Goal: Task Accomplishment & Management: Complete application form

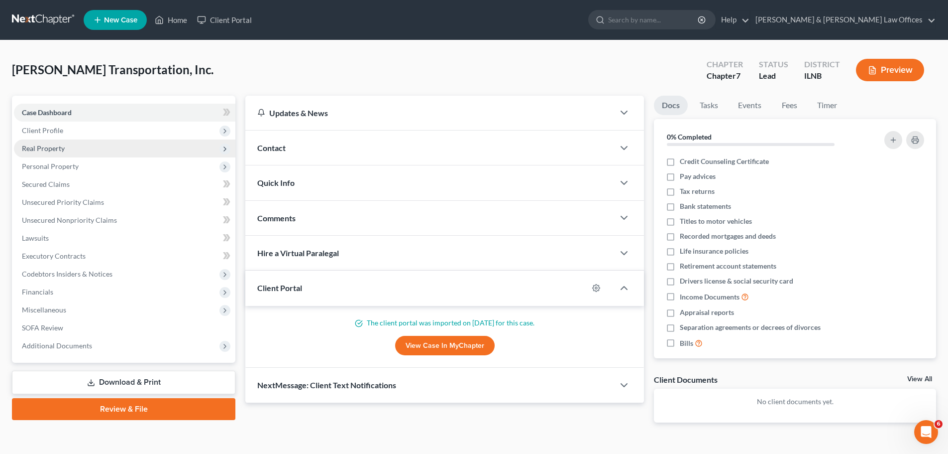
click at [102, 147] on span "Real Property" at bounding box center [125, 148] width 222 height 18
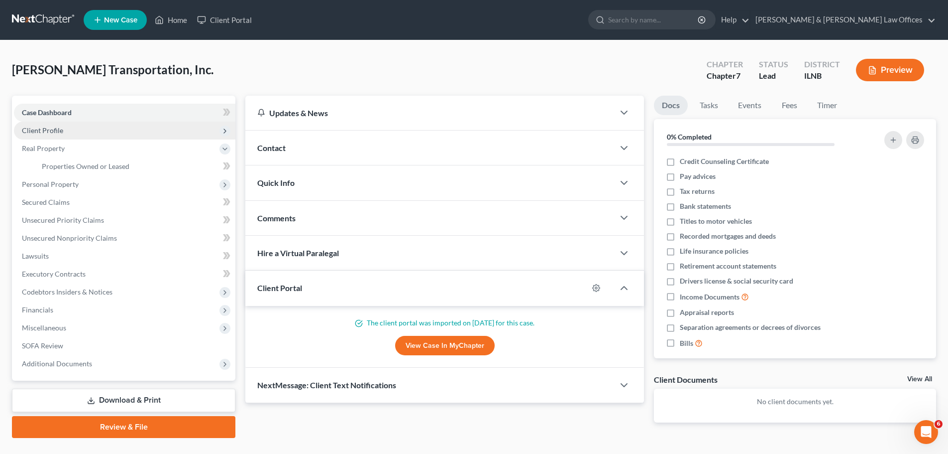
click at [107, 135] on span "Client Profile" at bounding box center [125, 130] width 222 height 18
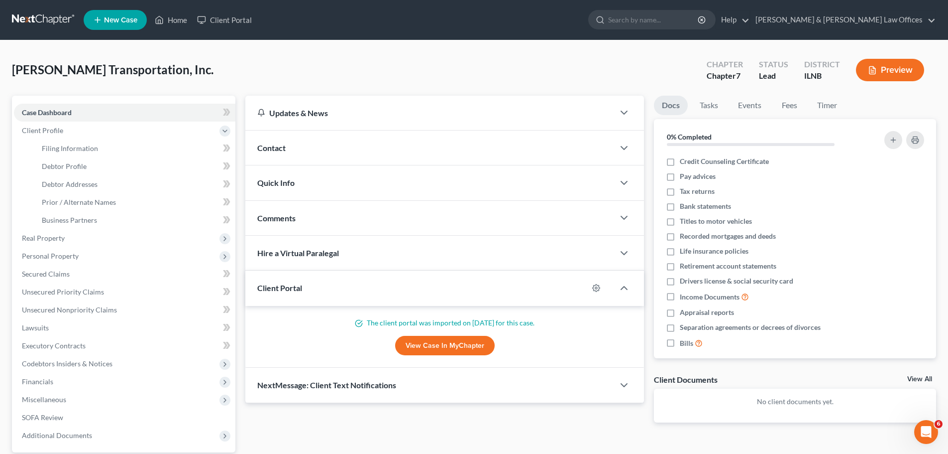
click at [897, 63] on button "Preview" at bounding box center [890, 70] width 68 height 22
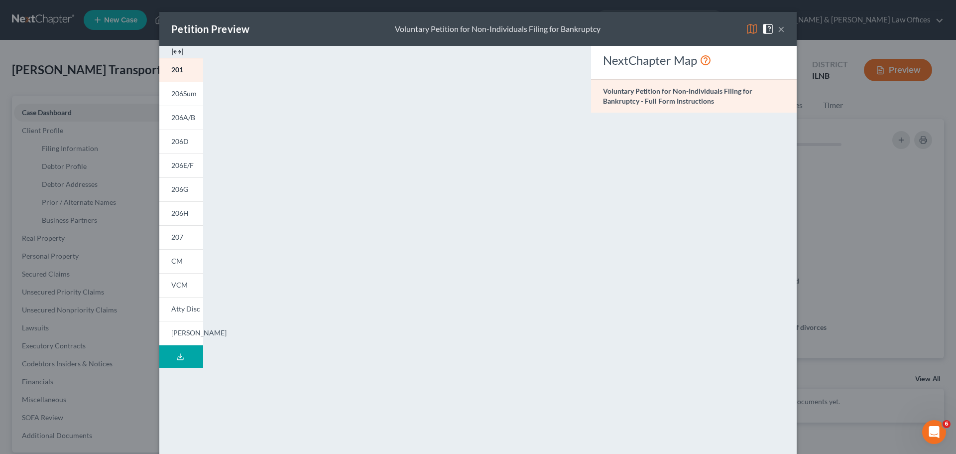
drag, startPoint x: 831, startPoint y: 75, endPoint x: 838, endPoint y: 79, distance: 8.3
click at [831, 75] on div "Petition Preview Voluntary Petition for Non-Individuals Filing for Bankruptcy ×…" at bounding box center [478, 227] width 956 height 454
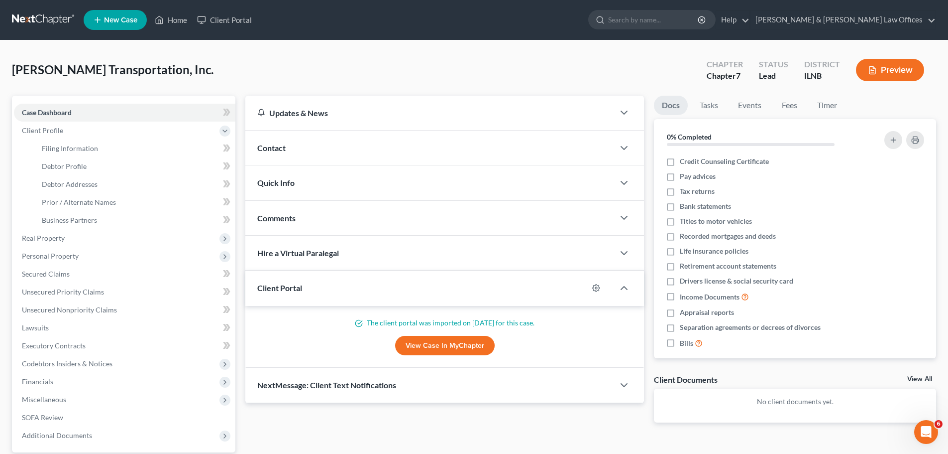
scroll to position [94, 0]
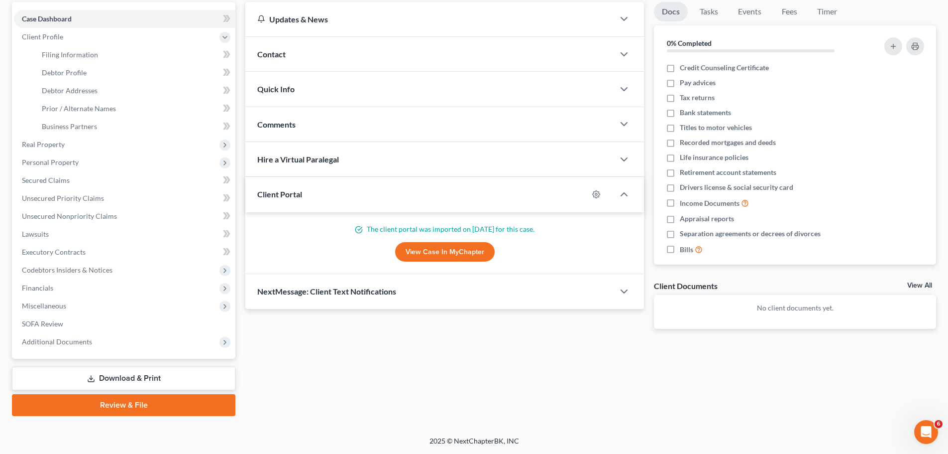
click at [134, 379] on link "Download & Print" at bounding box center [124, 377] width 224 height 23
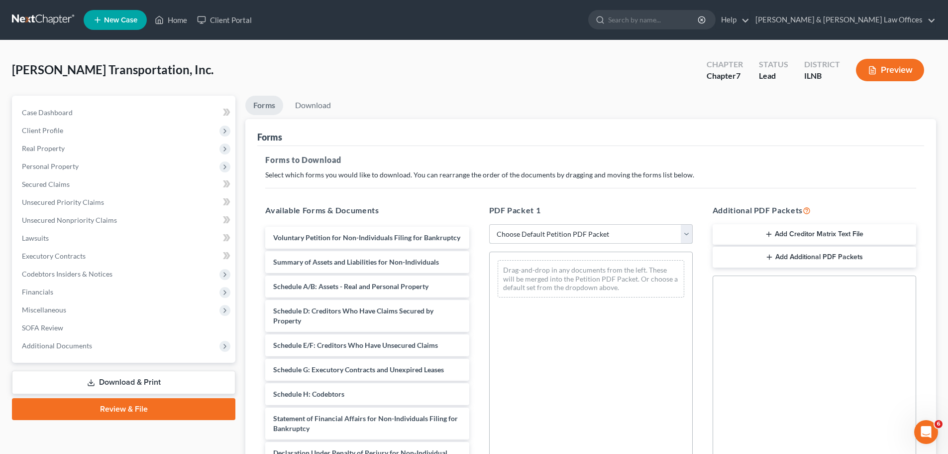
click at [540, 231] on select "Choose Default Petition PDF Packet Complete Bankruptcy Petition (all forms and …" at bounding box center [591, 234] width 204 height 20
select select "0"
click at [493, 224] on select "Choose Default Petition PDF Packet Complete Bankruptcy Petition (all forms and …" at bounding box center [591, 234] width 204 height 20
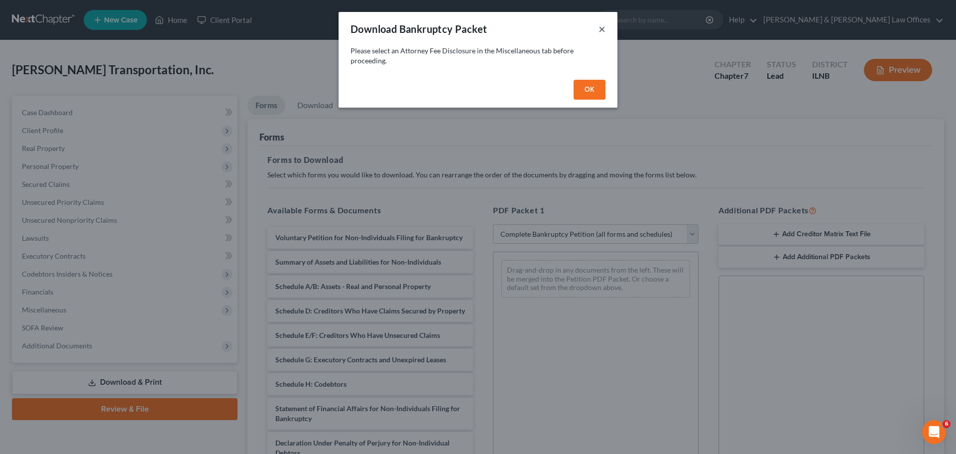
click at [600, 29] on button "×" at bounding box center [601, 29] width 7 height 12
select select
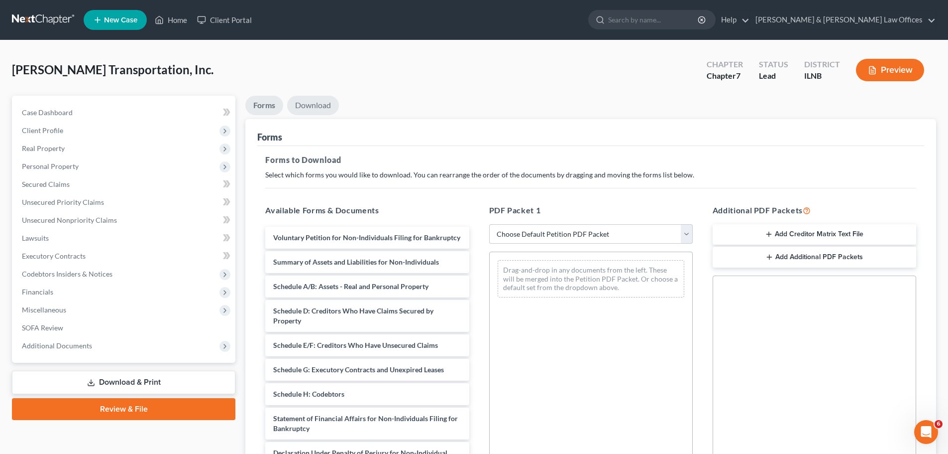
click at [336, 102] on link "Download" at bounding box center [313, 105] width 52 height 19
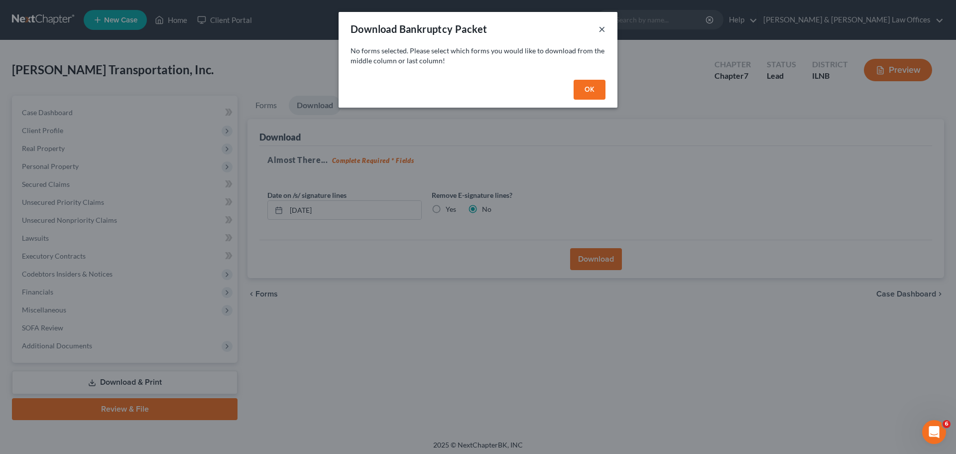
click at [605, 27] on div "Download Bankruptcy Packet ×" at bounding box center [478, 29] width 279 height 34
click at [601, 30] on button "×" at bounding box center [601, 29] width 7 height 12
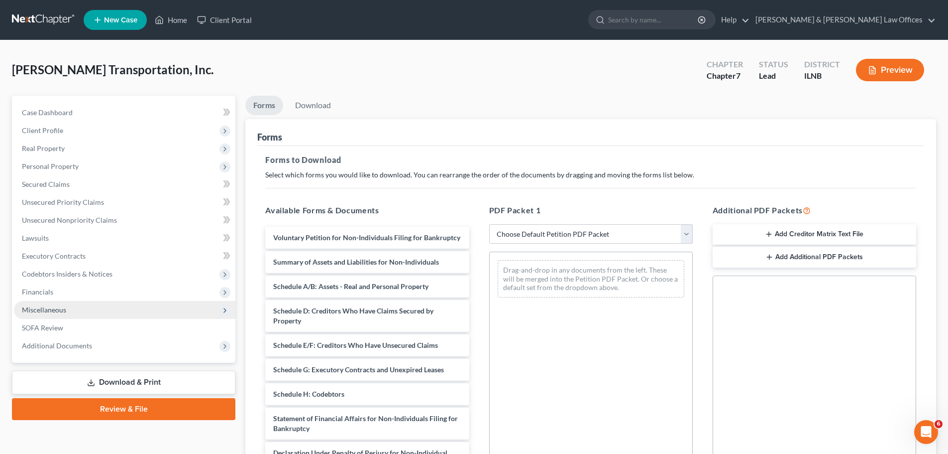
click at [80, 307] on span "Miscellaneous" at bounding box center [125, 310] width 222 height 18
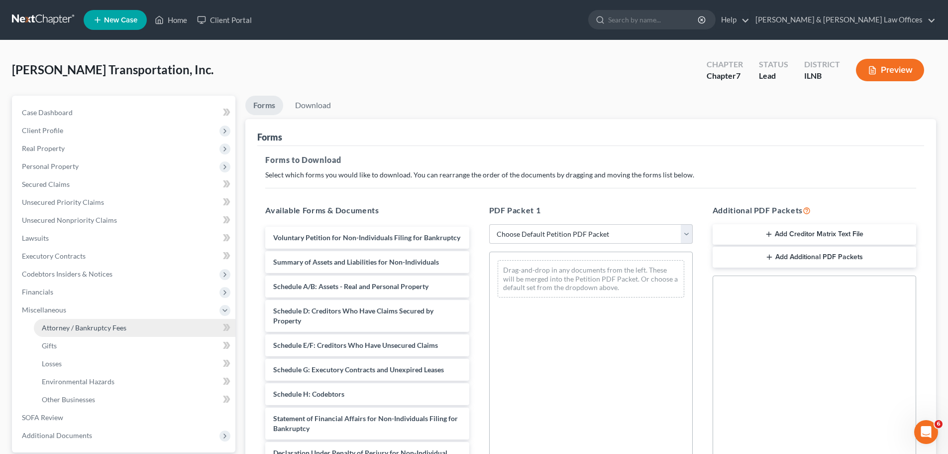
click at [118, 331] on span "Attorney / Bankruptcy Fees" at bounding box center [84, 327] width 85 height 8
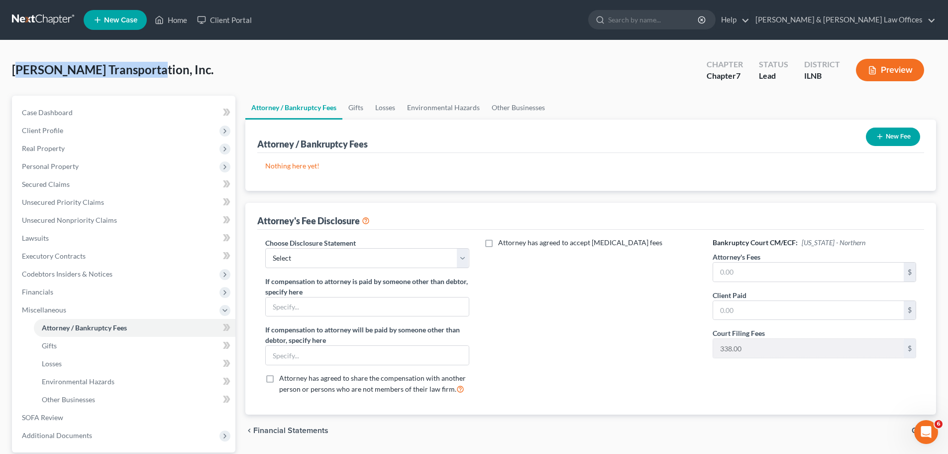
drag, startPoint x: 15, startPoint y: 72, endPoint x: 130, endPoint y: 64, distance: 115.3
click at [136, 65] on span "[PERSON_NAME] Transportation, Inc." at bounding box center [113, 69] width 202 height 14
click at [13, 64] on span "[PERSON_NAME] Transportation, Inc." at bounding box center [113, 69] width 202 height 14
drag, startPoint x: 12, startPoint y: 67, endPoint x: 138, endPoint y: 67, distance: 125.9
click at [140, 67] on span "[PERSON_NAME] Transportation, Inc." at bounding box center [113, 69] width 202 height 14
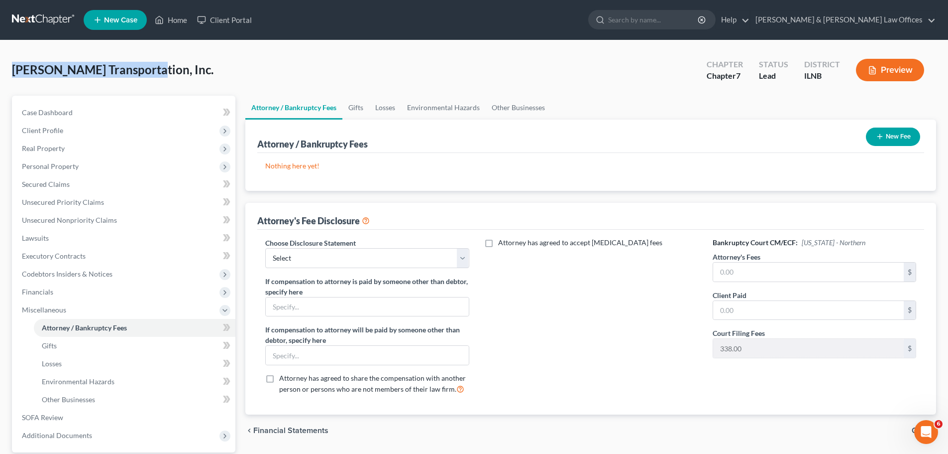
copy span "[PERSON_NAME] Transportation"
drag, startPoint x: 331, startPoint y: 248, endPoint x: 333, endPoint y: 260, distance: 12.0
click at [331, 248] on select "Select Attorney Fee Disclosure" at bounding box center [367, 258] width 204 height 20
select select "0"
click at [265, 248] on select "Select Attorney Fee Disclosure" at bounding box center [367, 258] width 204 height 20
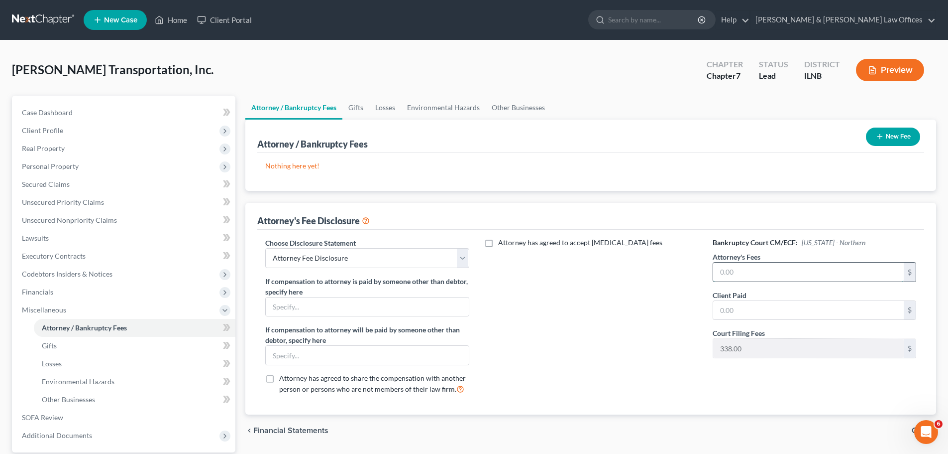
click at [727, 278] on input "text" at bounding box center [808, 271] width 191 height 19
type input "2,000"
click at [767, 311] on input "text" at bounding box center [808, 310] width 191 height 19
type input "2,000"
click at [765, 327] on div "Bankruptcy Court CM/ECF: [US_STATE] - Northern Attorney's Fees 2,000 $ Client P…" at bounding box center [815, 319] width 224 height 165
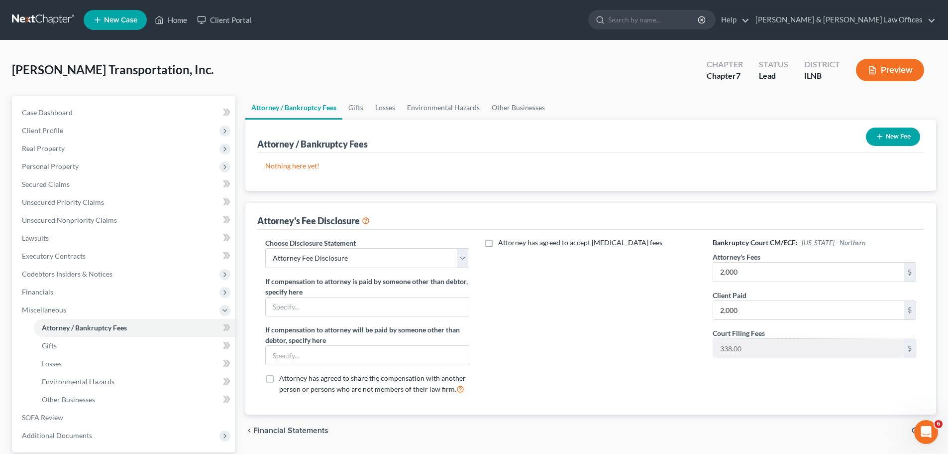
drag, startPoint x: 694, startPoint y: 302, endPoint x: 707, endPoint y: 288, distance: 19.4
click at [693, 296] on div "Attorney has agreed to accept [MEDICAL_DATA] fees" at bounding box center [591, 319] width 224 height 165
click at [66, 132] on span "Client Profile" at bounding box center [125, 130] width 222 height 18
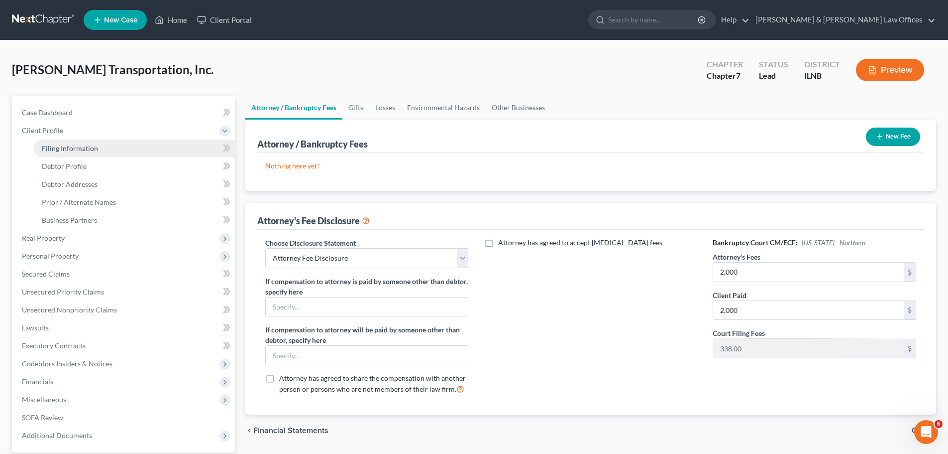
click at [82, 146] on span "Filing Information" at bounding box center [70, 148] width 56 height 8
select select "3"
select select "1"
select select "0"
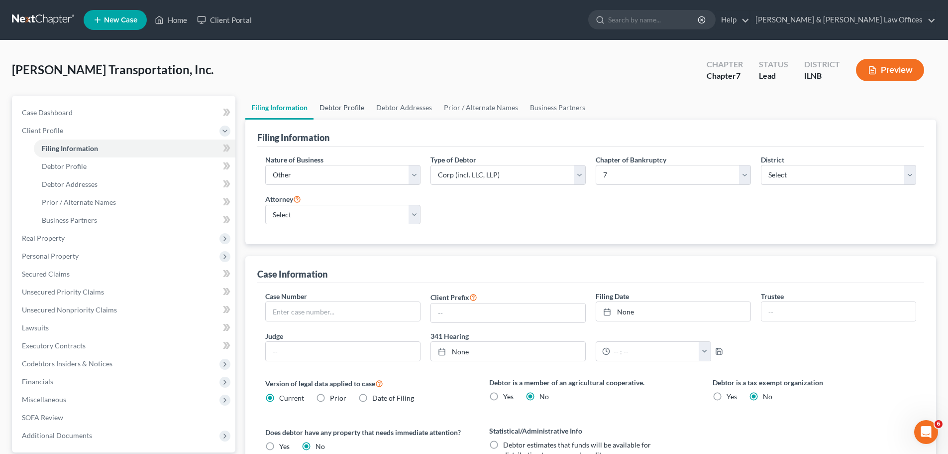
click at [340, 107] on link "Debtor Profile" at bounding box center [342, 108] width 57 height 24
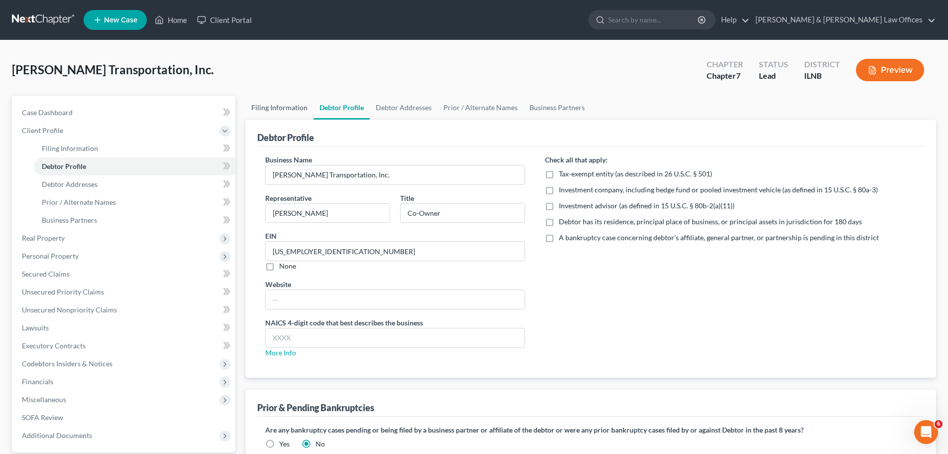
drag, startPoint x: 301, startPoint y: 109, endPoint x: 405, endPoint y: 72, distance: 109.9
click at [301, 109] on link "Filing Information" at bounding box center [279, 108] width 68 height 24
select select "3"
select select "1"
select select "0"
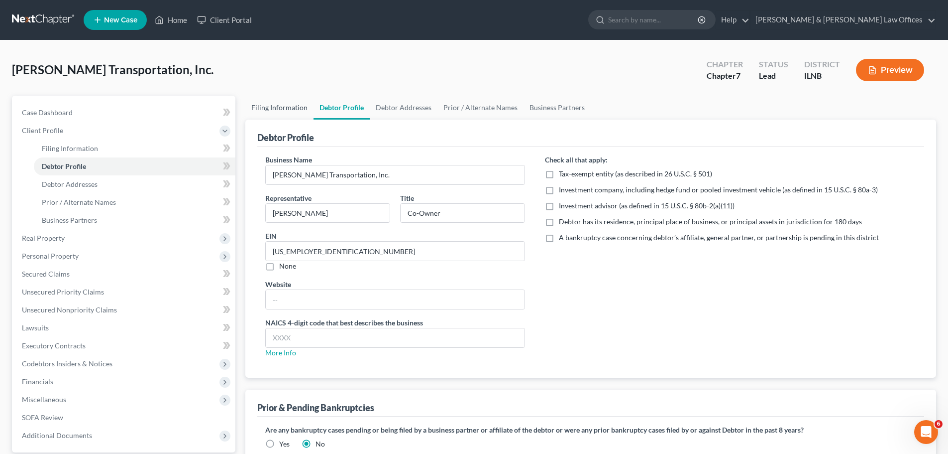
select select "25"
select select "0"
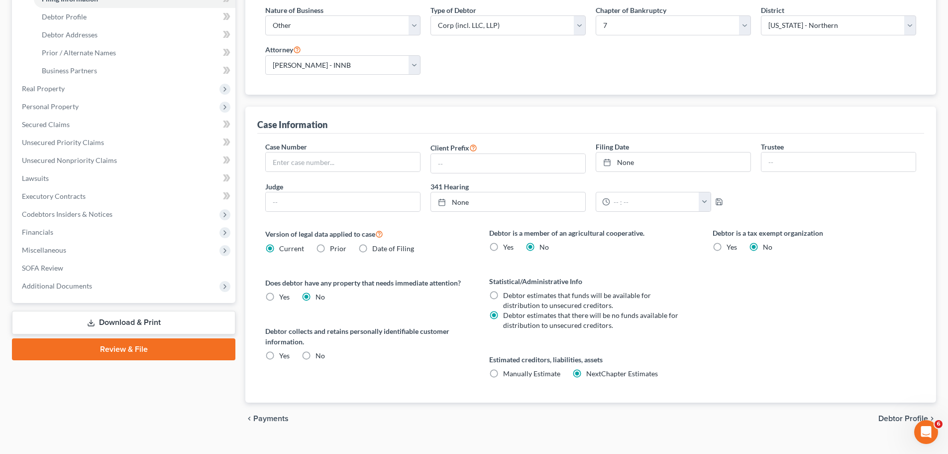
scroll to position [168, 0]
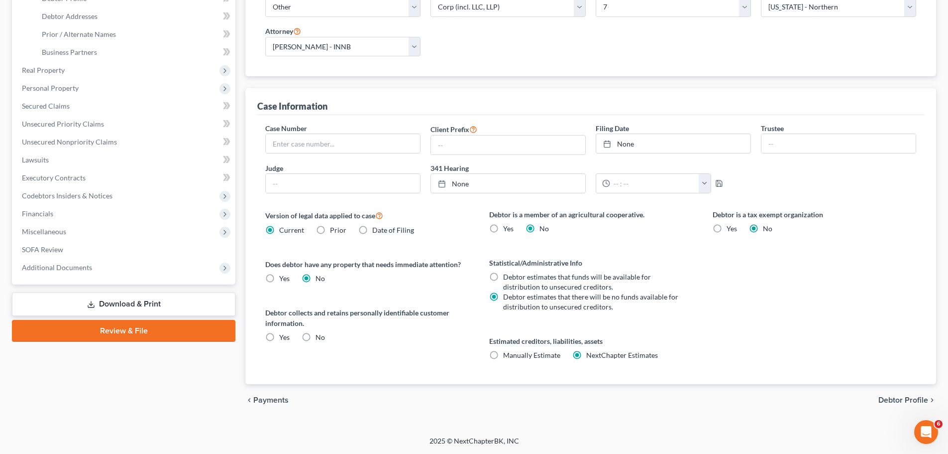
drag, startPoint x: 316, startPoint y: 338, endPoint x: 324, endPoint y: 338, distance: 7.5
click at [316, 338] on span "No" at bounding box center [320, 337] width 9 height 8
click at [320, 338] on input "No" at bounding box center [323, 335] width 6 height 6
radio input "true"
click at [319, 338] on div "Debtor collects and retains personally identifiable customer information. Yes No" at bounding box center [367, 324] width 204 height 35
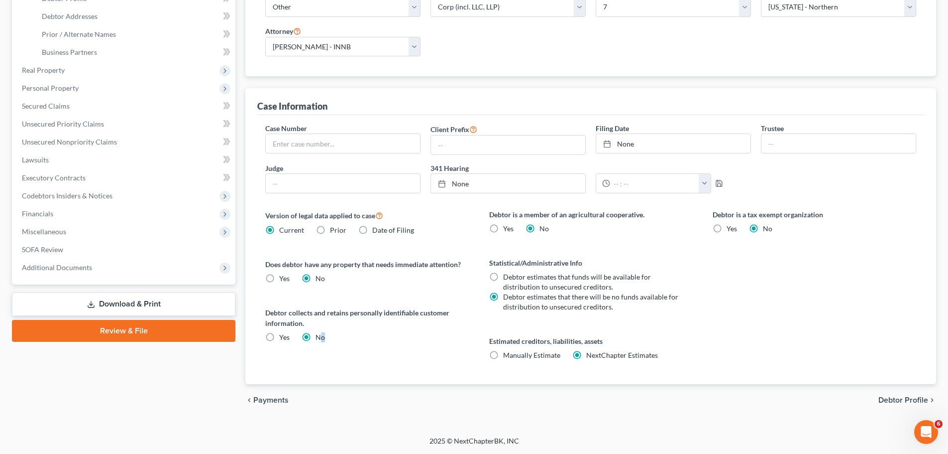
click at [316, 338] on label "No" at bounding box center [320, 337] width 9 height 10
click at [320, 338] on input "No" at bounding box center [323, 335] width 6 height 6
click at [316, 339] on label "No" at bounding box center [320, 337] width 9 height 10
click at [320, 339] on input "No" at bounding box center [323, 335] width 6 height 6
click at [396, 336] on div "Debtor collects and retains personally identifiable customer information. Yes No" at bounding box center [367, 324] width 204 height 35
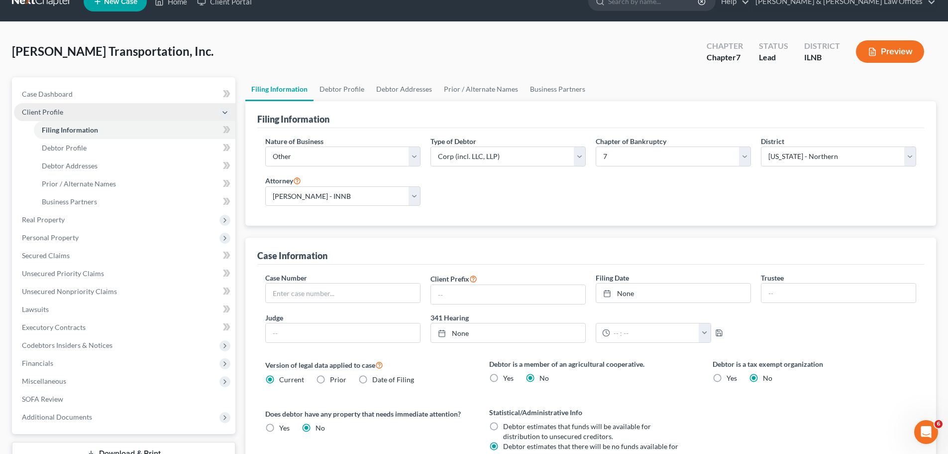
scroll to position [0, 0]
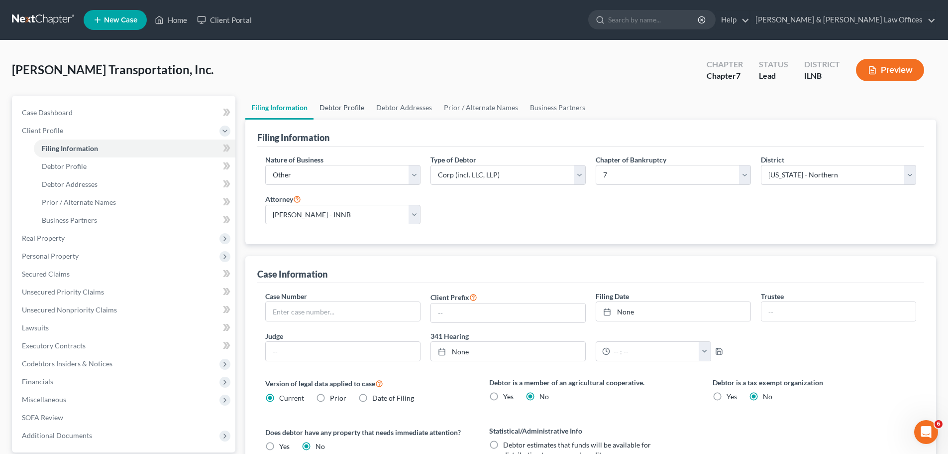
click at [346, 109] on link "Debtor Profile" at bounding box center [342, 108] width 57 height 24
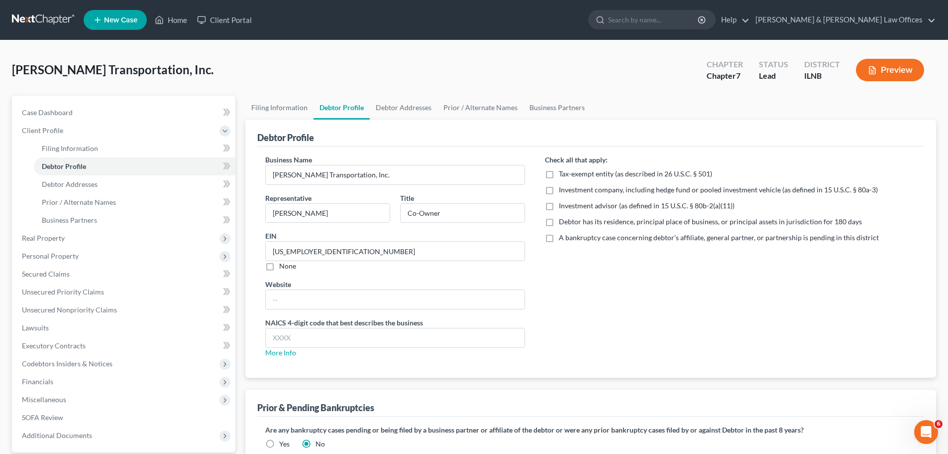
click at [559, 223] on label "Debtor has its residence, principal place of business, or principal assets in j…" at bounding box center [710, 222] width 303 height 10
click at [563, 223] on input "Debtor has its residence, principal place of business, or principal assets in j…" at bounding box center [566, 220] width 6 height 6
checkbox input "true"
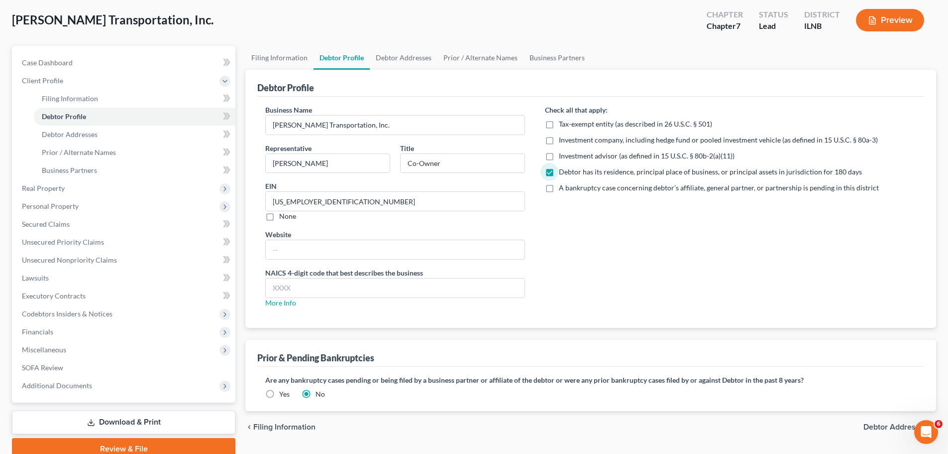
scroll to position [94, 0]
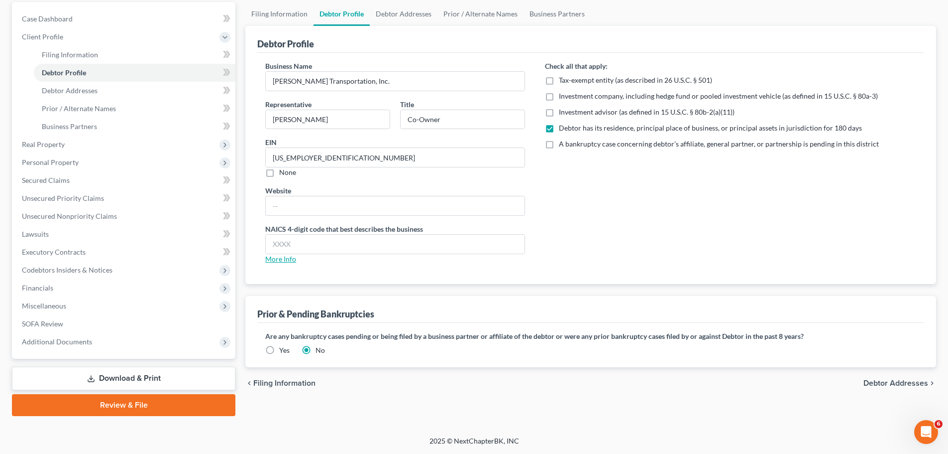
click at [282, 261] on link "More Info" at bounding box center [280, 258] width 31 height 8
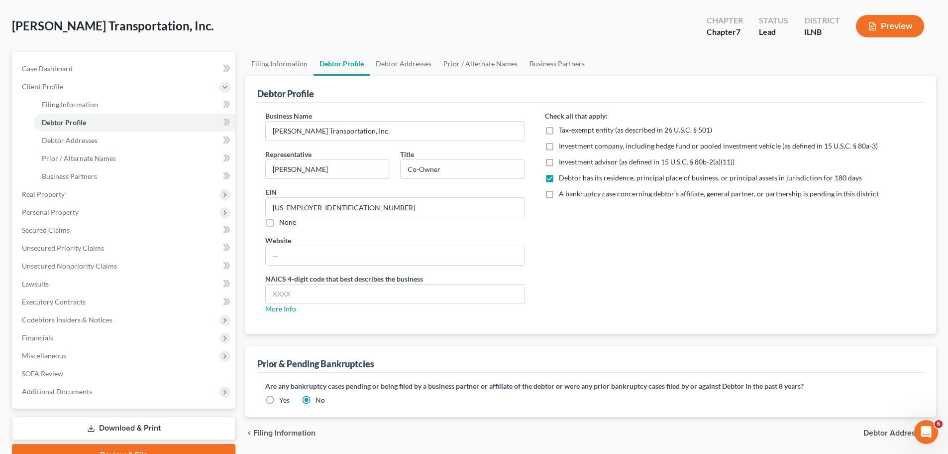
click at [270, 39] on div "[PERSON_NAME] Transportation, Inc. Upgraded Chapter Chapter 7 Status Lead Distr…" at bounding box center [474, 29] width 924 height 43
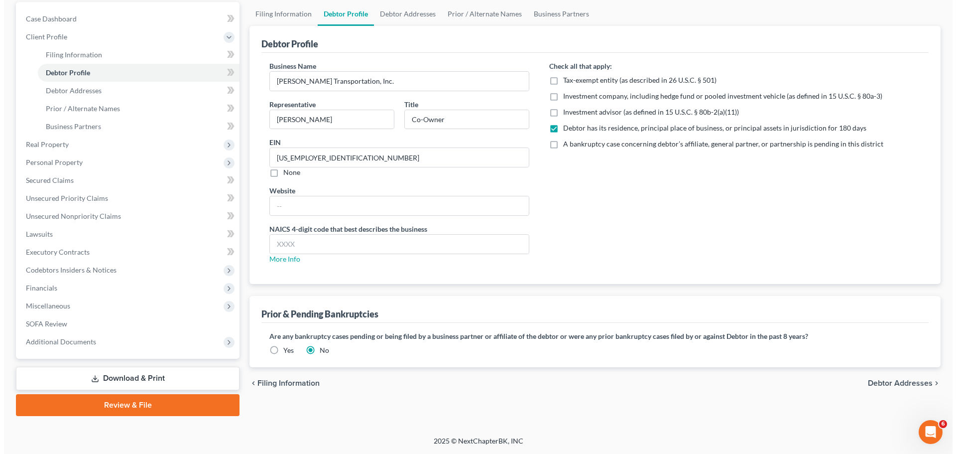
scroll to position [0, 0]
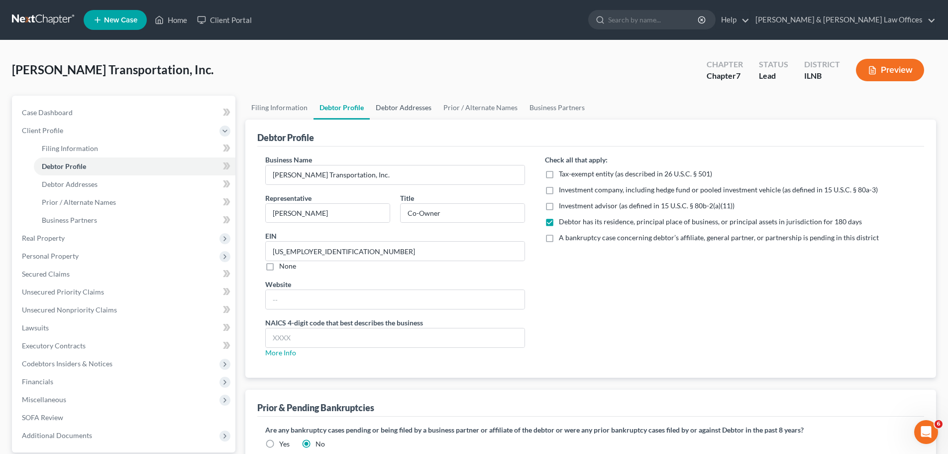
click at [411, 114] on link "Debtor Addresses" at bounding box center [404, 108] width 68 height 24
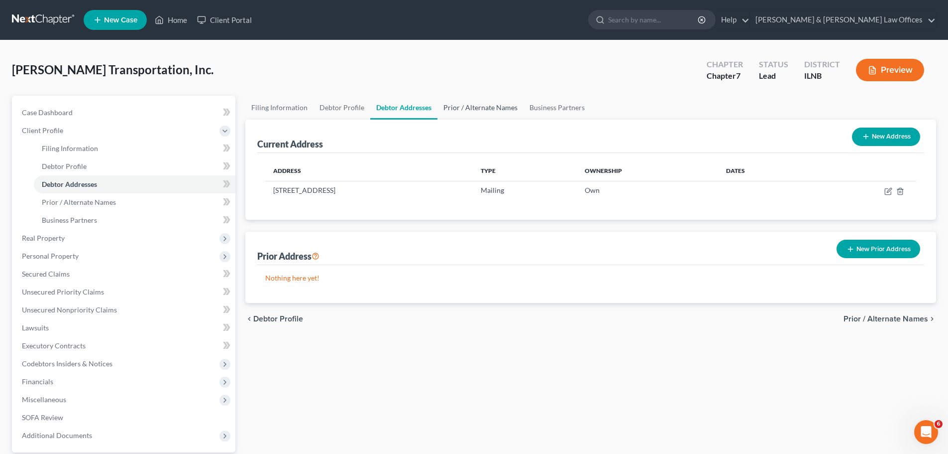
click at [475, 107] on link "Prior / Alternate Names" at bounding box center [481, 108] width 86 height 24
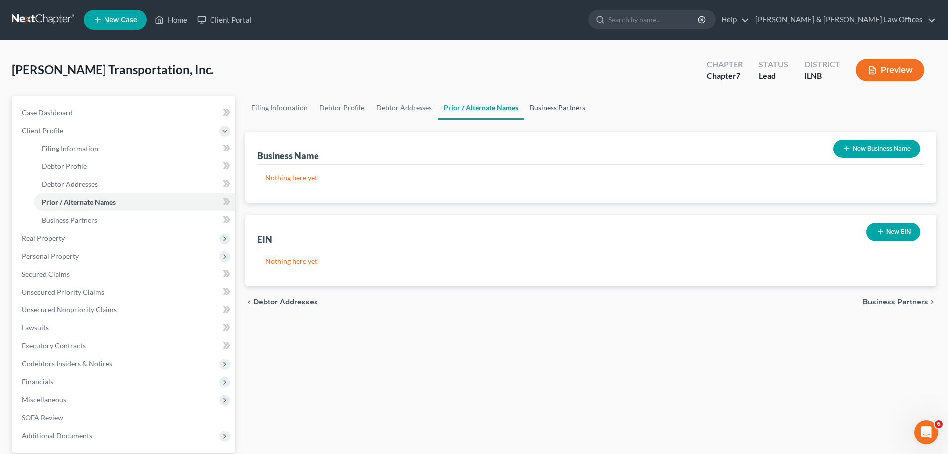
click at [547, 114] on link "Business Partners" at bounding box center [557, 108] width 67 height 24
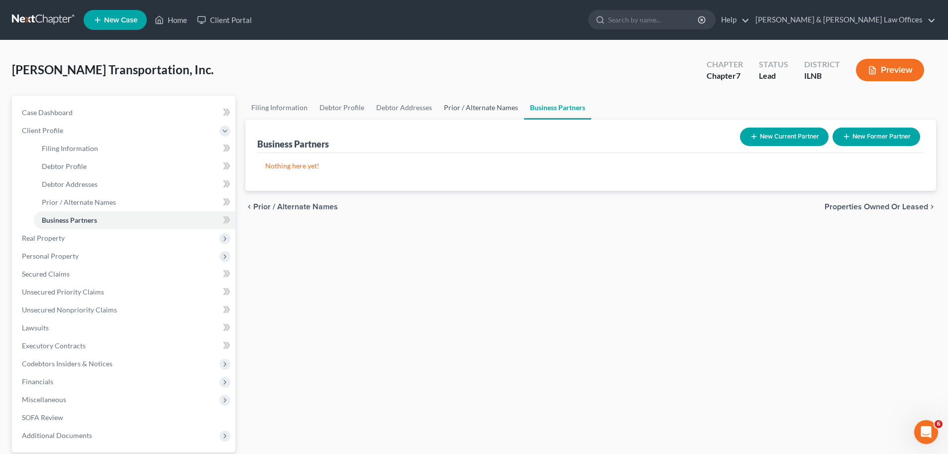
click at [481, 116] on link "Prior / Alternate Names" at bounding box center [481, 108] width 86 height 24
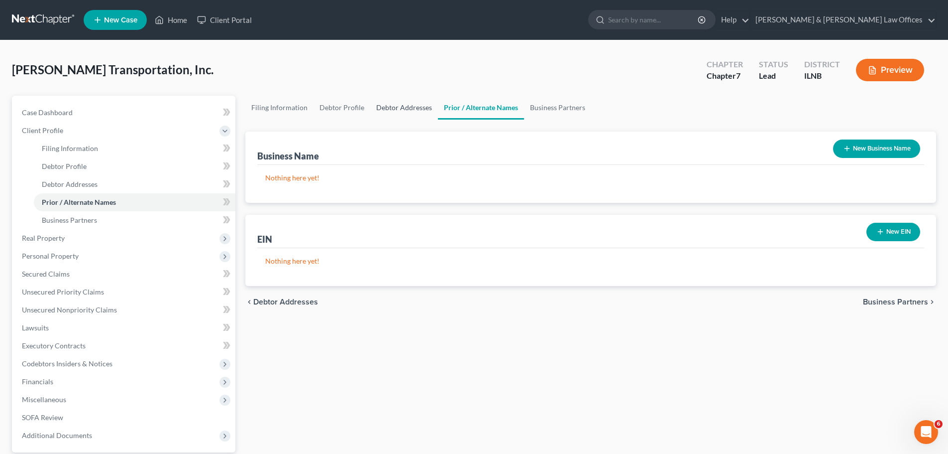
click at [397, 106] on link "Debtor Addresses" at bounding box center [404, 108] width 68 height 24
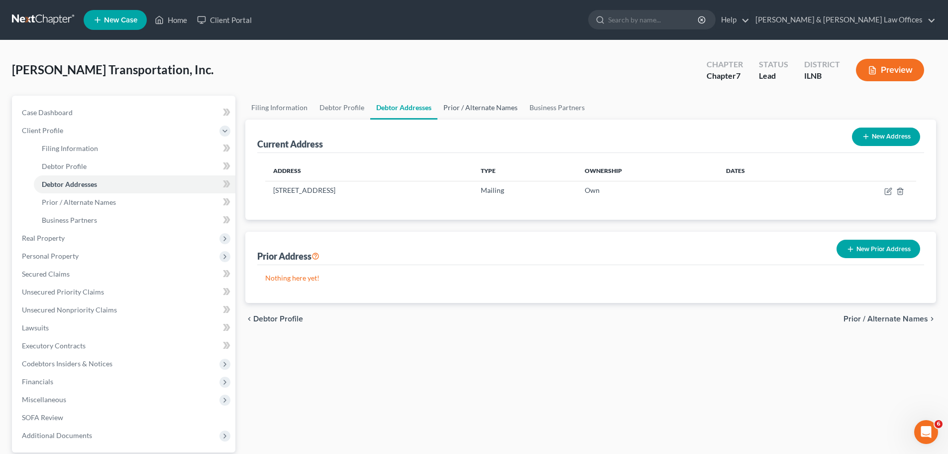
click at [489, 112] on link "Prior / Alternate Names" at bounding box center [481, 108] width 86 height 24
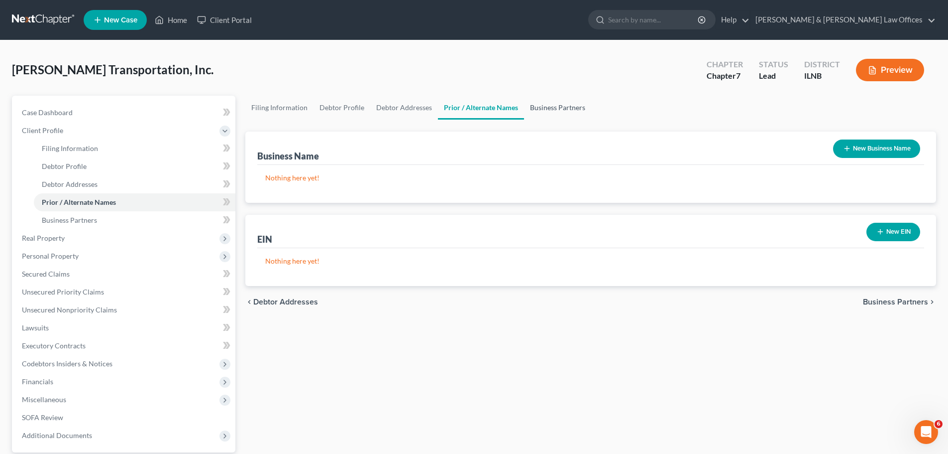
click at [563, 112] on link "Business Partners" at bounding box center [557, 108] width 67 height 24
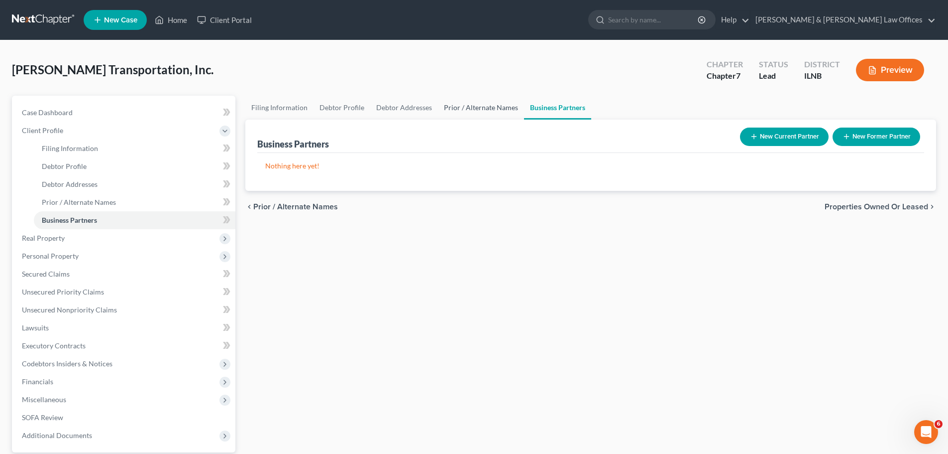
click at [470, 112] on link "Prior / Alternate Names" at bounding box center [481, 108] width 86 height 24
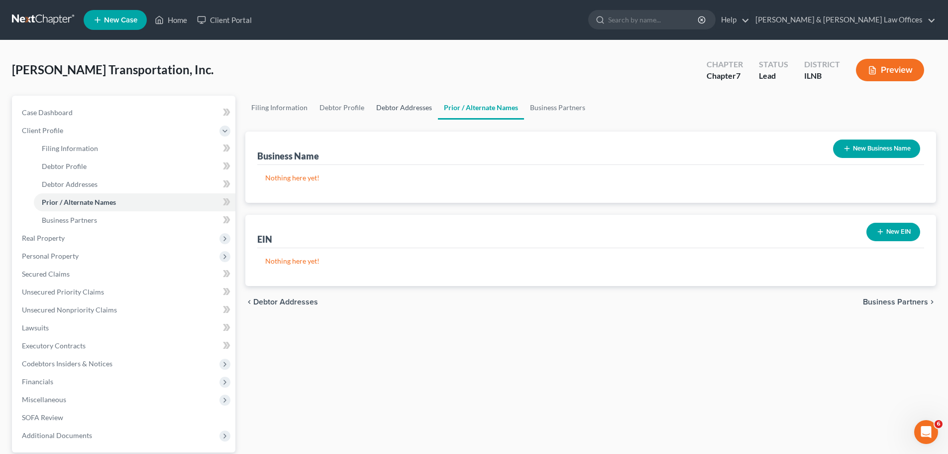
drag, startPoint x: 402, startPoint y: 109, endPoint x: 515, endPoint y: 33, distance: 135.7
click at [402, 109] on link "Debtor Addresses" at bounding box center [404, 108] width 68 height 24
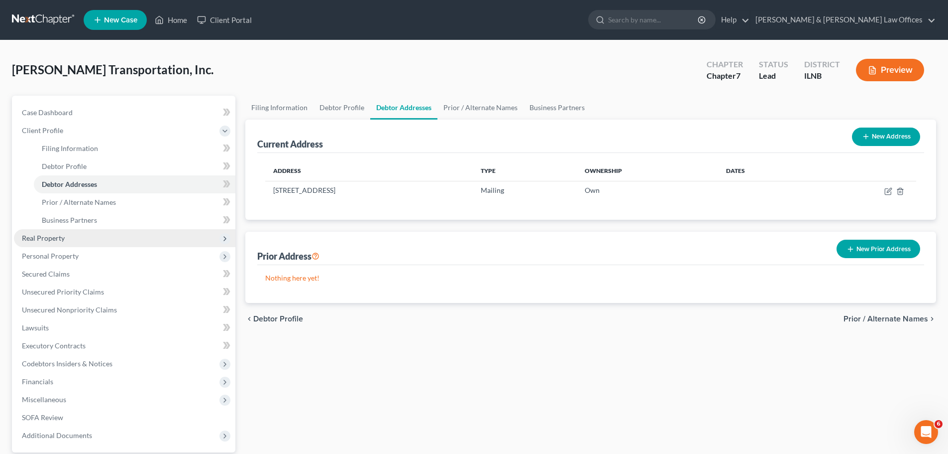
click at [71, 242] on span "Real Property" at bounding box center [125, 238] width 222 height 18
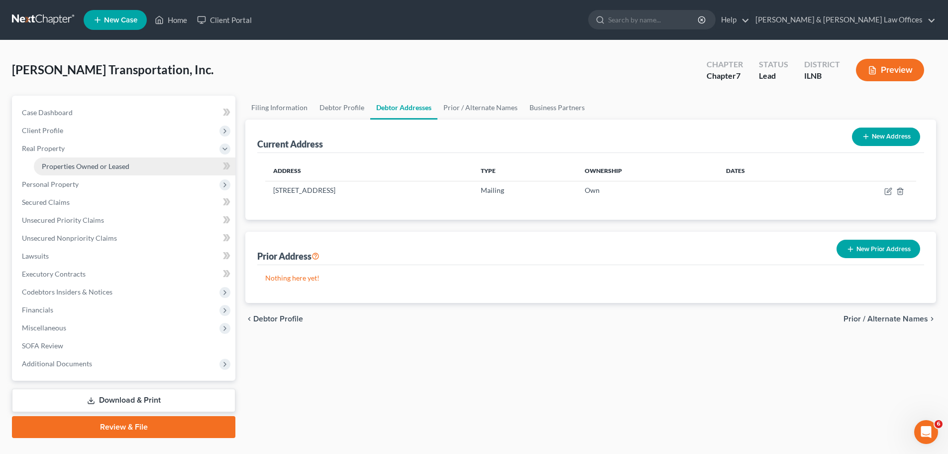
click at [106, 169] on span "Properties Owned or Leased" at bounding box center [86, 166] width 88 height 8
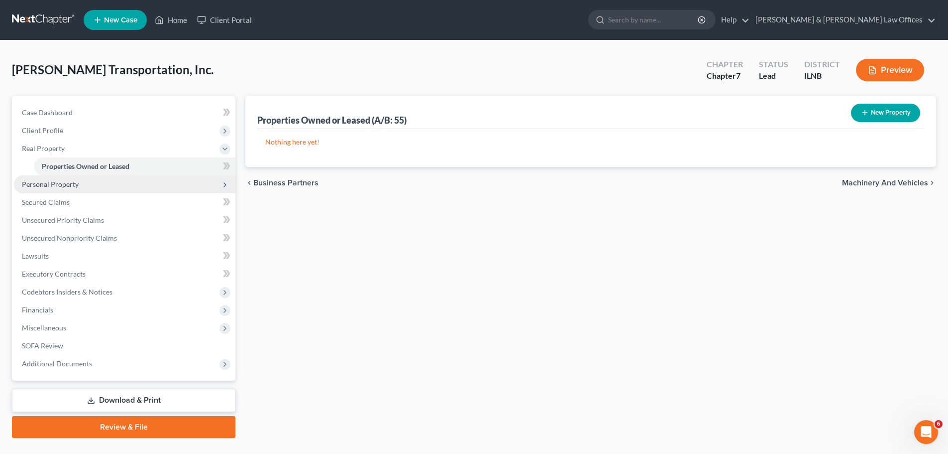
click at [78, 183] on span "Personal Property" at bounding box center [125, 184] width 222 height 18
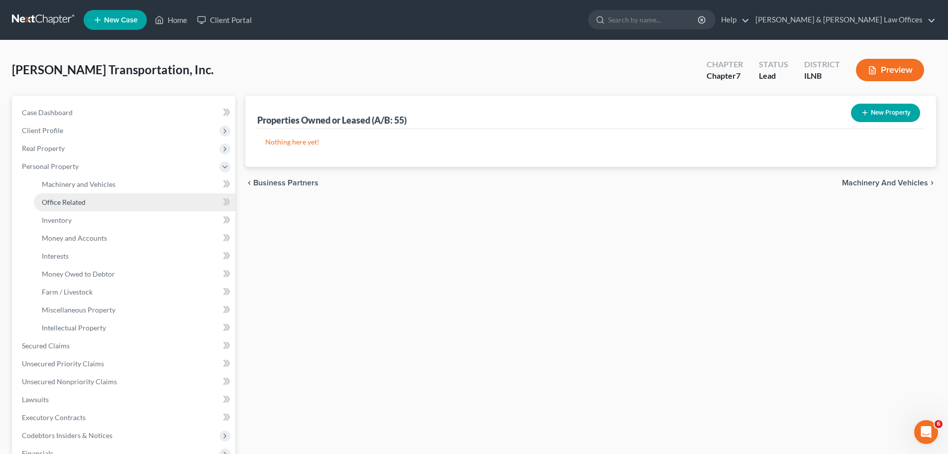
click at [86, 198] on link "Office Related" at bounding box center [135, 202] width 202 height 18
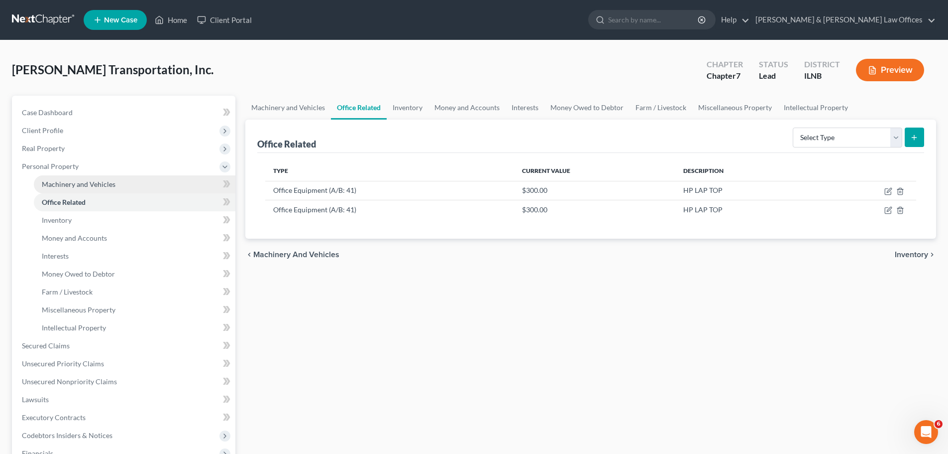
click at [92, 185] on span "Machinery and Vehicles" at bounding box center [79, 184] width 74 height 8
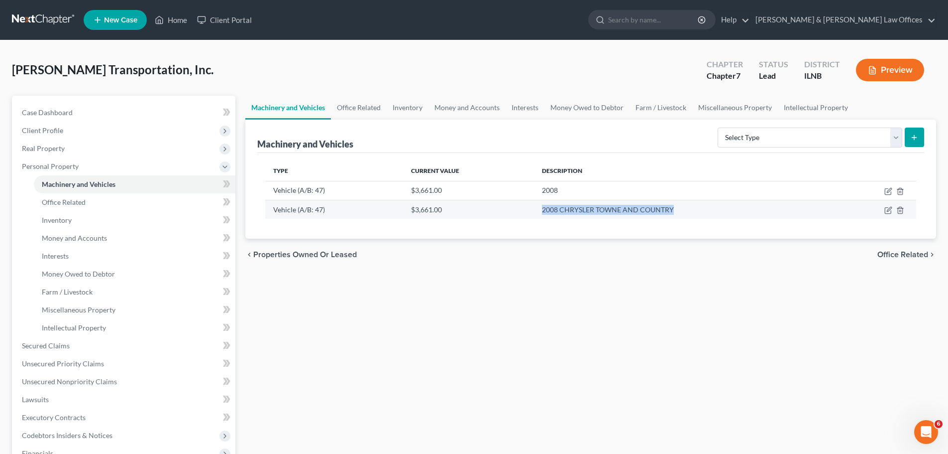
drag, startPoint x: 682, startPoint y: 207, endPoint x: 541, endPoint y: 209, distance: 140.9
click at [541, 209] on td "2008 CHRYSLER TOWNE AND COUNTRY" at bounding box center [684, 209] width 301 height 19
click at [886, 210] on icon "button" at bounding box center [889, 210] width 8 height 8
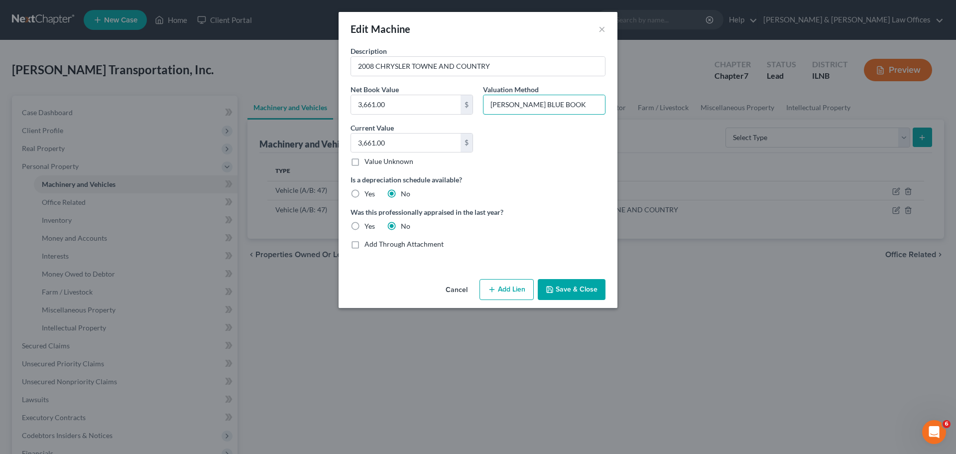
drag, startPoint x: 555, startPoint y: 105, endPoint x: 482, endPoint y: 106, distance: 72.7
click at [482, 106] on div "Valuation Method [PERSON_NAME] BLUE BOOK" at bounding box center [544, 99] width 132 height 30
click at [603, 30] on button "×" at bounding box center [601, 29] width 7 height 12
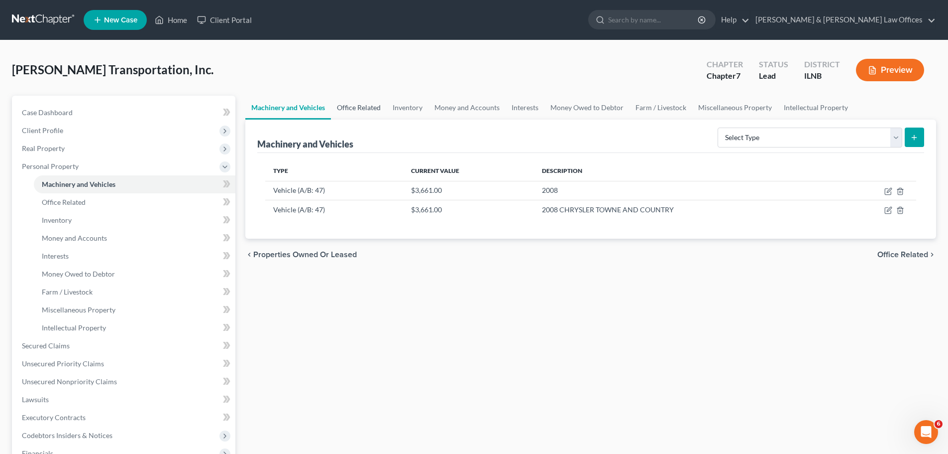
click at [352, 113] on link "Office Related" at bounding box center [359, 108] width 56 height 24
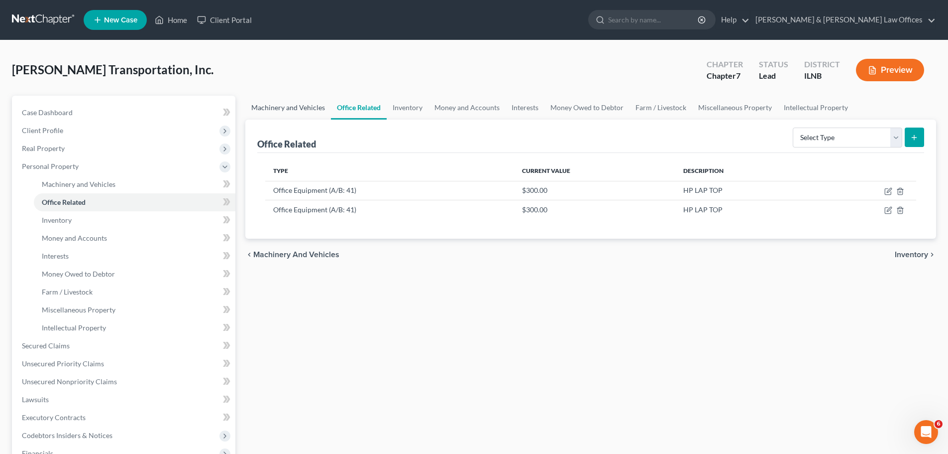
click at [287, 112] on link "Machinery and Vehicles" at bounding box center [288, 108] width 86 height 24
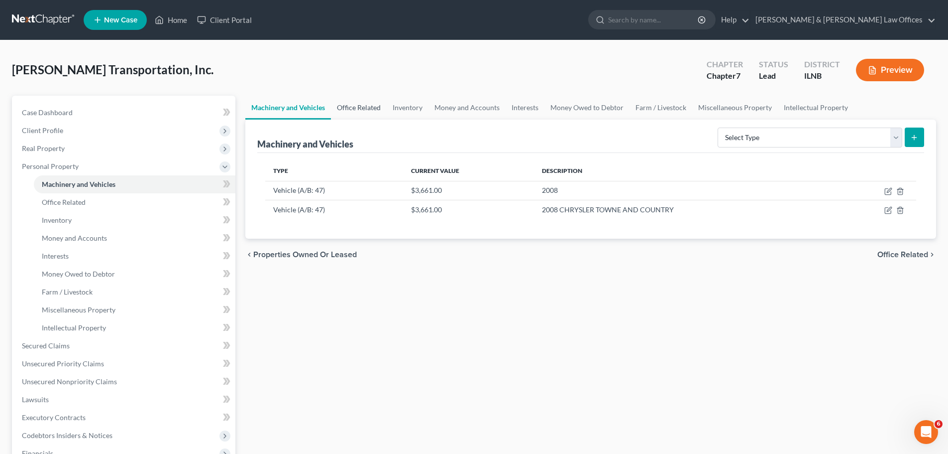
click at [344, 111] on link "Office Related" at bounding box center [359, 108] width 56 height 24
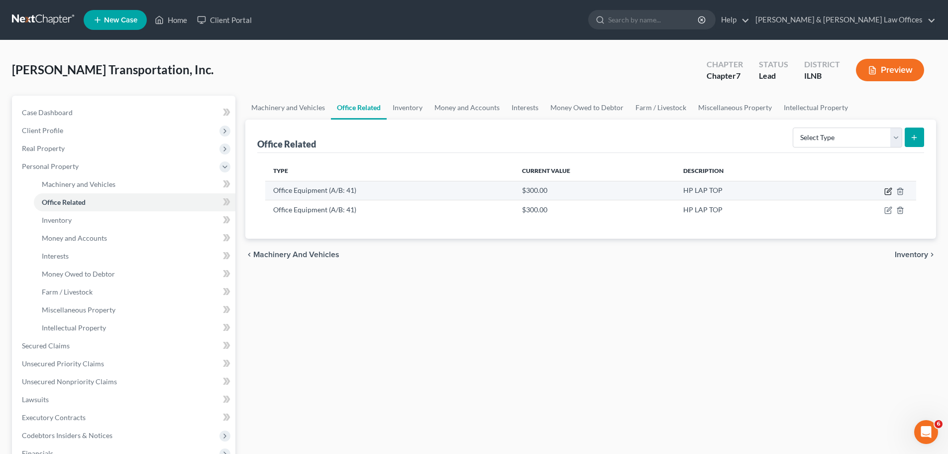
click at [889, 190] on icon "button" at bounding box center [889, 191] width 8 height 8
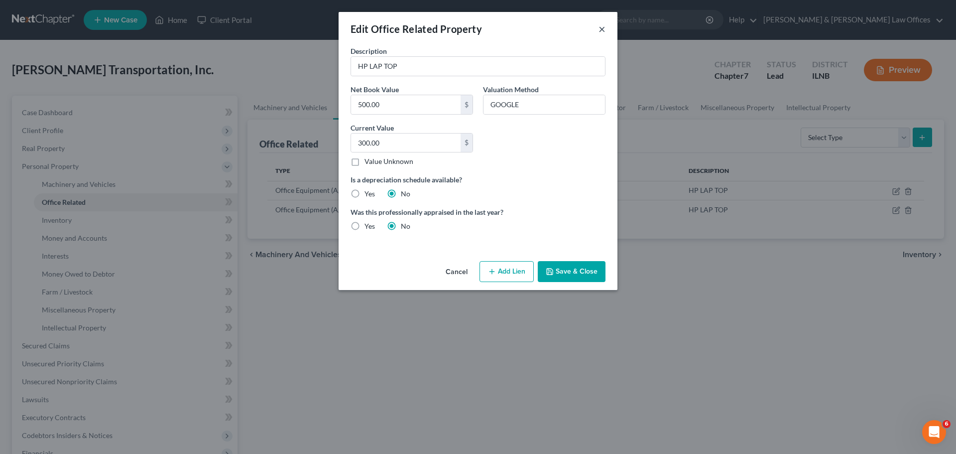
click at [605, 35] on button "×" at bounding box center [601, 29] width 7 height 12
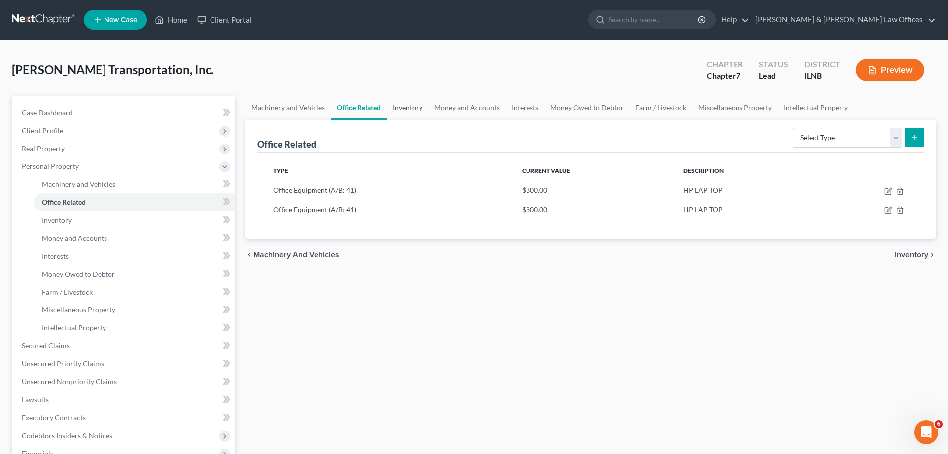
click at [399, 113] on link "Inventory" at bounding box center [408, 108] width 42 height 24
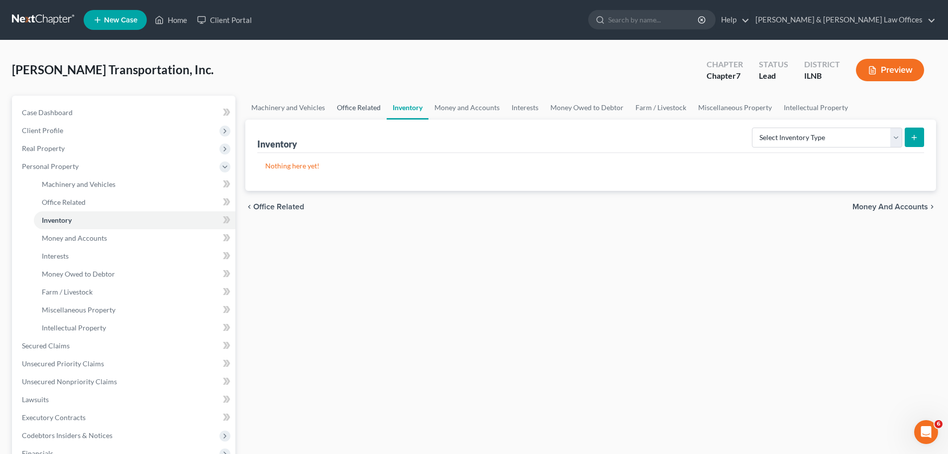
click at [369, 114] on link "Office Related" at bounding box center [359, 108] width 56 height 24
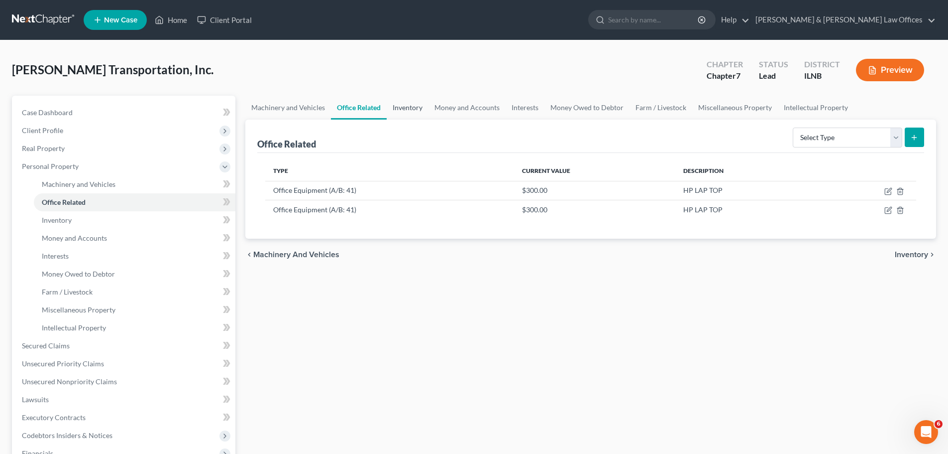
click at [424, 108] on link "Inventory" at bounding box center [408, 108] width 42 height 24
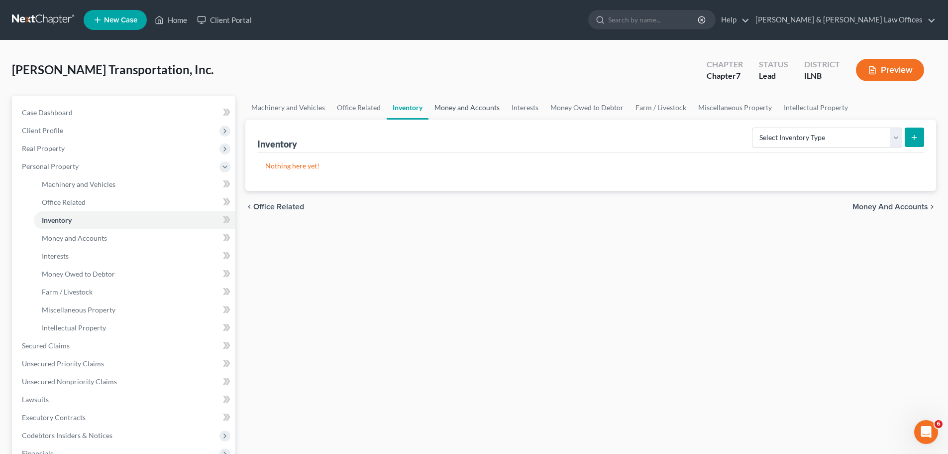
click at [477, 111] on link "Money and Accounts" at bounding box center [467, 108] width 77 height 24
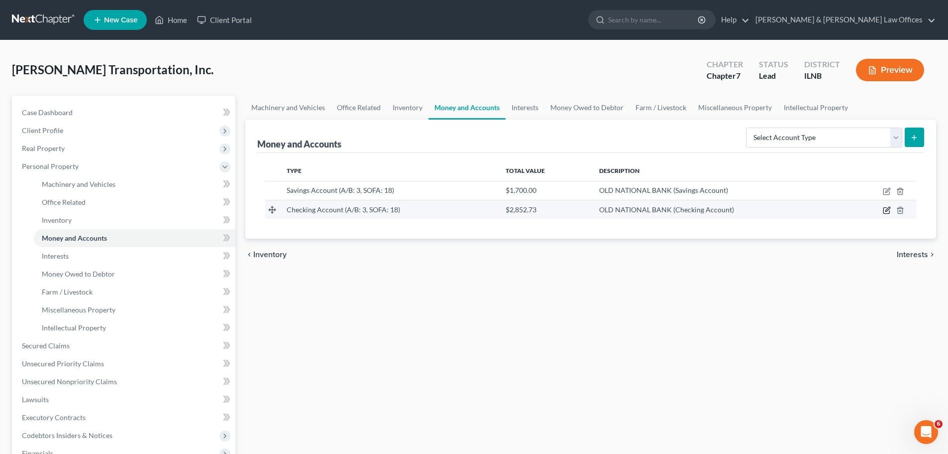
click at [889, 207] on icon "button" at bounding box center [887, 210] width 8 height 8
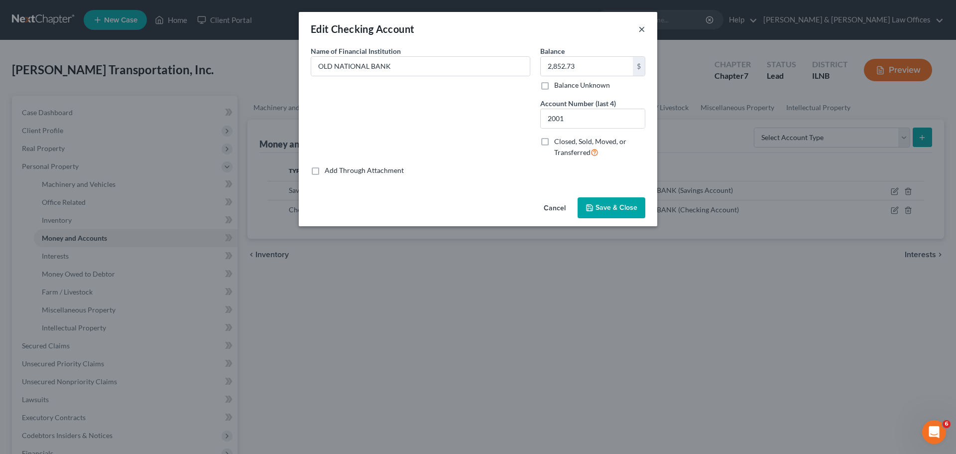
click at [644, 25] on button "×" at bounding box center [641, 29] width 7 height 12
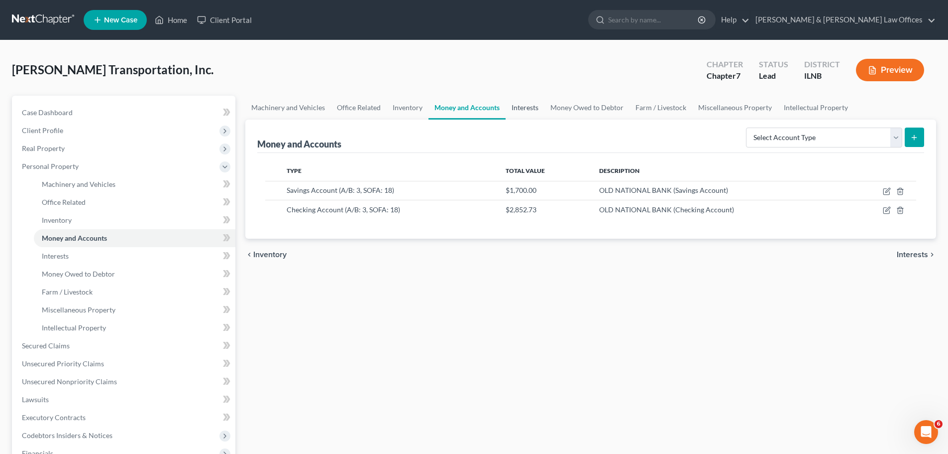
click at [536, 106] on link "Interests" at bounding box center [525, 108] width 39 height 24
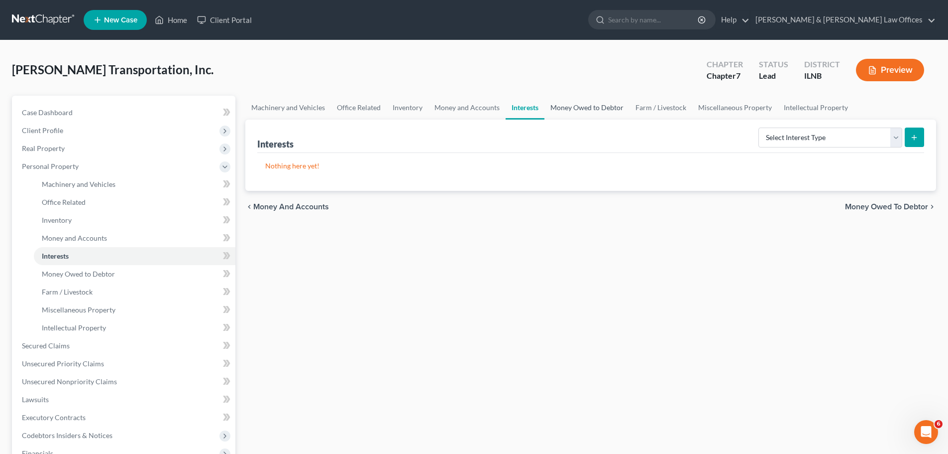
click at [589, 108] on link "Money Owed to Debtor" at bounding box center [587, 108] width 85 height 24
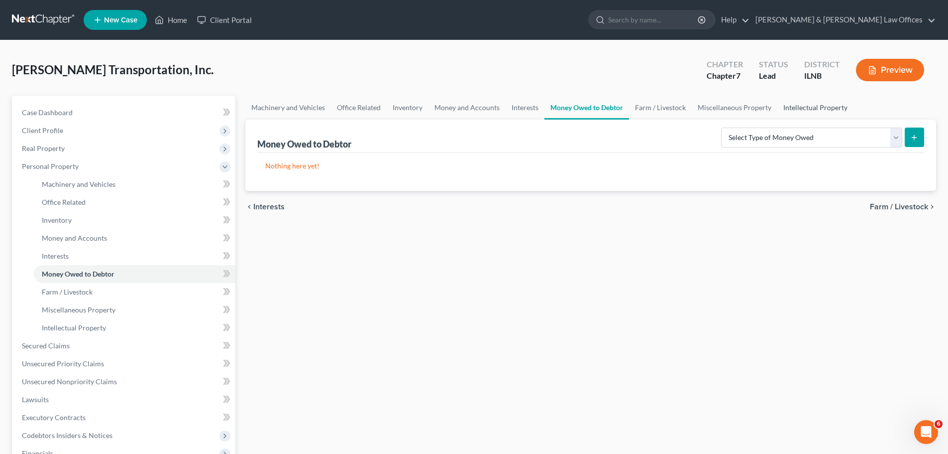
click at [811, 97] on link "Intellectual Property" at bounding box center [816, 108] width 76 height 24
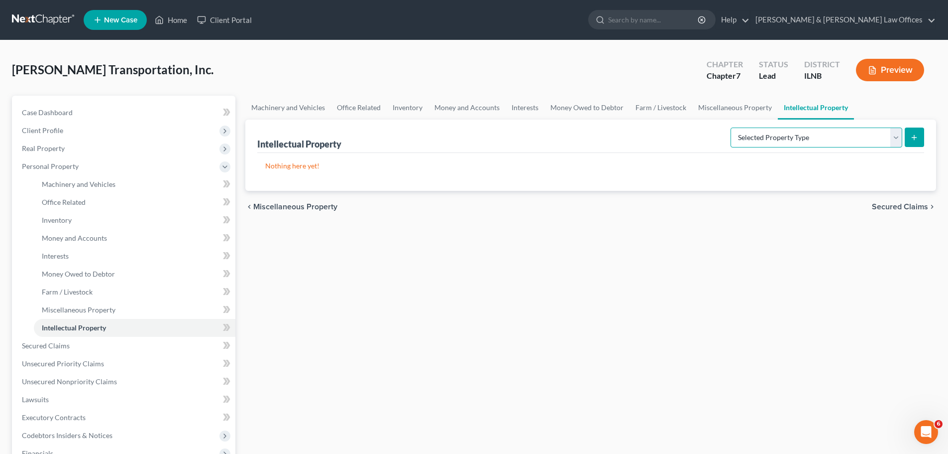
click at [819, 144] on select "Selected Property Type Customer Lists (A/B: 63) Goodwill (A/B: 65) Internet Dom…" at bounding box center [817, 137] width 172 height 20
drag, startPoint x: 843, startPoint y: 167, endPoint x: 839, endPoint y: 154, distance: 13.5
click at [842, 165] on div "Nothing here yet! Type Current Value Description" at bounding box center [590, 172] width 667 height 38
click at [831, 131] on select "Selected Property Type Customer Lists (A/B: 63) Goodwill (A/B: 65) Internet Dom…" at bounding box center [817, 137] width 172 height 20
click at [716, 262] on div "Machinery and Vehicles Office Related Inventory Money and Accounts Interests Mo…" at bounding box center [590, 338] width 701 height 485
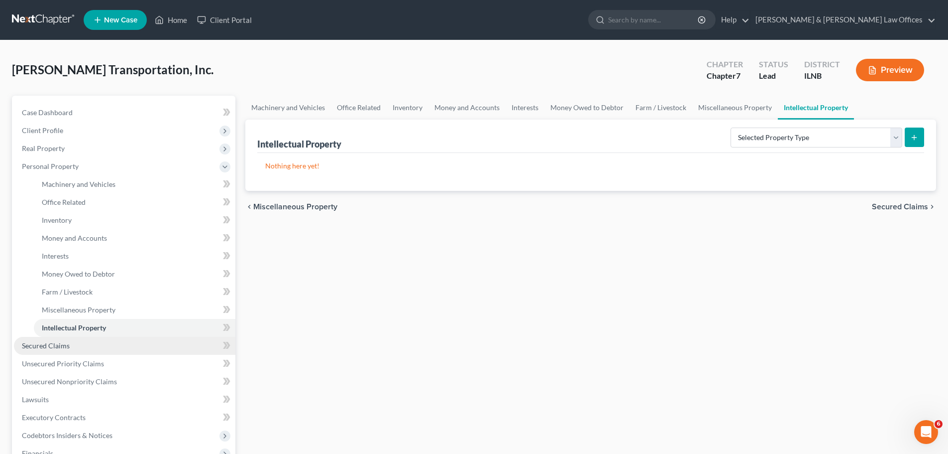
click at [49, 346] on span "Secured Claims" at bounding box center [46, 345] width 48 height 8
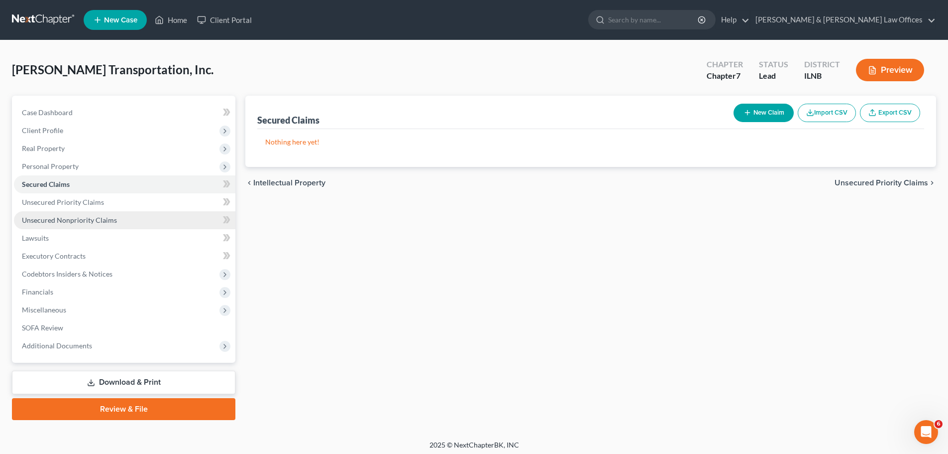
click at [95, 215] on link "Unsecured Nonpriority Claims" at bounding box center [125, 220] width 222 height 18
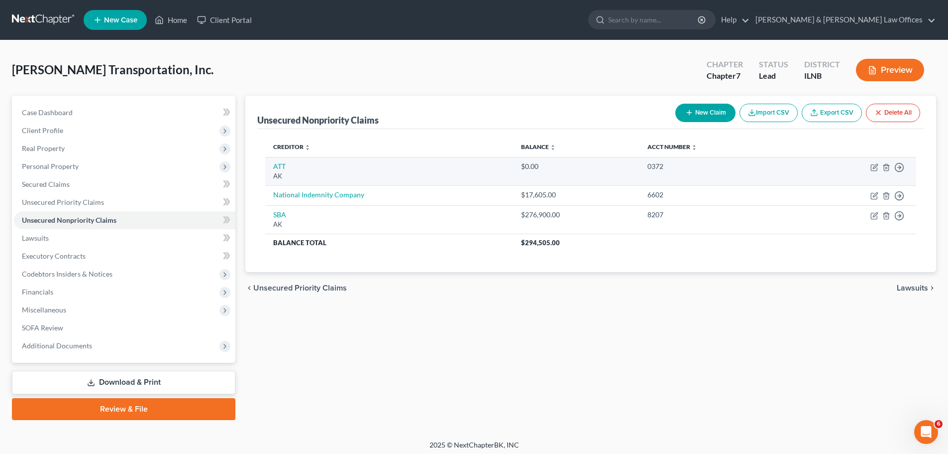
click at [868, 166] on td "Move to D Move to E Move to G Move to Notice Only" at bounding box center [854, 171] width 124 height 28
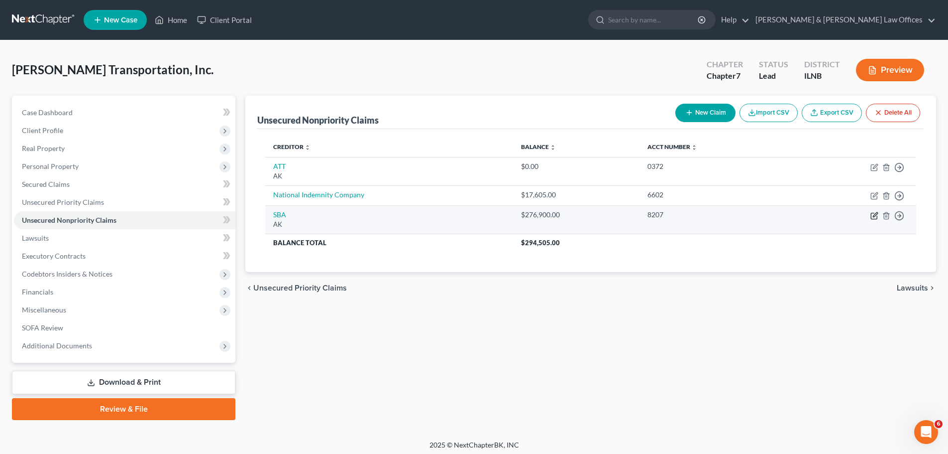
click at [875, 215] on icon "button" at bounding box center [875, 216] width 8 height 8
select select "1"
select select "8"
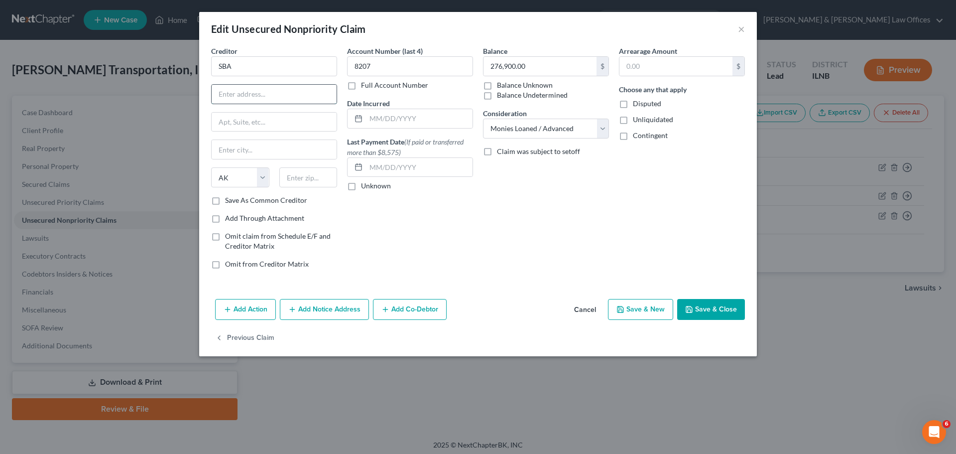
paste input "[STREET_ADDRESS][US_STATE]"
drag, startPoint x: 241, startPoint y: 96, endPoint x: 272, endPoint y: 97, distance: 30.4
click at [272, 97] on input "[STREET_ADDRESS][US_STATE]" at bounding box center [274, 94] width 125 height 19
click at [219, 94] on input "[STREET_ADDRESS][US_STATE]" at bounding box center [274, 94] width 125 height 19
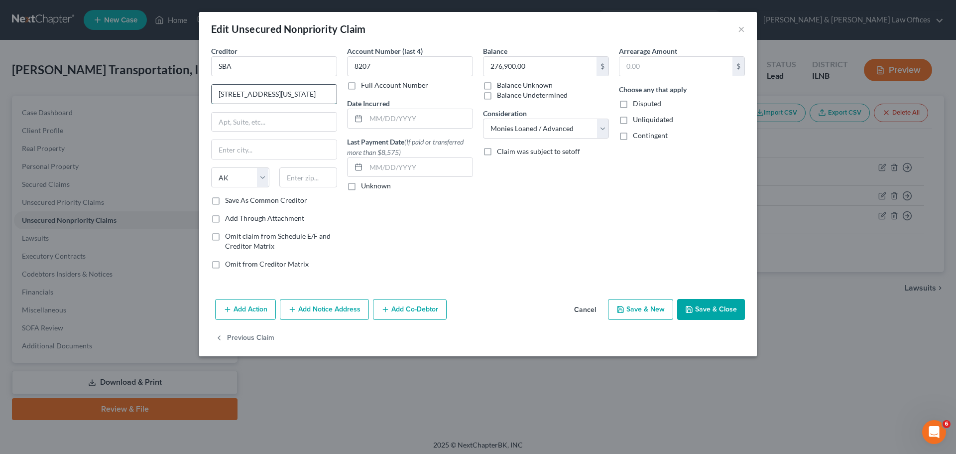
drag, startPoint x: 295, startPoint y: 96, endPoint x: 272, endPoint y: 96, distance: 22.9
click at [272, 96] on input "[STREET_ADDRESS][US_STATE]" at bounding box center [274, 94] width 125 height 19
type input "[STREET_ADDRESS][US_STATE]"
paste input "Suite 600"
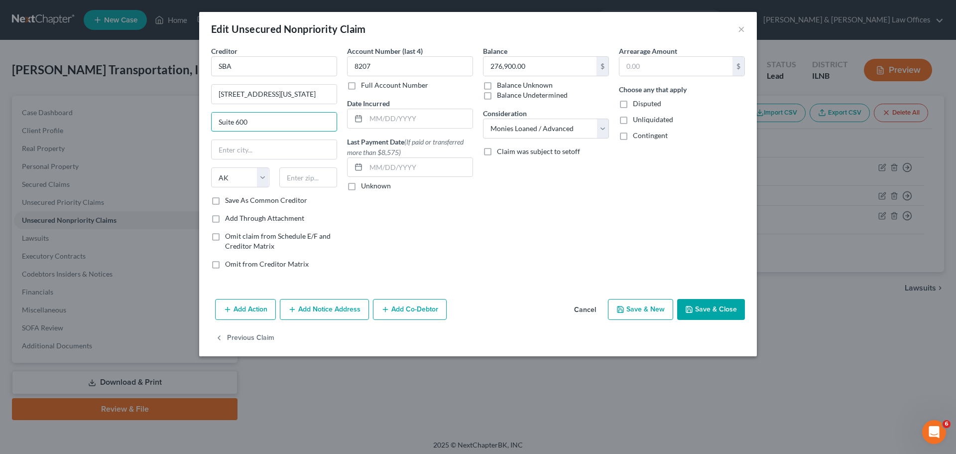
type input "Suite 600"
drag, startPoint x: 293, startPoint y: 96, endPoint x: 274, endPoint y: 97, distance: 18.9
click at [274, 97] on input "[STREET_ADDRESS][US_STATE]" at bounding box center [274, 94] width 125 height 19
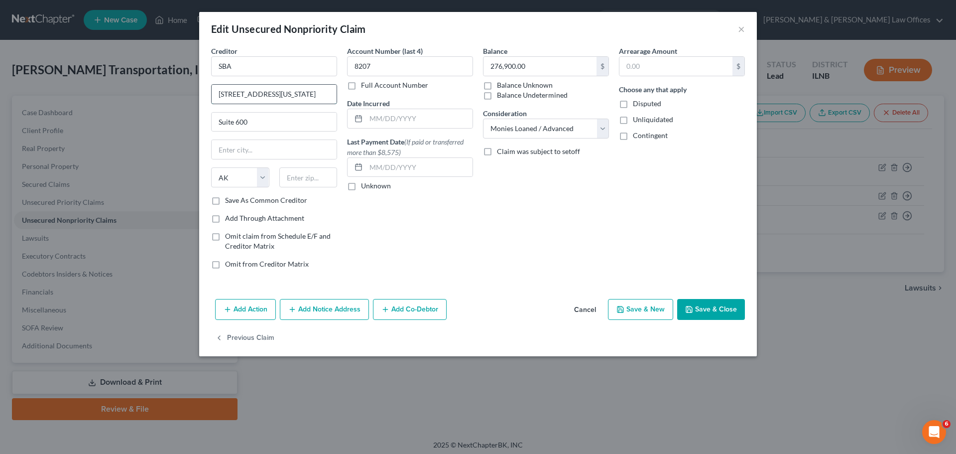
drag, startPoint x: 274, startPoint y: 93, endPoint x: 300, endPoint y: 97, distance: 26.2
click at [300, 97] on input "[STREET_ADDRESS][US_STATE]" at bounding box center [274, 94] width 125 height 19
drag, startPoint x: 310, startPoint y: 94, endPoint x: 329, endPoint y: 97, distance: 19.6
click at [329, 97] on input "[STREET_ADDRESS][US_STATE]" at bounding box center [274, 94] width 125 height 19
type input "[STREET_ADDRESS][US_STATE]"
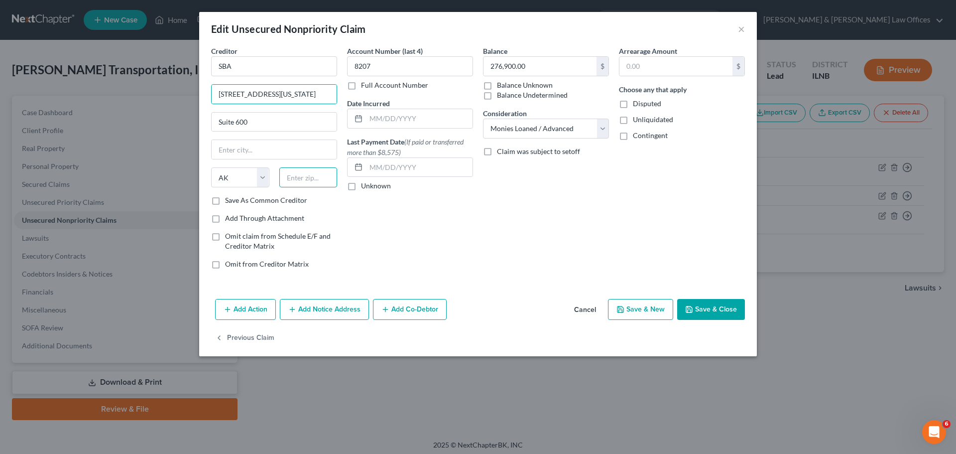
scroll to position [0, 0]
paste input "60604"
type input "60604"
click at [271, 151] on input "text" at bounding box center [274, 149] width 125 height 19
type input "[GEOGRAPHIC_DATA]"
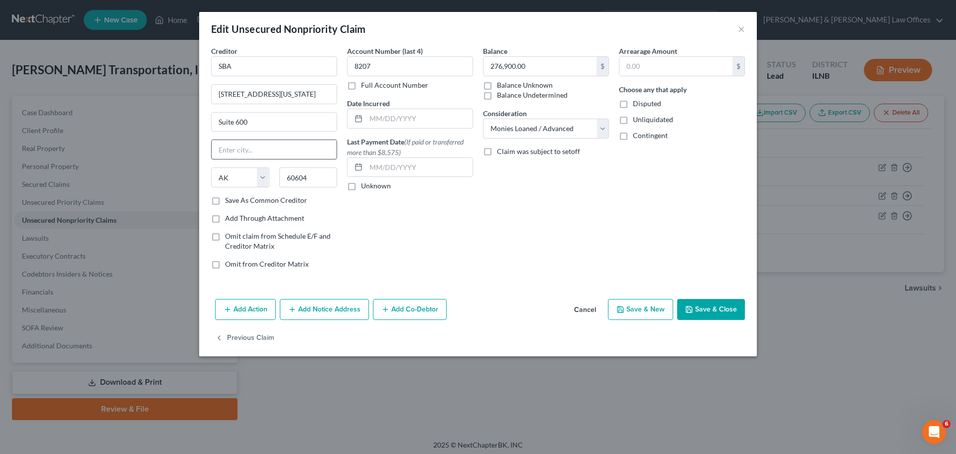
select select "14"
click at [246, 163] on div "Creditor * SBA [STREET_ADDRESS][GEOGRAPHIC_DATA][US_STATE][US_STATE] CA CO CT D…" at bounding box center [274, 120] width 126 height 149
drag, startPoint x: 293, startPoint y: 95, endPoint x: 424, endPoint y: 104, distance: 131.8
click at [424, 104] on div "Creditor * SBA [STREET_ADDRESS][GEOGRAPHIC_DATA][US_STATE][US_STATE] CA CO [GEO…" at bounding box center [478, 161] width 544 height 231
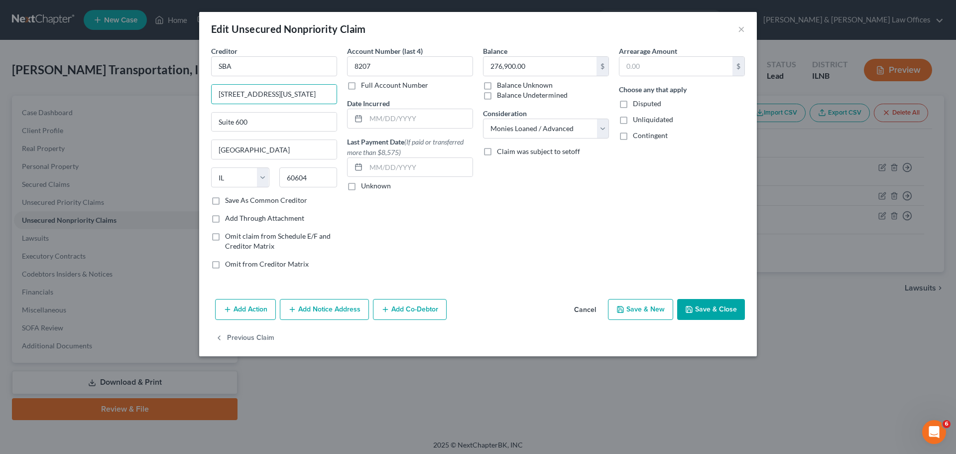
scroll to position [0, 0]
type input "[STREET_ADDRESS][US_STATE]"
click at [709, 320] on div "Add Action Add Notice Address Add Co-Debtor Cancel Save & New Save & Close" at bounding box center [478, 311] width 558 height 33
click at [708, 316] on button "Save & Close" at bounding box center [711, 309] width 68 height 21
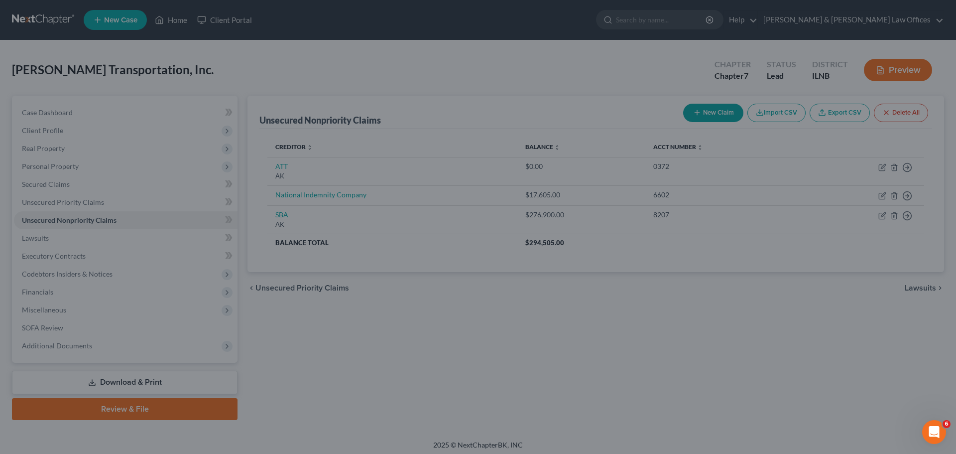
type input "0"
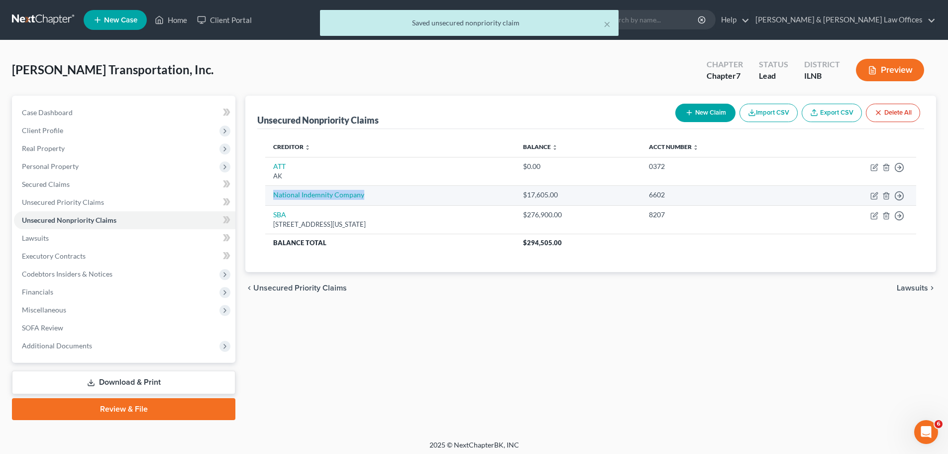
drag, startPoint x: 368, startPoint y: 194, endPoint x: 270, endPoint y: 197, distance: 97.6
click at [270, 197] on td "National Indemnity Company" at bounding box center [390, 195] width 250 height 20
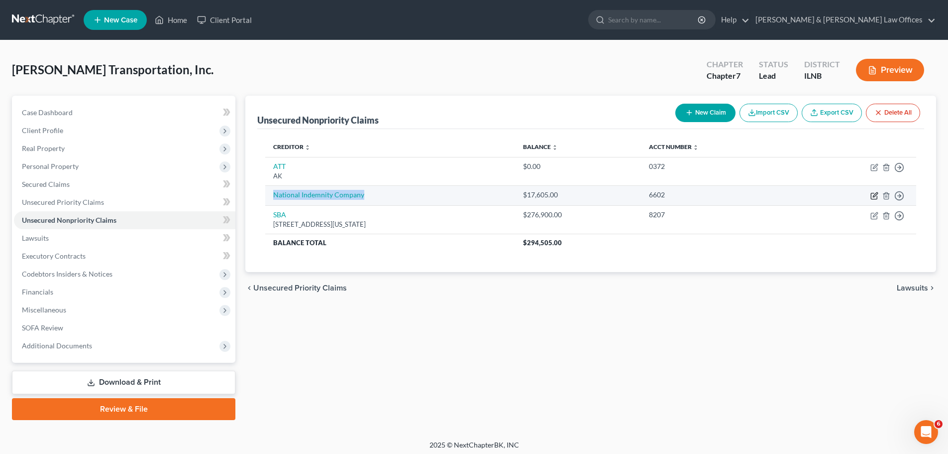
click at [875, 196] on icon "button" at bounding box center [875, 194] width 4 height 4
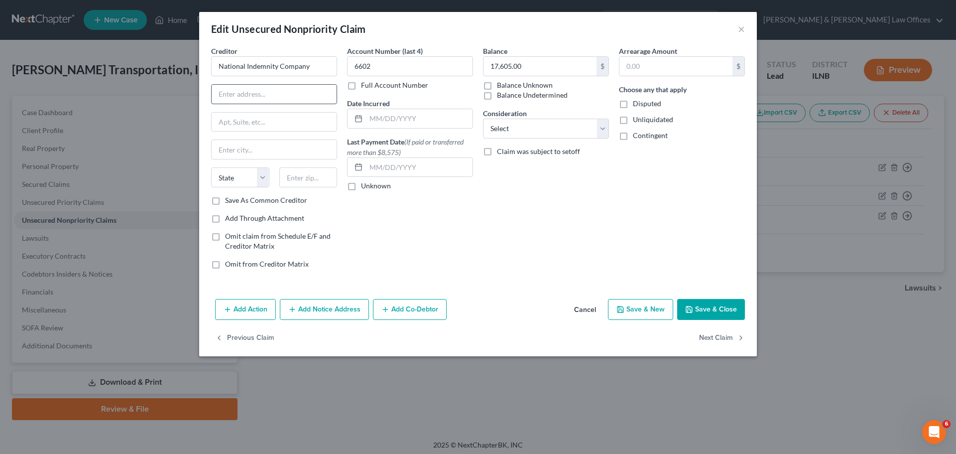
paste input "[STREET_ADDRESS][PERSON_NAME]"
drag, startPoint x: 238, startPoint y: 94, endPoint x: 284, endPoint y: 94, distance: 46.3
click at [284, 94] on input "[STREET_ADDRESS][PERSON_NAME]" at bounding box center [274, 94] width 125 height 19
type input "[STREET_ADDRESS][PERSON_NAME]-1944"
paste input "Suite 1400"
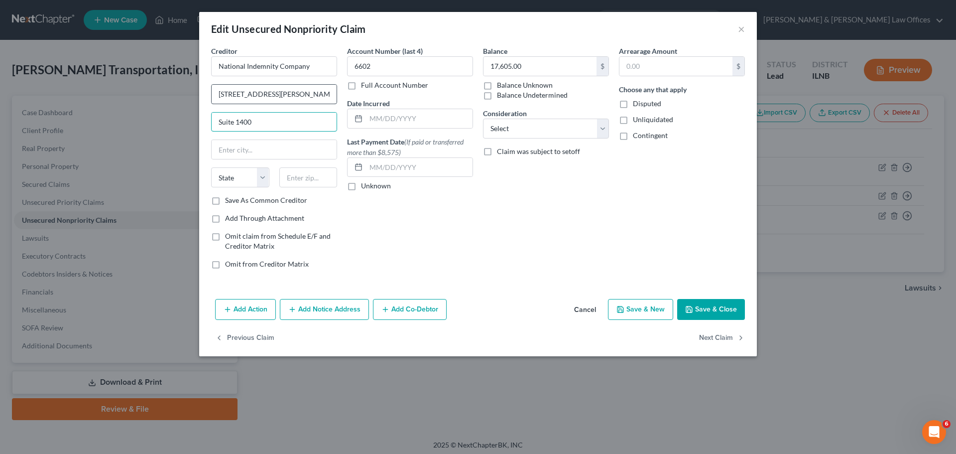
type input "Suite 1400"
drag, startPoint x: 288, startPoint y: 96, endPoint x: 308, endPoint y: 96, distance: 20.4
click at [308, 96] on input "[STREET_ADDRESS][PERSON_NAME]-1944" at bounding box center [274, 94] width 125 height 19
paste input "[GEOGRAPHIC_DATA]"
type input "[GEOGRAPHIC_DATA]"
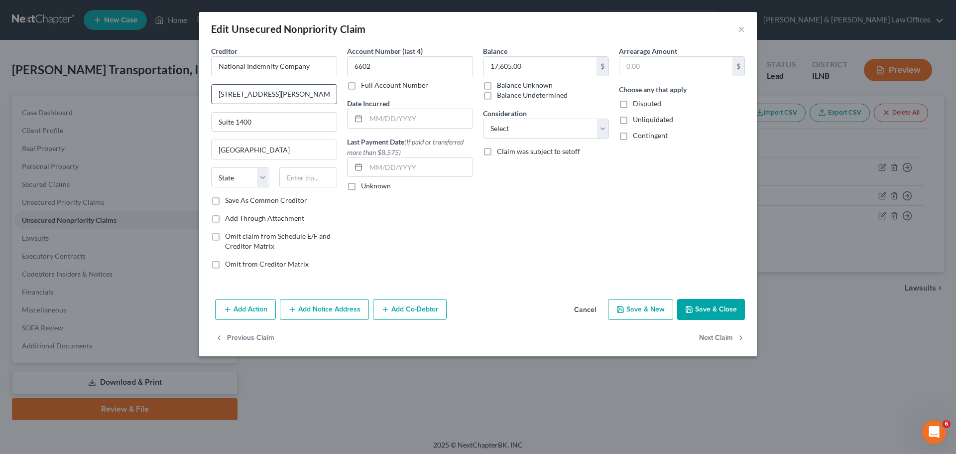
scroll to position [0, 30]
drag, startPoint x: 323, startPoint y: 96, endPoint x: 311, endPoint y: 97, distance: 12.0
click at [311, 97] on input "[STREET_ADDRESS][PERSON_NAME]-1944" at bounding box center [274, 94] width 125 height 19
click at [309, 174] on input "text" at bounding box center [308, 177] width 58 height 20
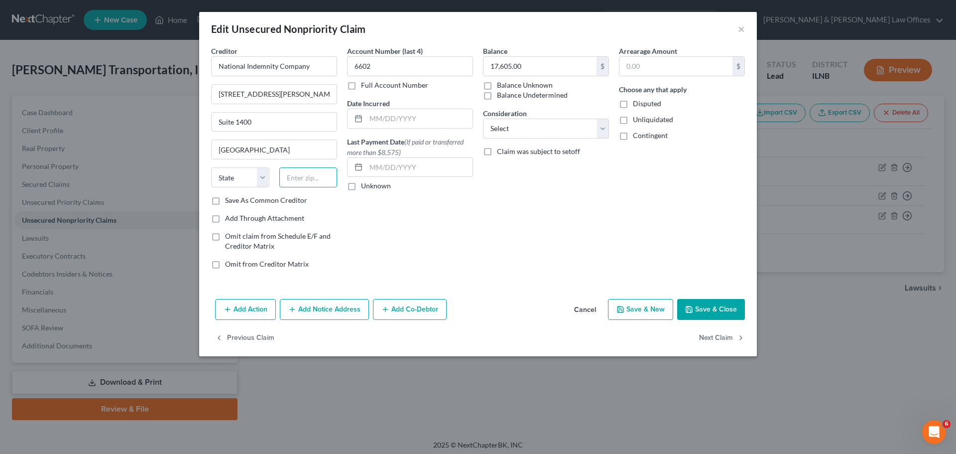
paste input "68102"
type input "68102"
click at [339, 113] on div "Creditor * National Indemnity Company [STREET_ADDRESS][PERSON_NAME]-1944 Suite …" at bounding box center [274, 161] width 136 height 231
select select "30"
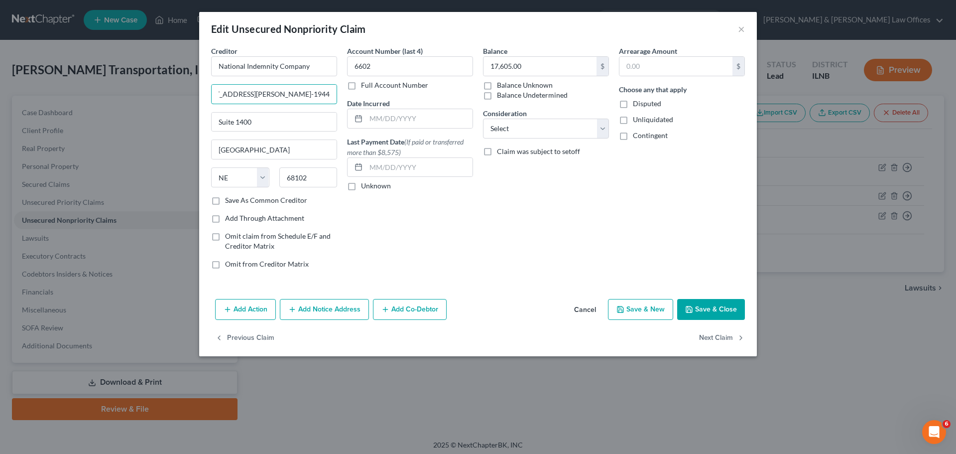
drag, startPoint x: 330, startPoint y: 94, endPoint x: 338, endPoint y: 95, distance: 8.0
click at [338, 95] on div "Creditor * National Indemnity Company [STREET_ADDRESS][PERSON_NAME]-1944 Suite …" at bounding box center [274, 161] width 136 height 231
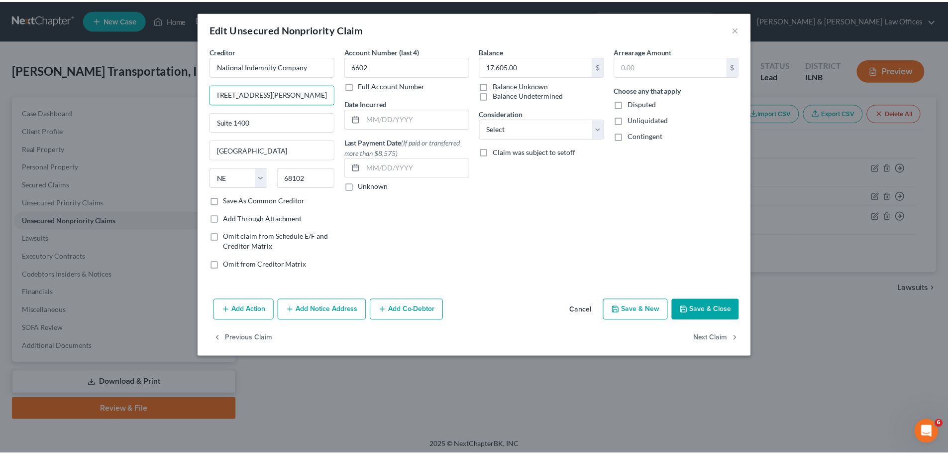
scroll to position [0, 0]
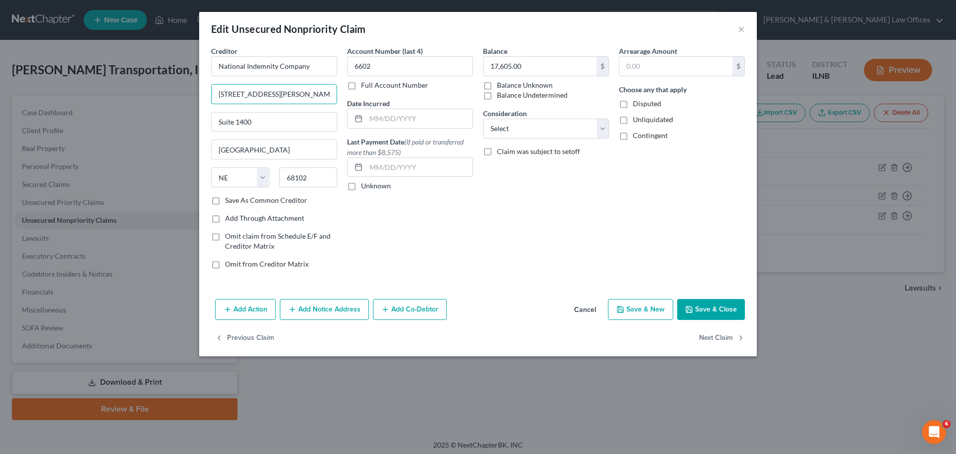
type input "[STREET_ADDRESS][PERSON_NAME]."
click at [461, 237] on div "Account Number (last 4) 6602 Full Account Number Date Incurred Last Payment Dat…" at bounding box center [410, 161] width 136 height 231
click at [539, 132] on select "Select Cable / Satellite Services Collection Agency Credit Card Debt Debt Couns…" at bounding box center [546, 128] width 126 height 20
select select "11"
click at [483, 118] on select "Select Cable / Satellite Services Collection Agency Credit Card Debt Debt Couns…" at bounding box center [546, 128] width 126 height 20
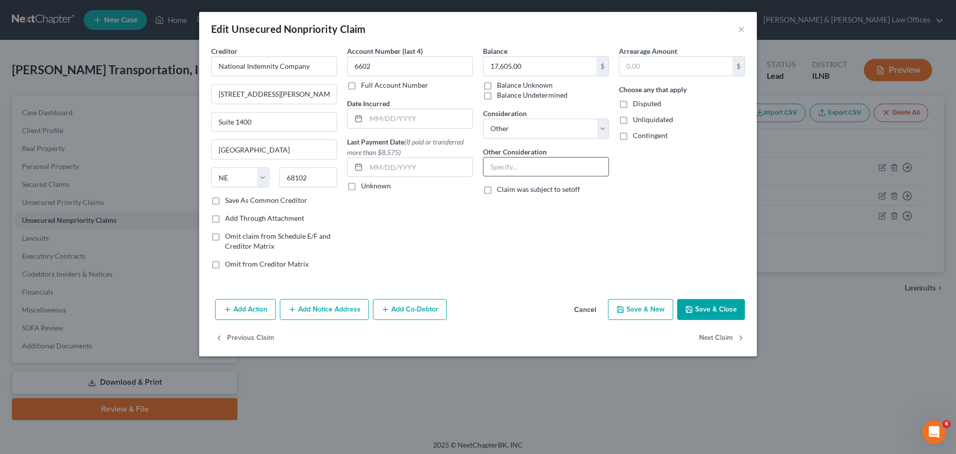
click at [549, 163] on input "text" at bounding box center [545, 166] width 125 height 19
click at [487, 163] on input "Insurance" at bounding box center [545, 166] width 125 height 19
type input "Trucking insurance"
click at [703, 301] on button "Save & Close" at bounding box center [711, 309] width 68 height 21
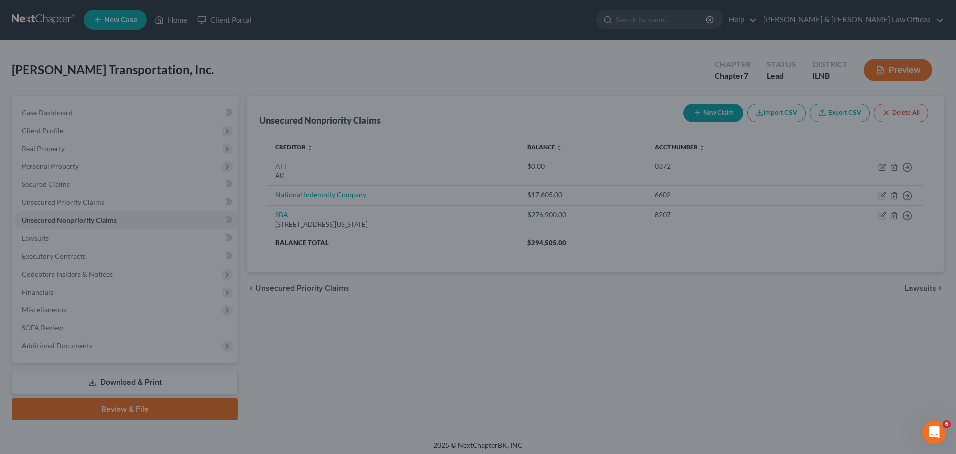
type input "0"
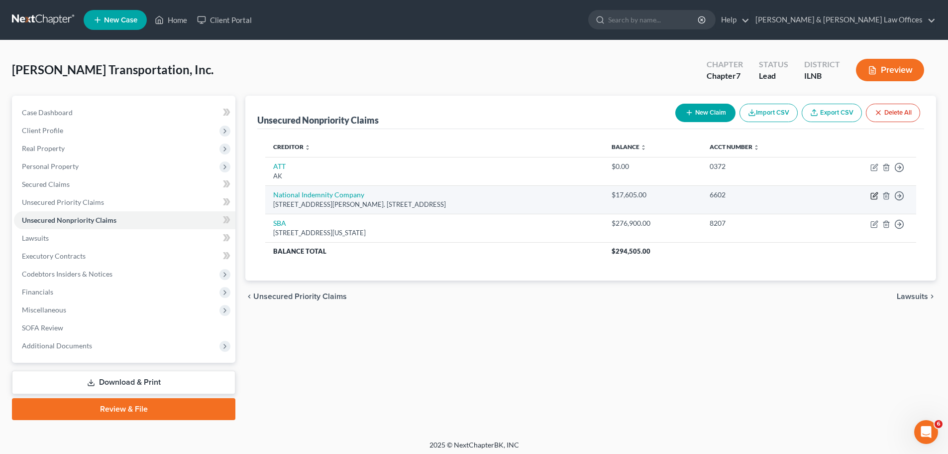
click at [872, 194] on icon "button" at bounding box center [874, 196] width 6 height 6
select select "30"
select select "11"
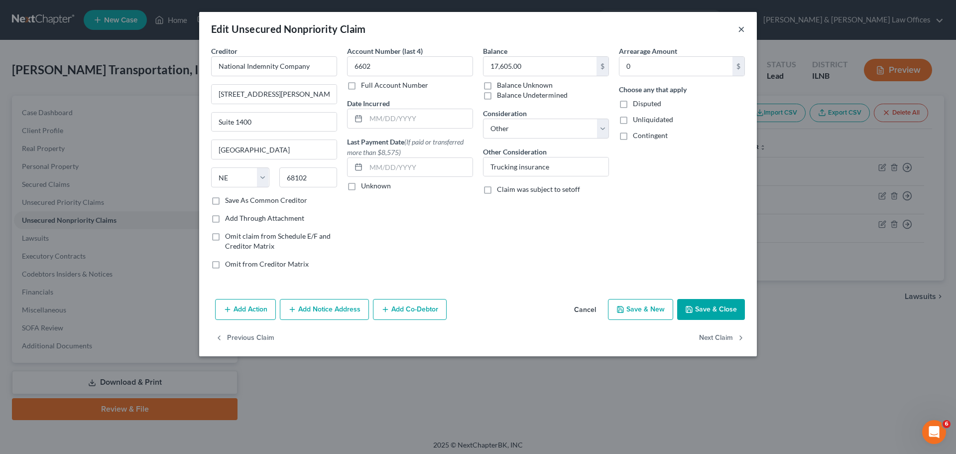
click at [739, 30] on button "×" at bounding box center [741, 29] width 7 height 12
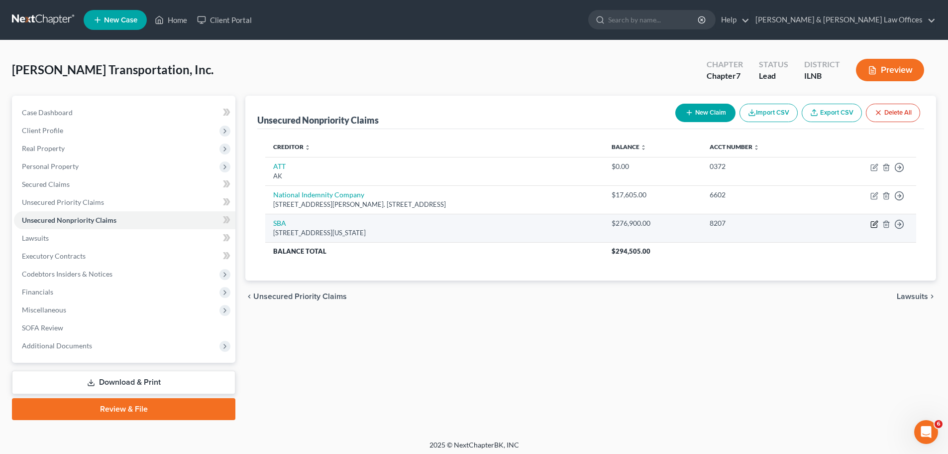
click at [876, 227] on icon "button" at bounding box center [875, 224] width 8 height 8
select select "14"
select select "8"
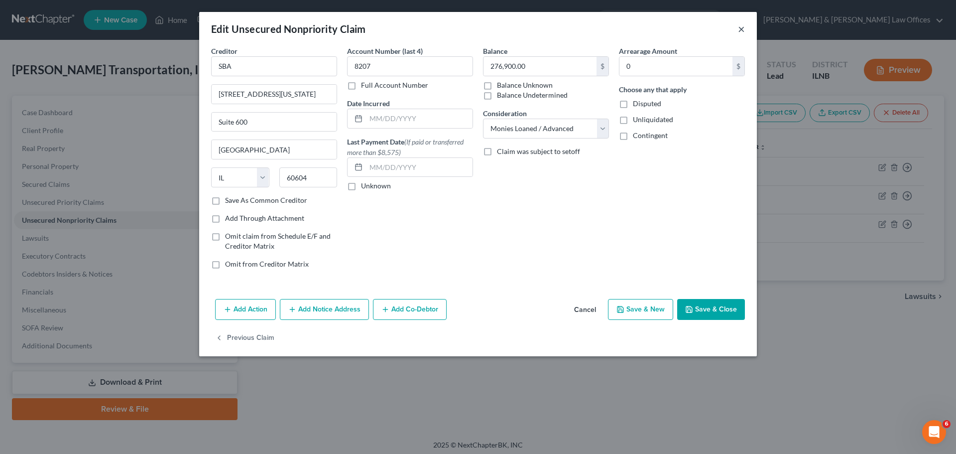
click at [743, 28] on button "×" at bounding box center [741, 29] width 7 height 12
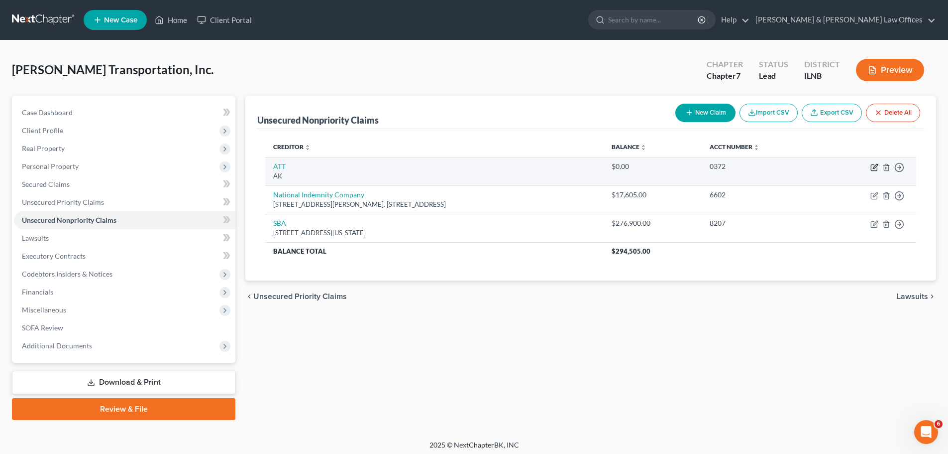
click at [871, 169] on icon "button" at bounding box center [874, 168] width 6 height 6
select select "1"
select select "16"
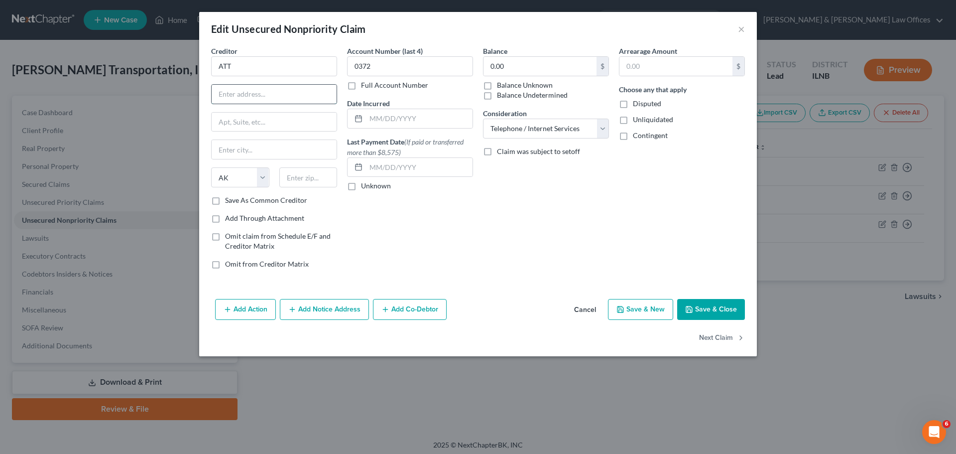
paste input "P.O. Box 6416"
type input "P.O. Box 6416"
paste input "60197-6416"
drag, startPoint x: 348, startPoint y: 279, endPoint x: 365, endPoint y: 264, distance: 22.6
click at [374, 290] on div "Creditor * ATT P.O. [GEOGRAPHIC_DATA][US_STATE] AZ CA CO CT DE DC [GEOGRAPHIC_D…" at bounding box center [478, 170] width 558 height 249
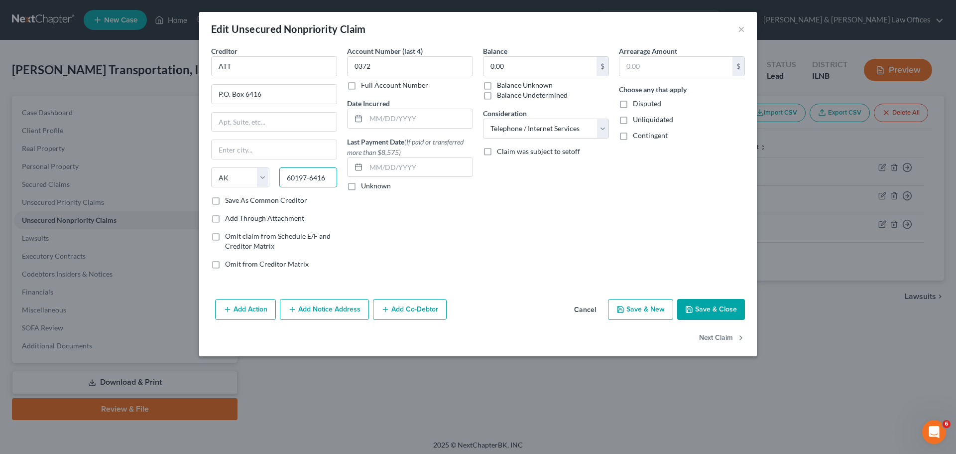
click at [328, 174] on input "60197-6416" at bounding box center [308, 177] width 58 height 20
type input "60197"
click at [404, 223] on div "Account Number (last 4) 0372 Full Account Number Date Incurred Last Payment Dat…" at bounding box center [410, 161] width 136 height 231
type input "[PERSON_NAME] Stream"
select select "14"
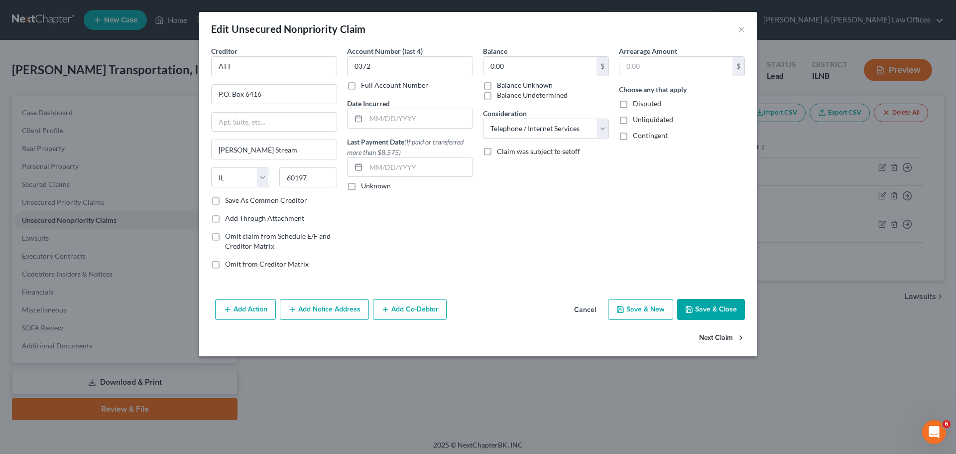
click at [696, 313] on button "Save & Close" at bounding box center [711, 309] width 68 height 21
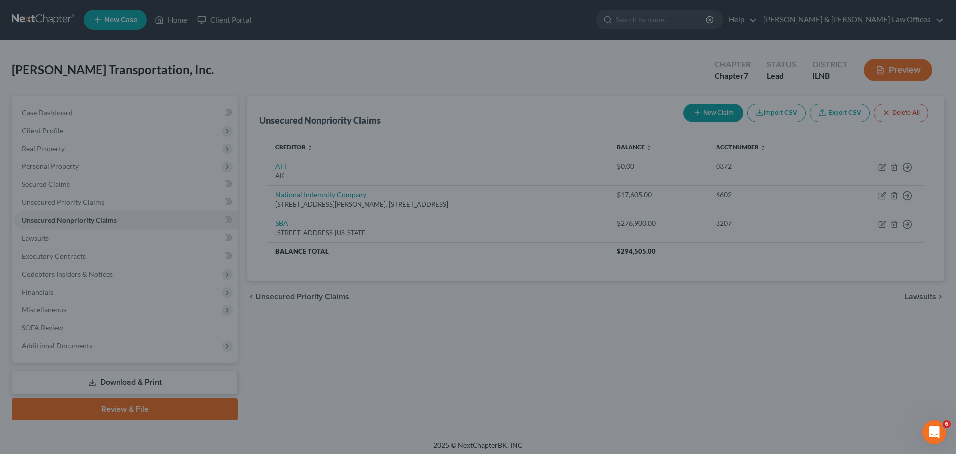
type input "0"
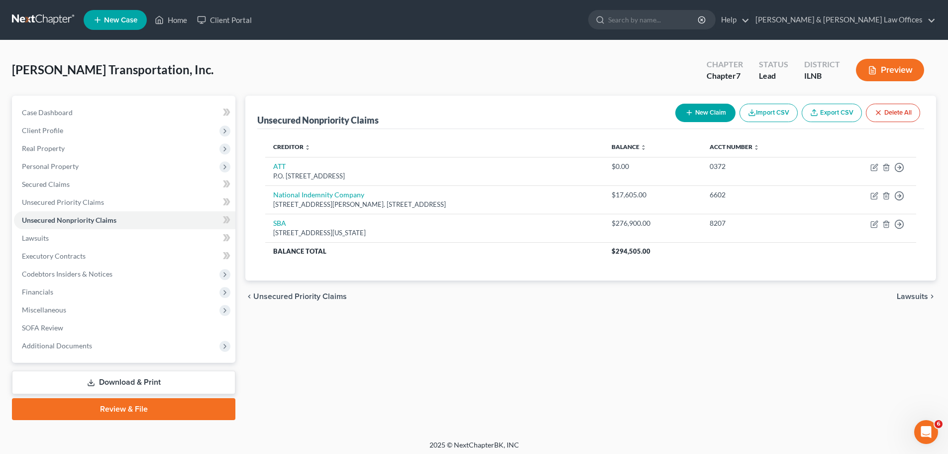
click at [126, 58] on div "[PERSON_NAME] Transportation, Inc. Upgraded Chapter Chapter 7 Status Lead Distr…" at bounding box center [474, 73] width 924 height 43
click at [88, 235] on link "Lawsuits" at bounding box center [125, 238] width 222 height 18
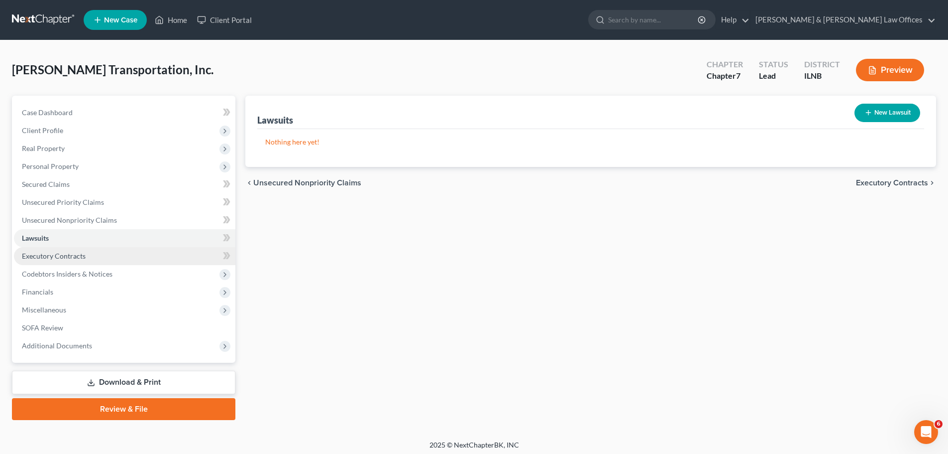
click at [88, 255] on link "Executory Contracts" at bounding box center [125, 256] width 222 height 18
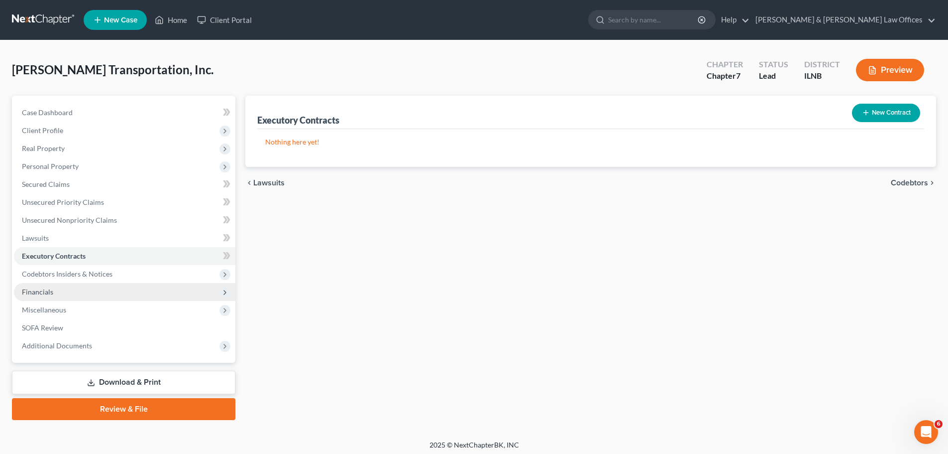
click at [42, 292] on span "Financials" at bounding box center [37, 291] width 31 height 8
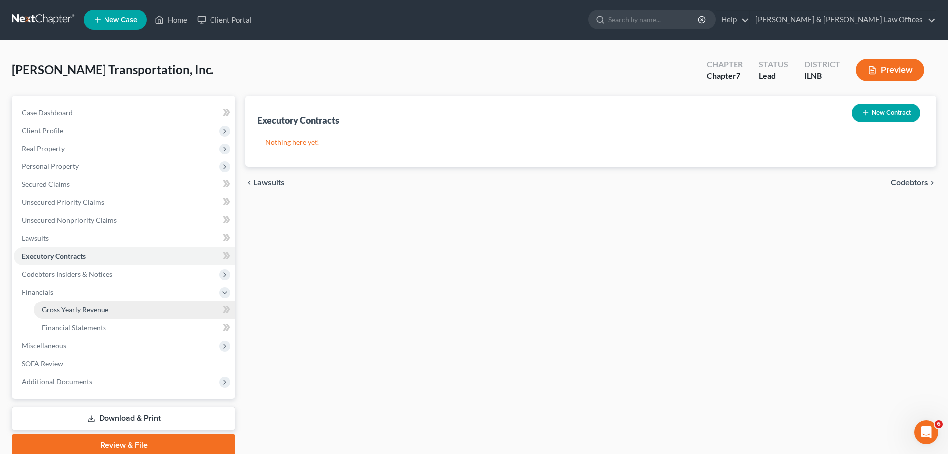
click at [53, 308] on span "Gross Yearly Revenue" at bounding box center [75, 309] width 67 height 8
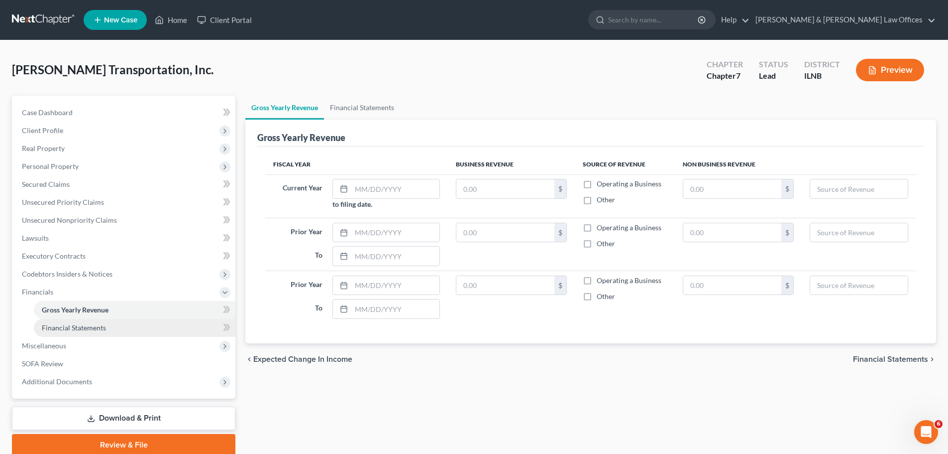
click at [65, 330] on span "Financial Statements" at bounding box center [74, 327] width 64 height 8
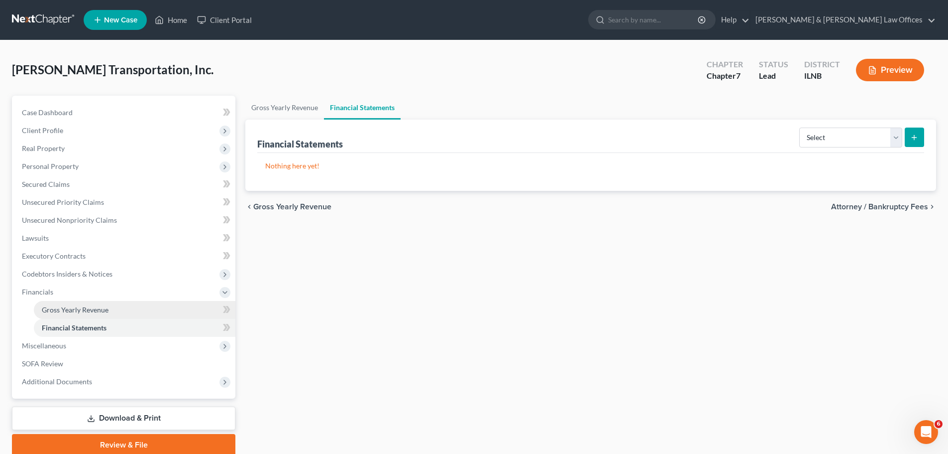
click at [66, 310] on span "Gross Yearly Revenue" at bounding box center [75, 309] width 67 height 8
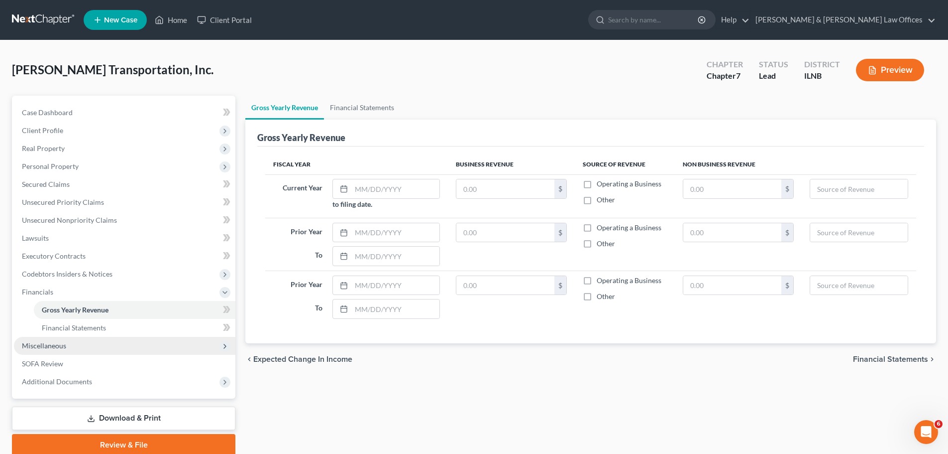
drag, startPoint x: 47, startPoint y: 350, endPoint x: 55, endPoint y: 350, distance: 8.0
click at [47, 350] on span "Miscellaneous" at bounding box center [125, 346] width 222 height 18
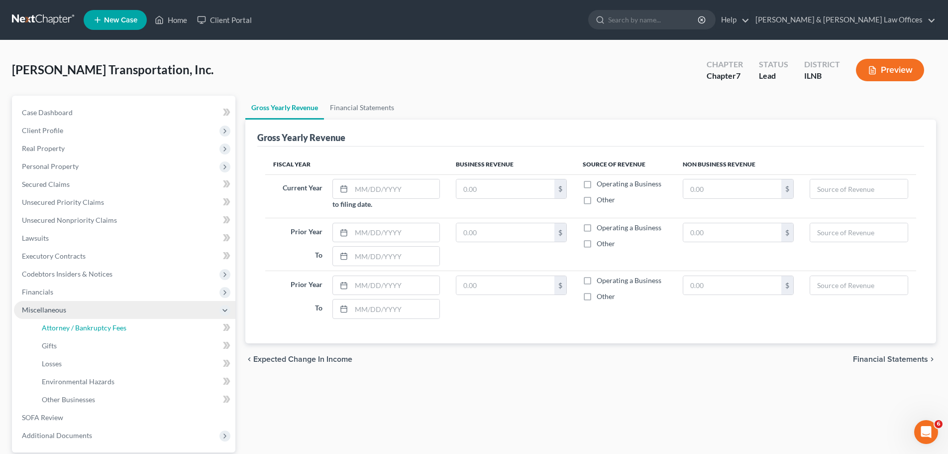
click at [77, 328] on span "Attorney / Bankruptcy Fees" at bounding box center [84, 327] width 85 height 8
select select "0"
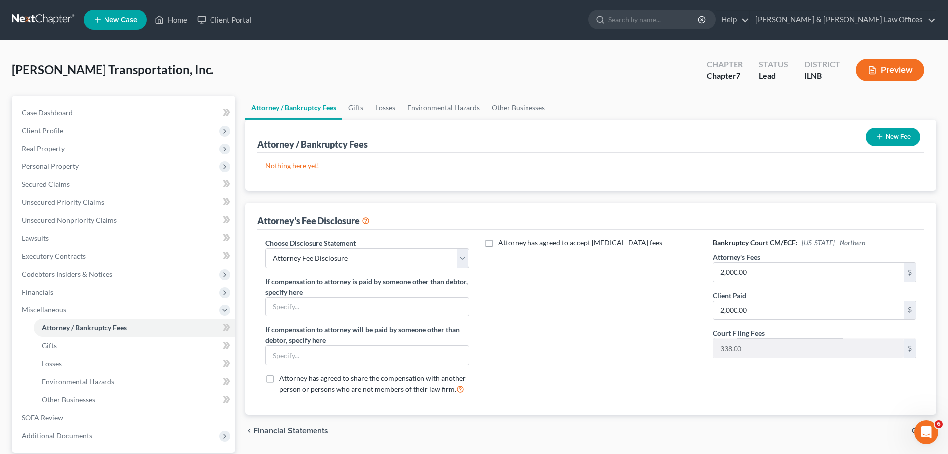
click at [873, 133] on button "New Fee" at bounding box center [893, 136] width 54 height 18
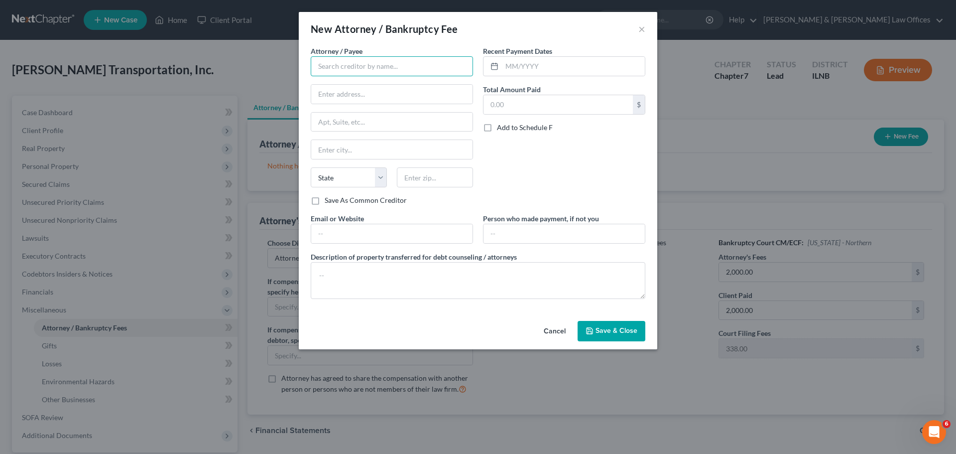
drag, startPoint x: 382, startPoint y: 79, endPoint x: 382, endPoint y: 66, distance: 13.0
paste input "Law Offices of [PERSON_NAME] & [PERSON_NAME]"
type input "Law Offices of [PERSON_NAME] & [PERSON_NAME]"
paste input "[STREET_ADDRESS][PERSON_NAME][US_STATE]"
type input "[STREET_ADDRESS][PERSON_NAME][US_STATE]"
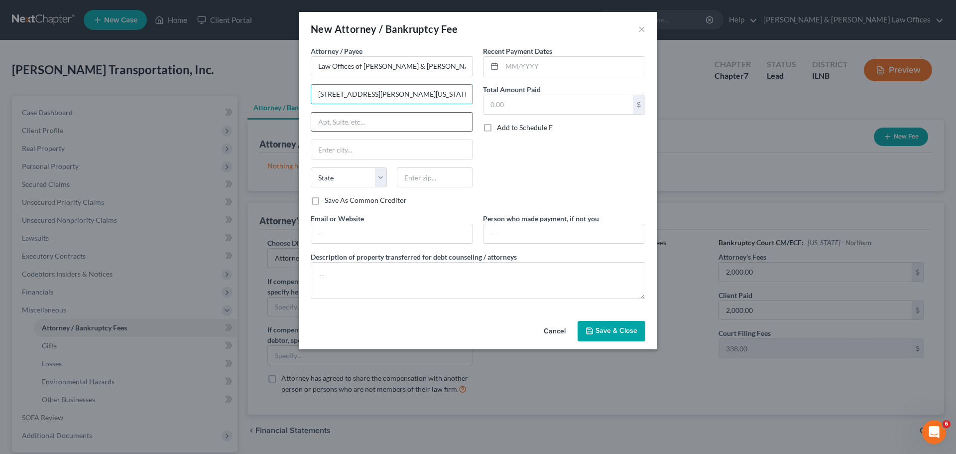
type input "Suite 1415"
type input "[GEOGRAPHIC_DATA]"
select select "14"
type input "60602"
type input "[PERSON_NAME][EMAIL_ADDRESS][DOMAIN_NAME]"
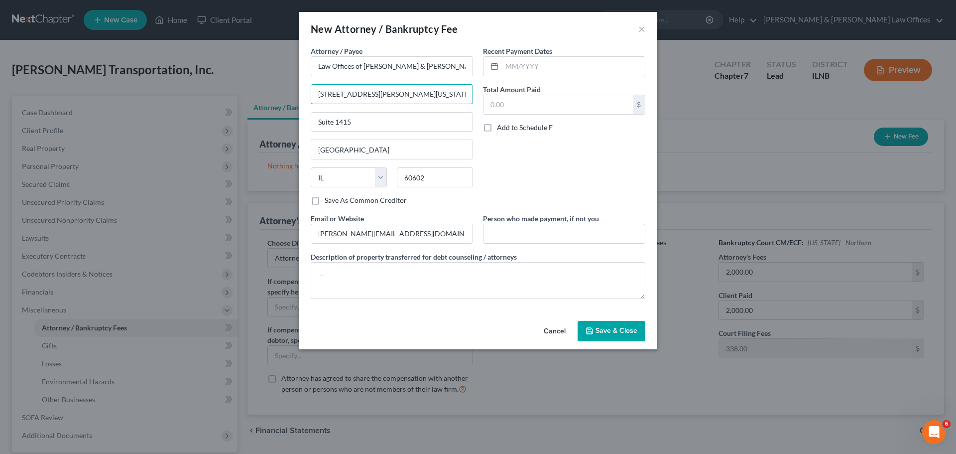
type input "[STREET_ADDRESS][PERSON_NAME][US_STATE]"
click at [543, 64] on input "text" at bounding box center [573, 66] width 143 height 19
click at [513, 98] on input "text" at bounding box center [557, 104] width 149 height 19
type input "2,000"
click at [517, 66] on input "text" at bounding box center [573, 66] width 143 height 19
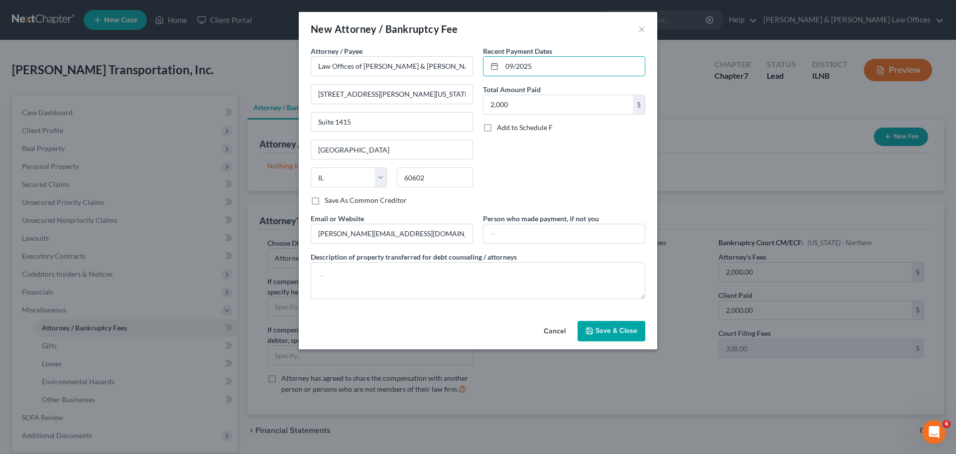
type input "09/2025"
click at [631, 186] on div "Recent Payment Dates 09/2025 Total Amount Paid 2,000 $ Add to Schedule F" at bounding box center [564, 129] width 172 height 167
click at [581, 113] on input "2,000" at bounding box center [557, 104] width 149 height 19
click at [579, 111] on input "2,000" at bounding box center [557, 104] width 149 height 19
click at [577, 111] on input "2,000" at bounding box center [557, 104] width 149 height 19
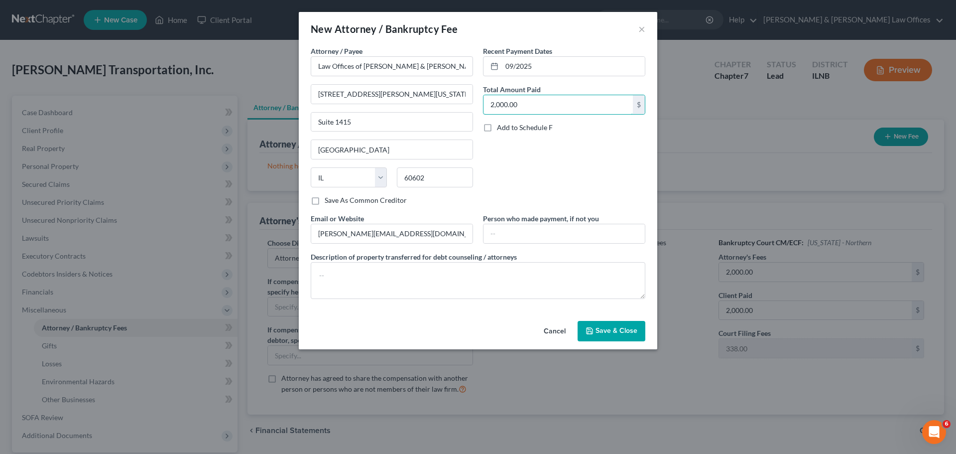
type input "2,000.00"
paste textarea "Attorney's Fee"
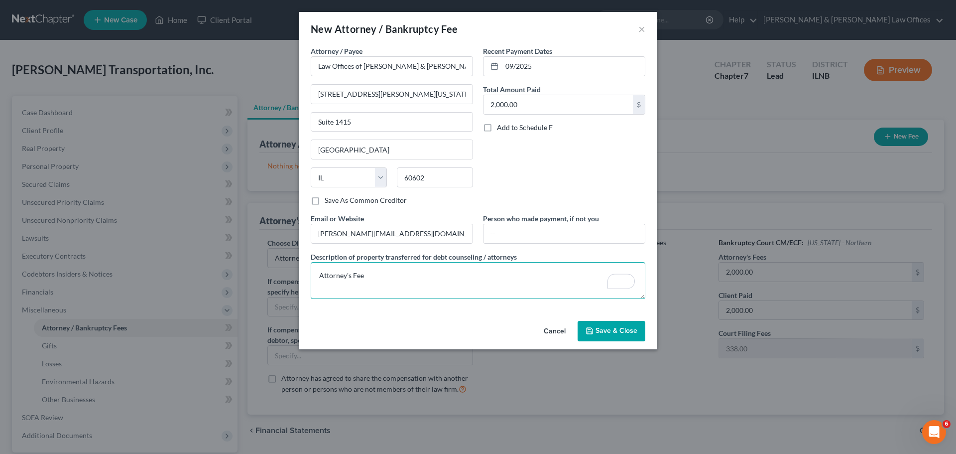
type textarea "Attorney's Fee"
click at [513, 58] on input "09/2025" at bounding box center [573, 66] width 143 height 19
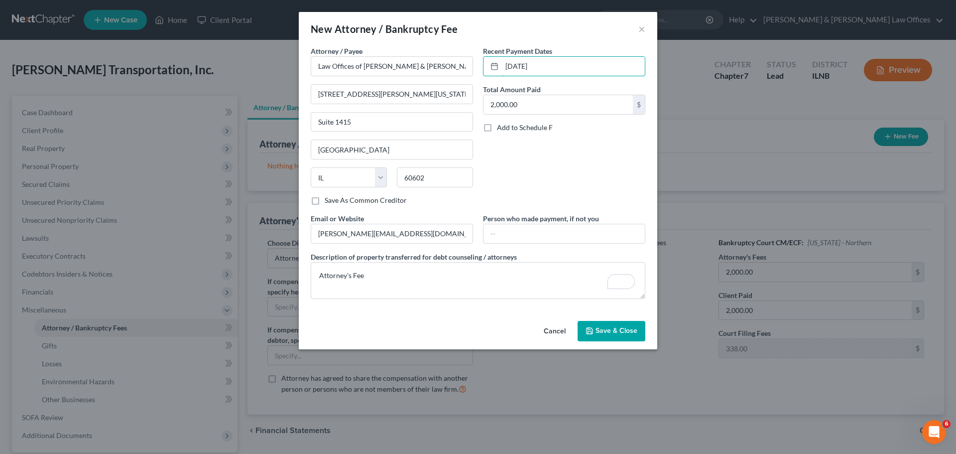
type input "[DATE]"
click at [621, 331] on span "Save & Close" at bounding box center [616, 331] width 42 height 8
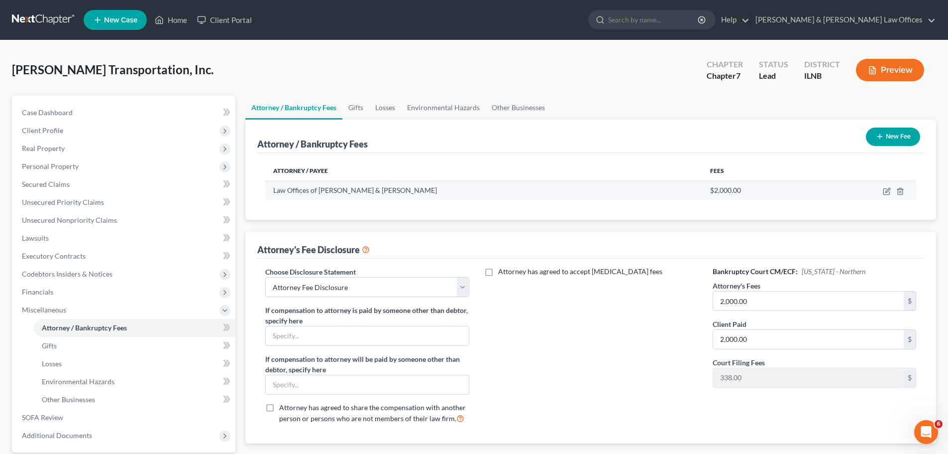
scroll to position [94, 0]
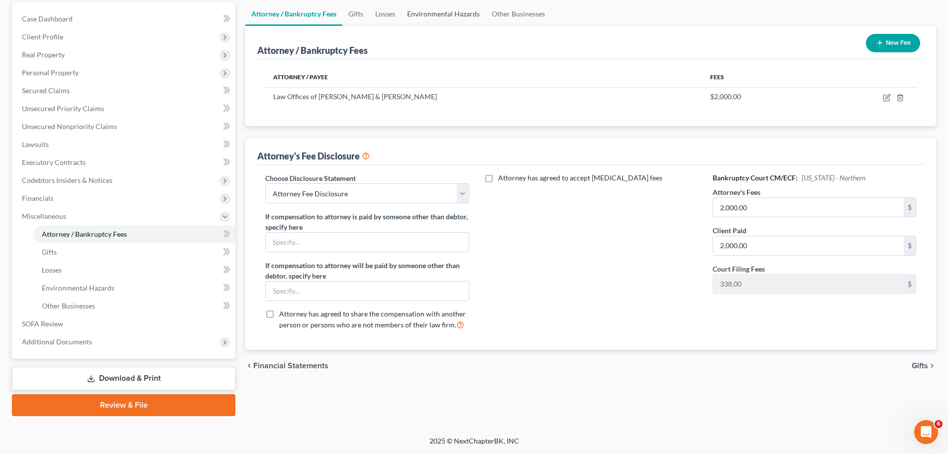
click at [450, 8] on link "Environmental Hazards" at bounding box center [443, 14] width 85 height 24
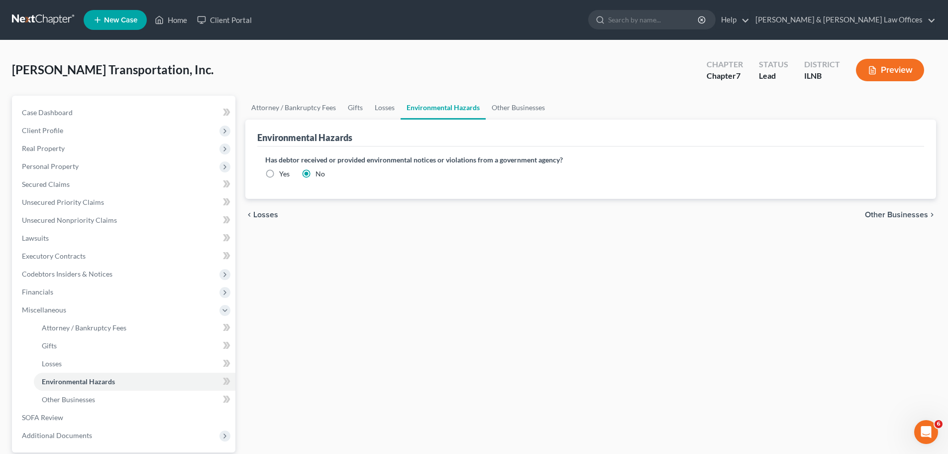
click at [884, 61] on button "Preview" at bounding box center [890, 70] width 68 height 22
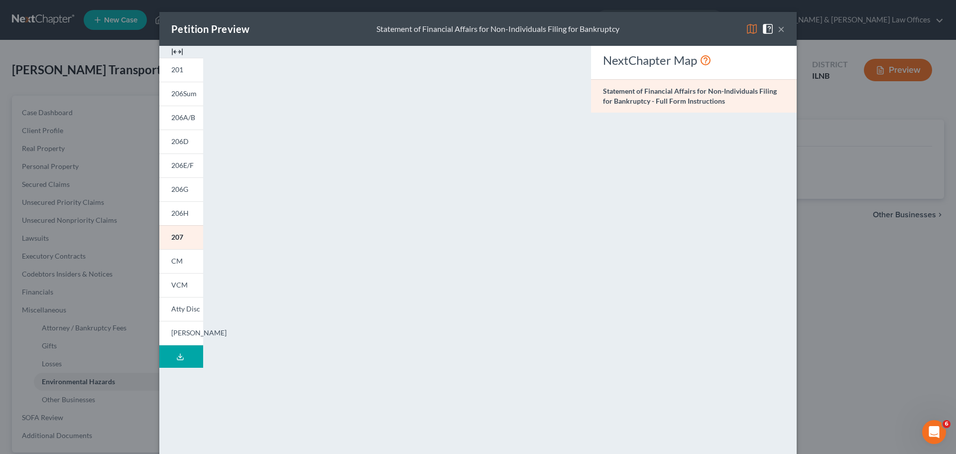
click at [167, 357] on button "Download Draft" at bounding box center [181, 356] width 44 height 22
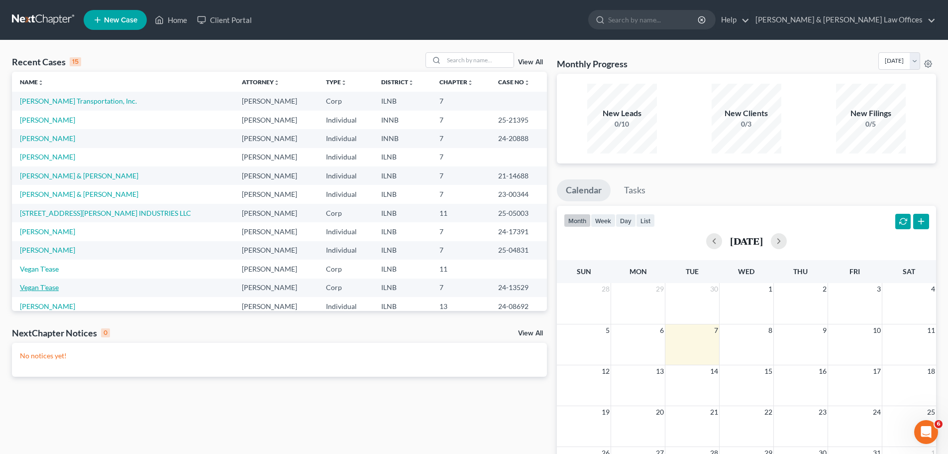
click at [53, 286] on link "Vegan T'ease" at bounding box center [39, 287] width 39 height 8
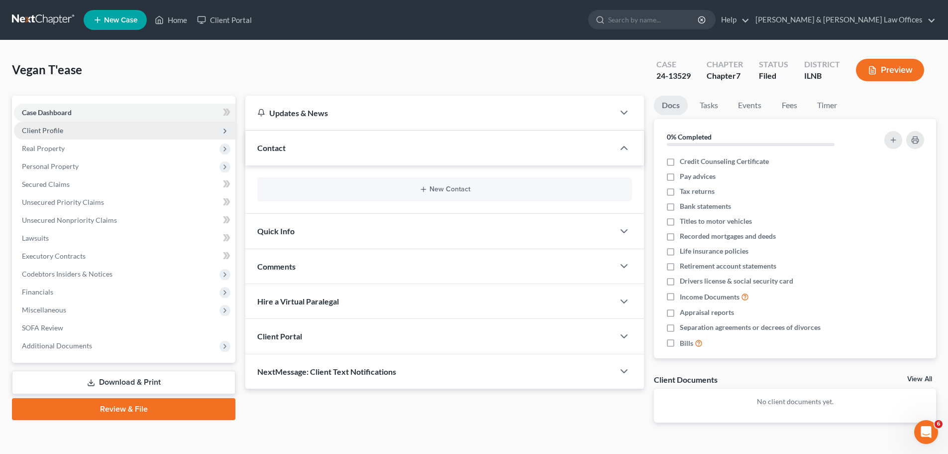
click at [71, 136] on span "Client Profile" at bounding box center [125, 130] width 222 height 18
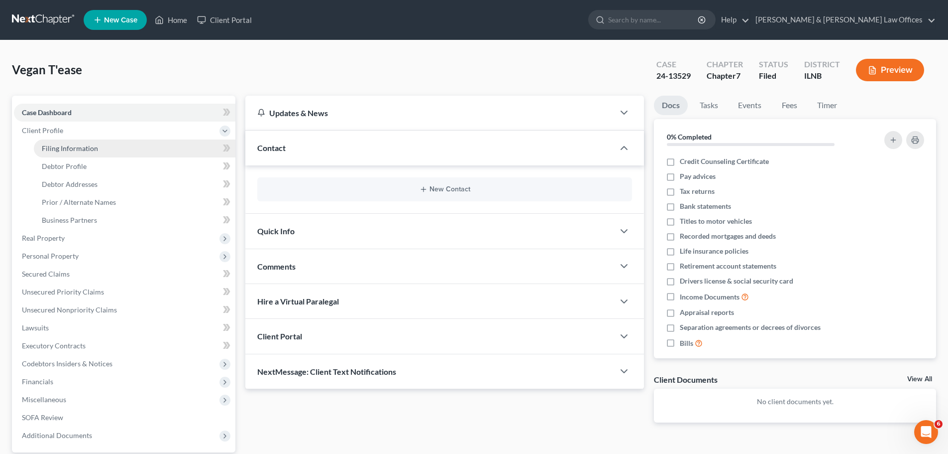
click at [107, 152] on link "Filing Information" at bounding box center [135, 148] width 202 height 18
select select "3"
select select "1"
select select "0"
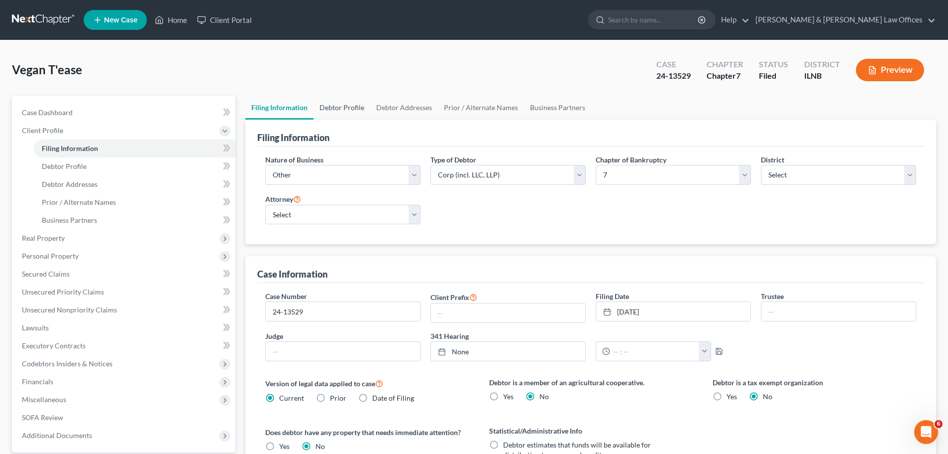
drag, startPoint x: 353, startPoint y: 108, endPoint x: 407, endPoint y: 85, distance: 58.0
click at [353, 108] on link "Debtor Profile" at bounding box center [342, 108] width 57 height 24
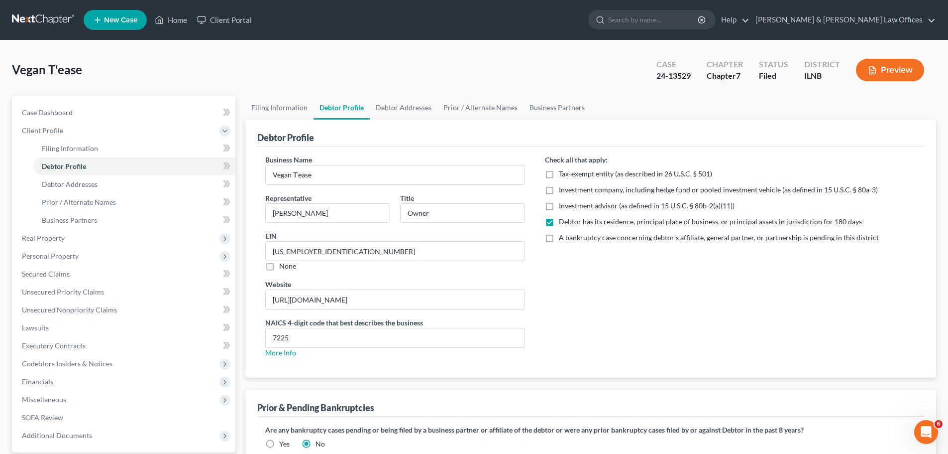
radio input "true"
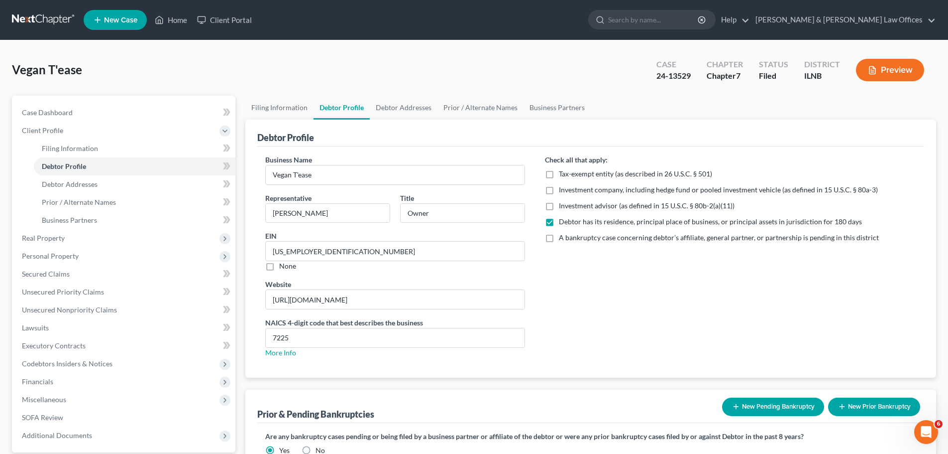
scroll to position [138, 0]
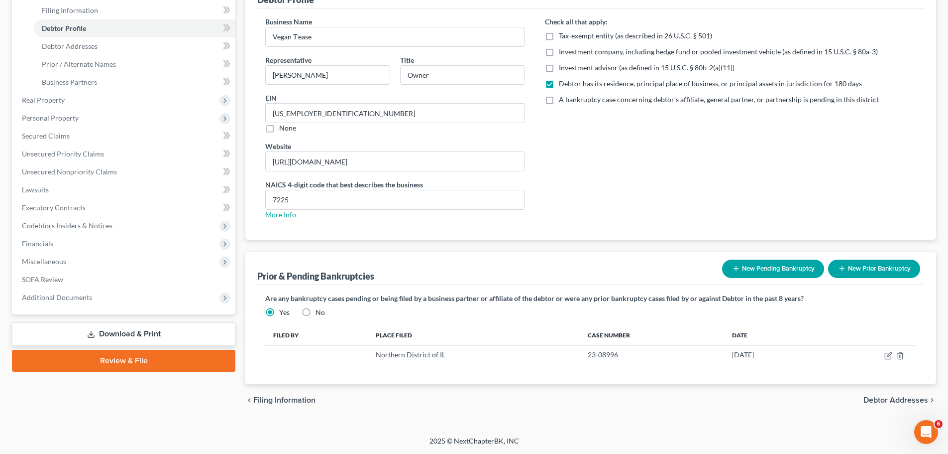
click at [836, 152] on div "Check all that apply: Tax-exempt entity (as described in 26 U.S.C. § 501) Inves…" at bounding box center [730, 121] width 391 height 211
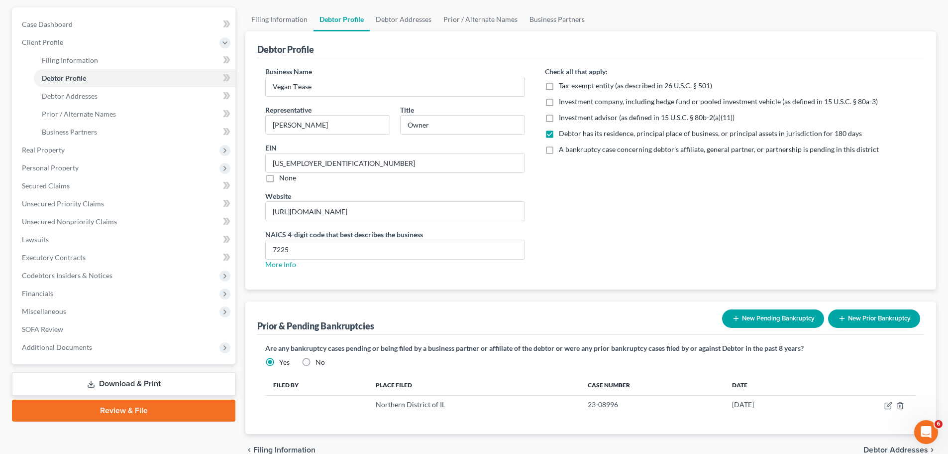
scroll to position [38, 0]
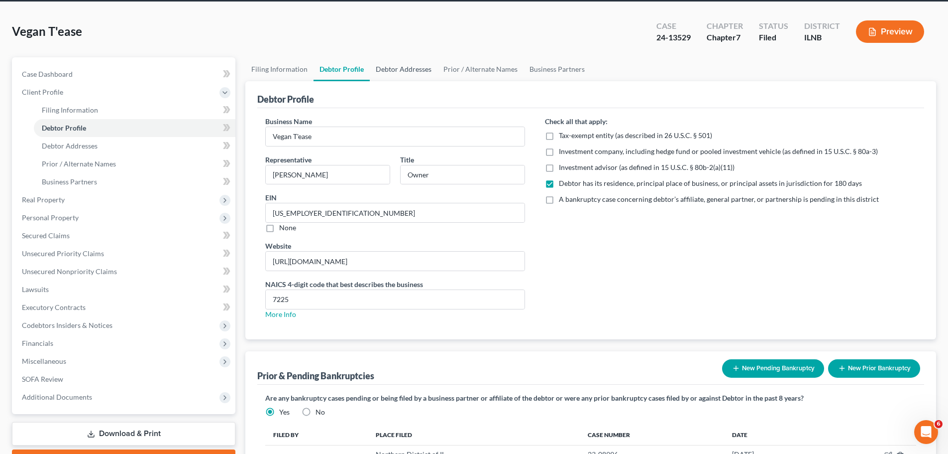
click at [429, 65] on link "Debtor Addresses" at bounding box center [404, 69] width 68 height 24
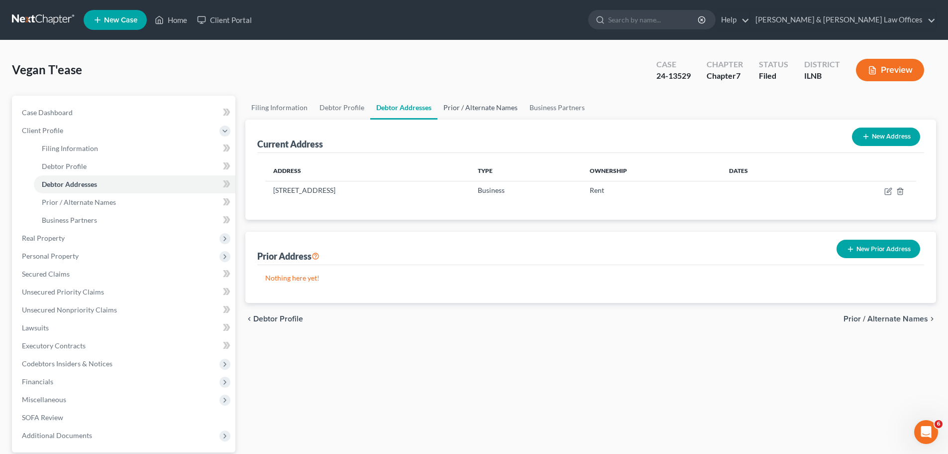
click at [487, 113] on link "Prior / Alternate Names" at bounding box center [481, 108] width 86 height 24
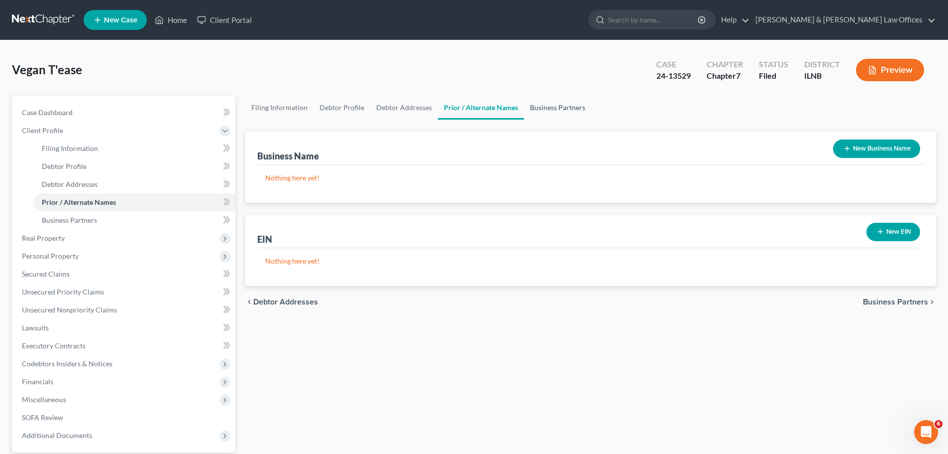
click at [557, 114] on link "Business Partners" at bounding box center [557, 108] width 67 height 24
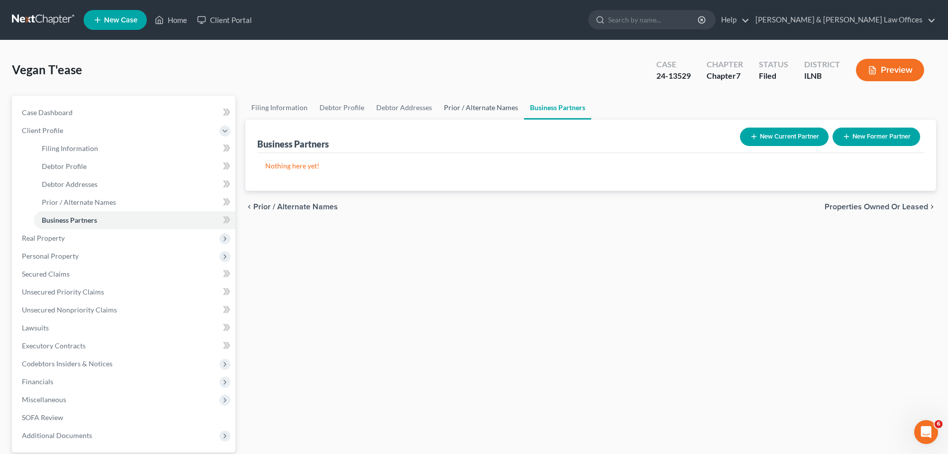
click at [485, 116] on link "Prior / Alternate Names" at bounding box center [481, 108] width 86 height 24
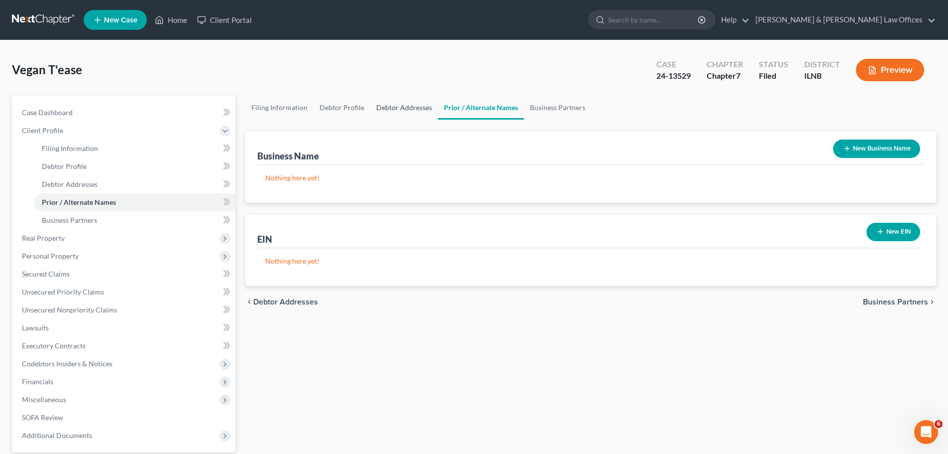
click at [402, 107] on link "Debtor Addresses" at bounding box center [404, 108] width 68 height 24
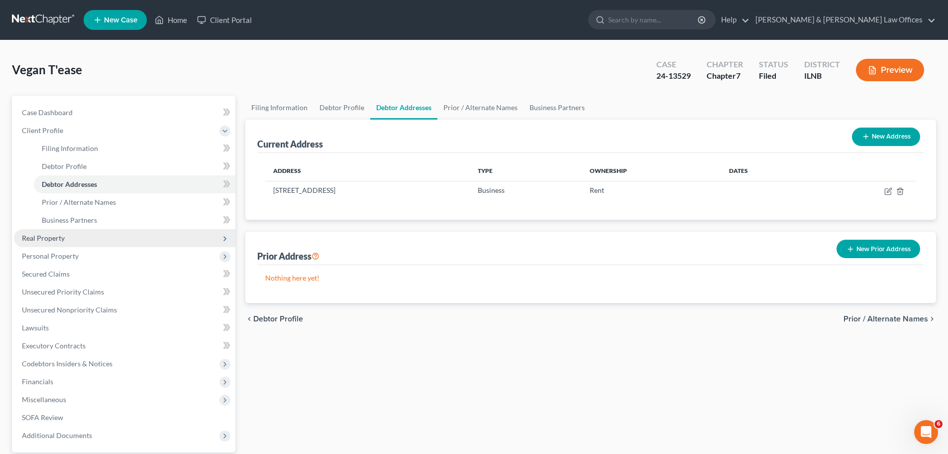
click at [36, 238] on span "Real Property" at bounding box center [43, 237] width 43 height 8
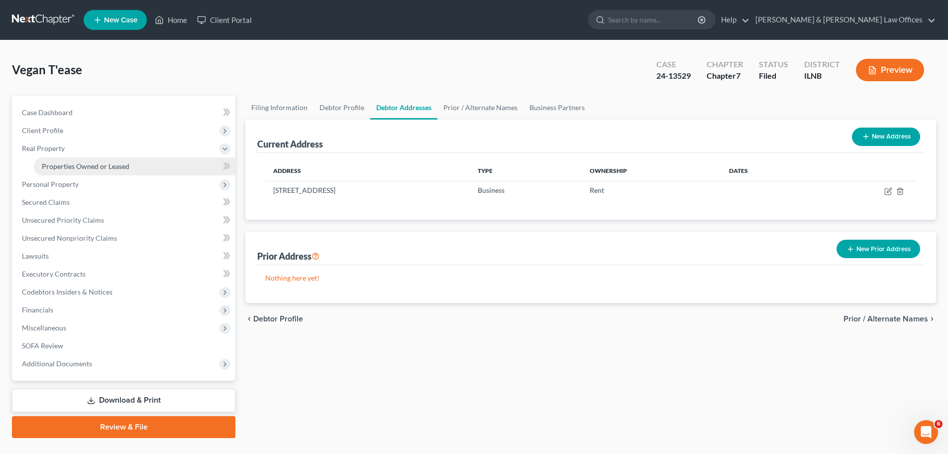
click at [72, 165] on span "Properties Owned or Leased" at bounding box center [86, 166] width 88 height 8
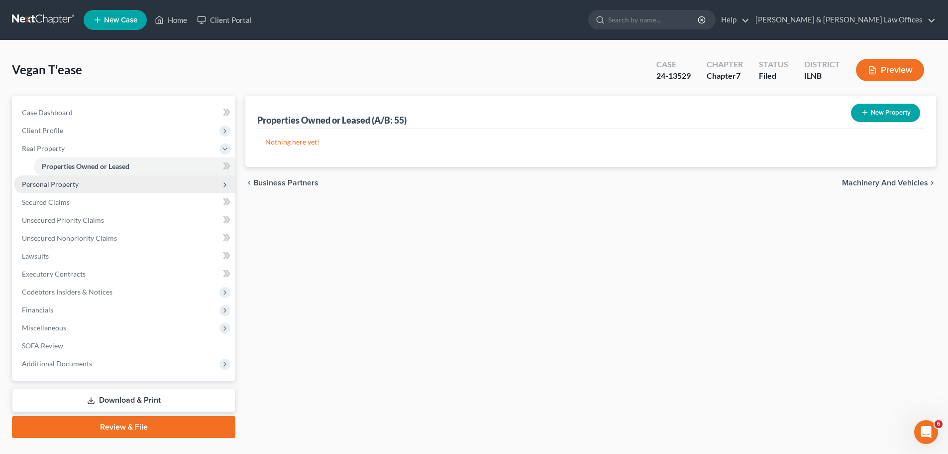
click at [70, 185] on span "Personal Property" at bounding box center [50, 184] width 57 height 8
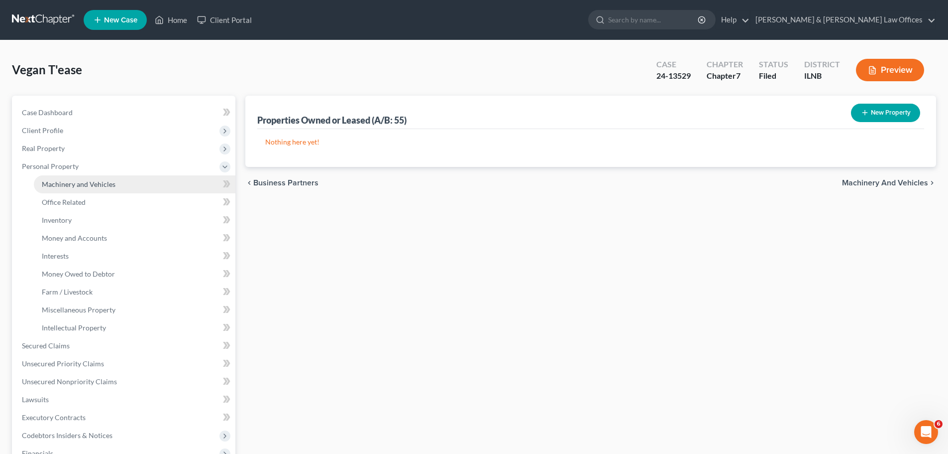
click at [101, 184] on span "Machinery and Vehicles" at bounding box center [79, 184] width 74 height 8
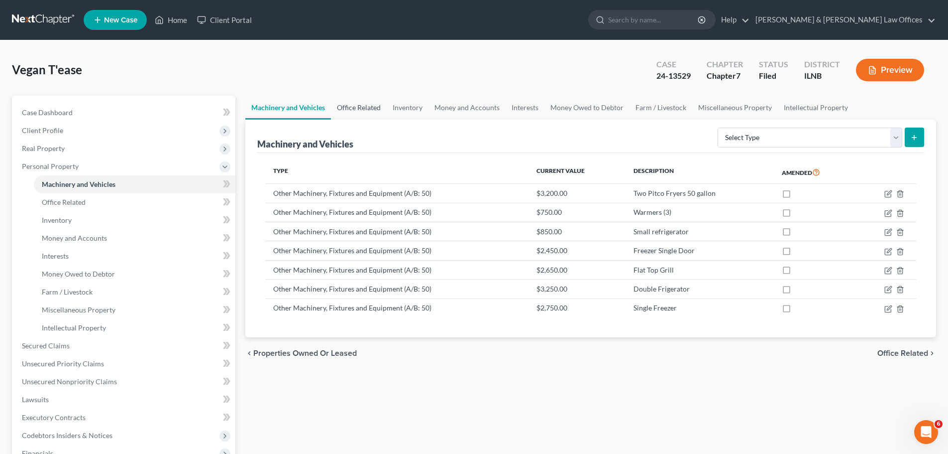
drag, startPoint x: 347, startPoint y: 102, endPoint x: 464, endPoint y: 31, distance: 137.1
click at [347, 102] on link "Office Related" at bounding box center [359, 108] width 56 height 24
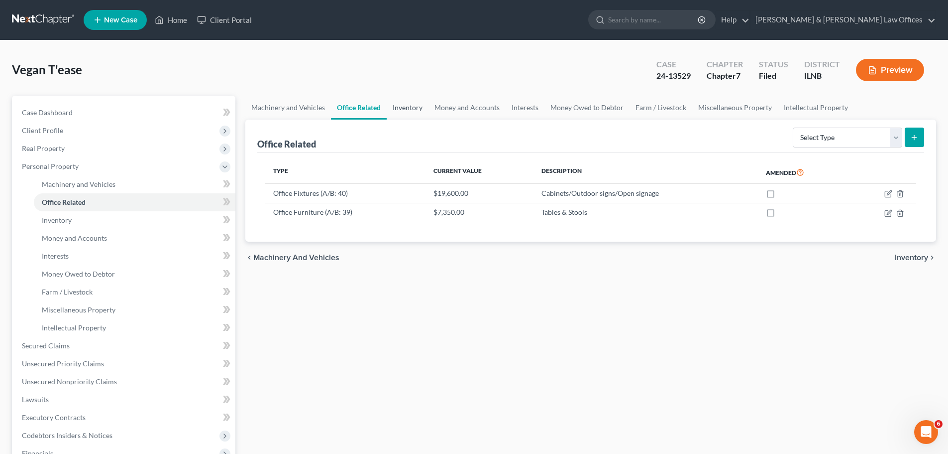
click at [405, 114] on link "Inventory" at bounding box center [408, 108] width 42 height 24
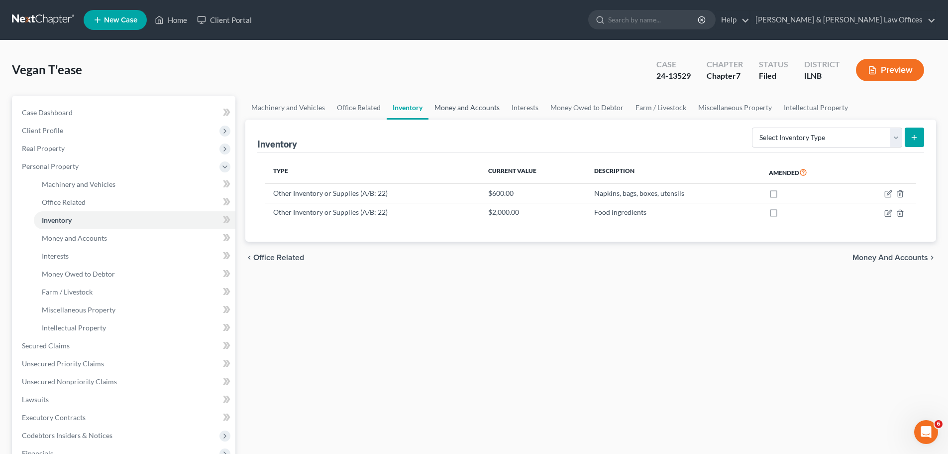
click at [461, 109] on link "Money and Accounts" at bounding box center [467, 108] width 77 height 24
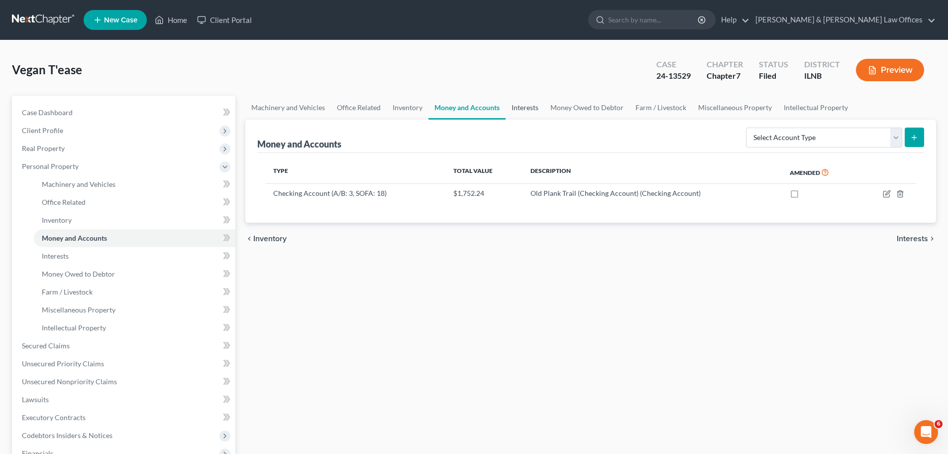
click at [525, 110] on link "Interests" at bounding box center [525, 108] width 39 height 24
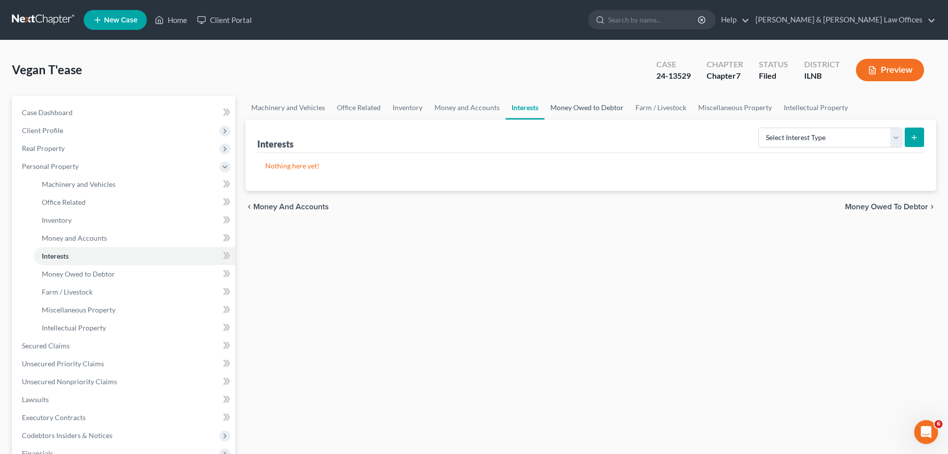
click at [607, 108] on link "Money Owed to Debtor" at bounding box center [587, 108] width 85 height 24
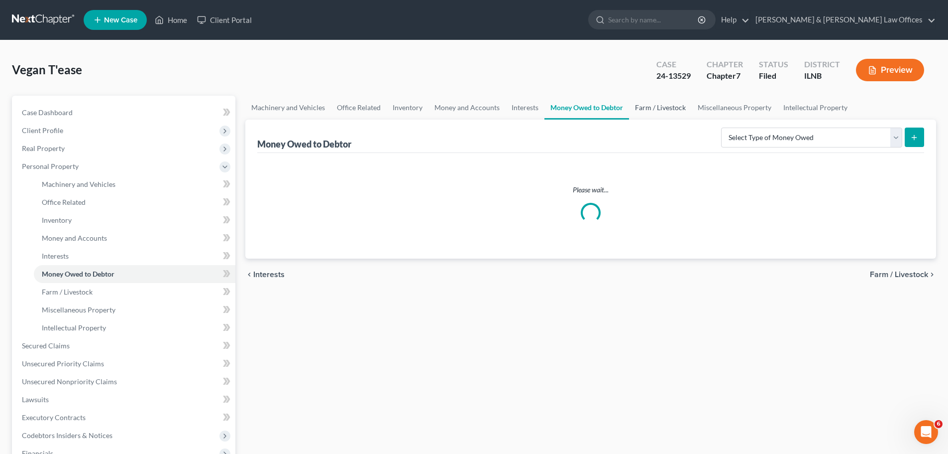
click at [664, 109] on link "Farm / Livestock" at bounding box center [660, 108] width 63 height 24
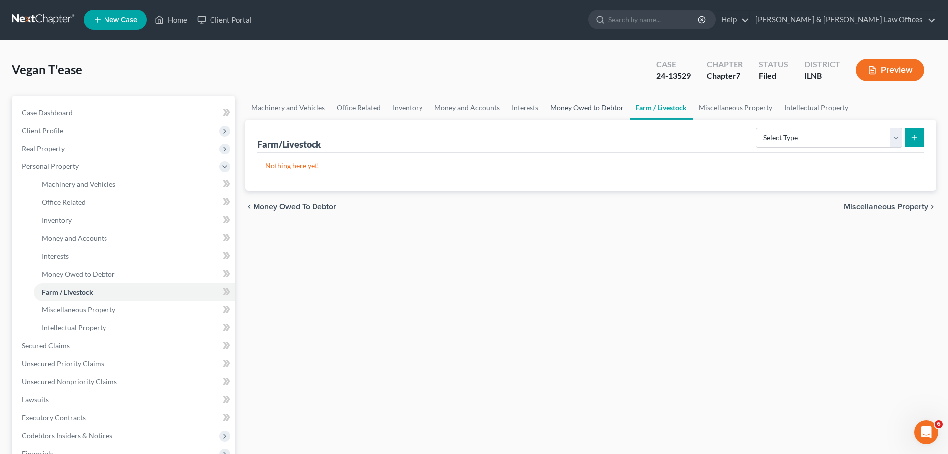
click at [597, 104] on link "Money Owed to Debtor" at bounding box center [587, 108] width 85 height 24
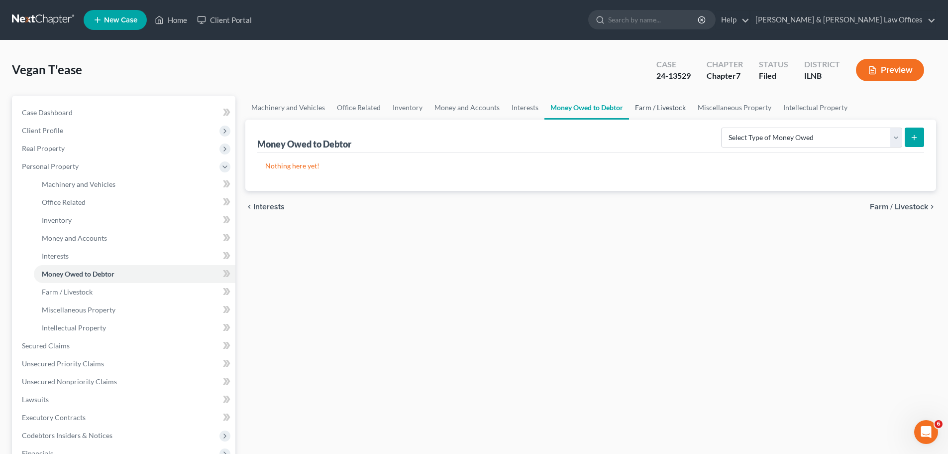
click at [652, 107] on link "Farm / Livestock" at bounding box center [660, 108] width 63 height 24
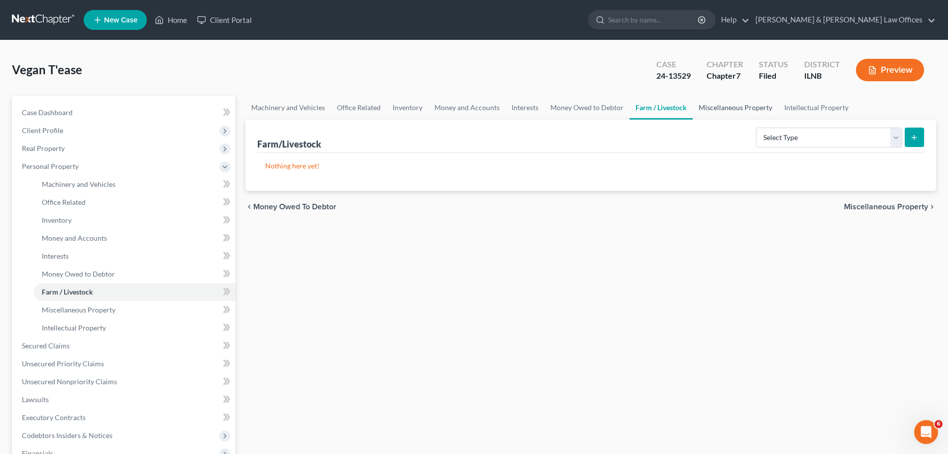
click at [735, 108] on link "Miscellaneous Property" at bounding box center [736, 108] width 86 height 24
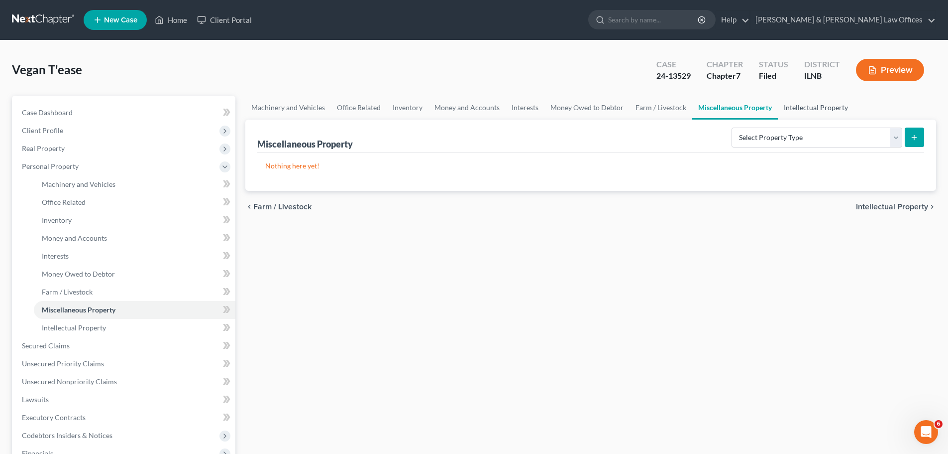
click at [809, 108] on link "Intellectual Property" at bounding box center [816, 108] width 76 height 24
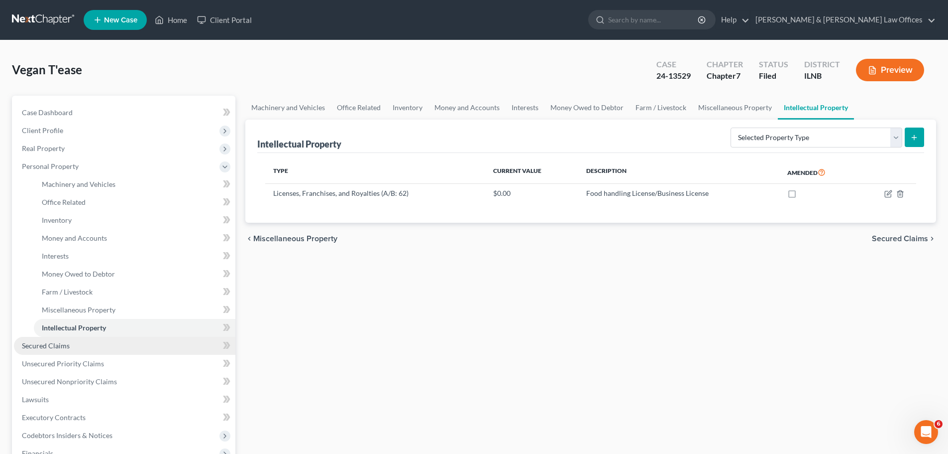
click at [78, 345] on link "Secured Claims" at bounding box center [125, 346] width 222 height 18
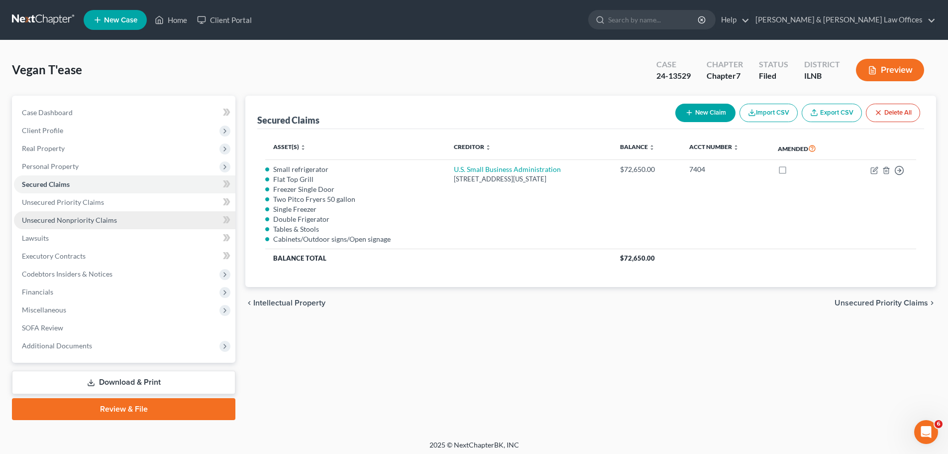
click at [94, 225] on link "Unsecured Nonpriority Claims" at bounding box center [125, 220] width 222 height 18
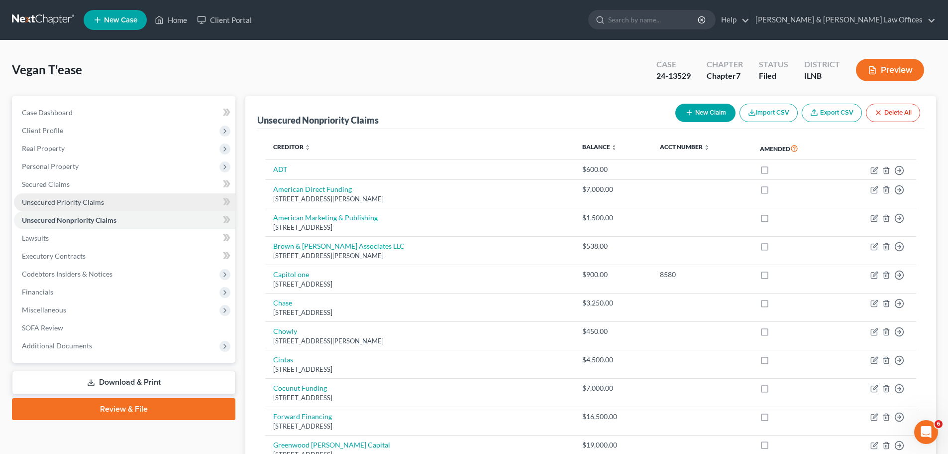
click at [91, 205] on span "Unsecured Priority Claims" at bounding box center [63, 202] width 82 height 8
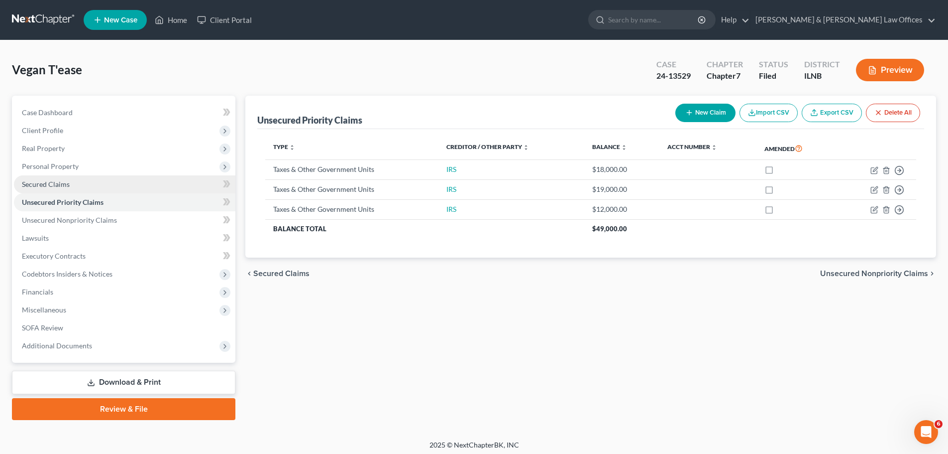
click at [79, 185] on link "Secured Claims" at bounding box center [125, 184] width 222 height 18
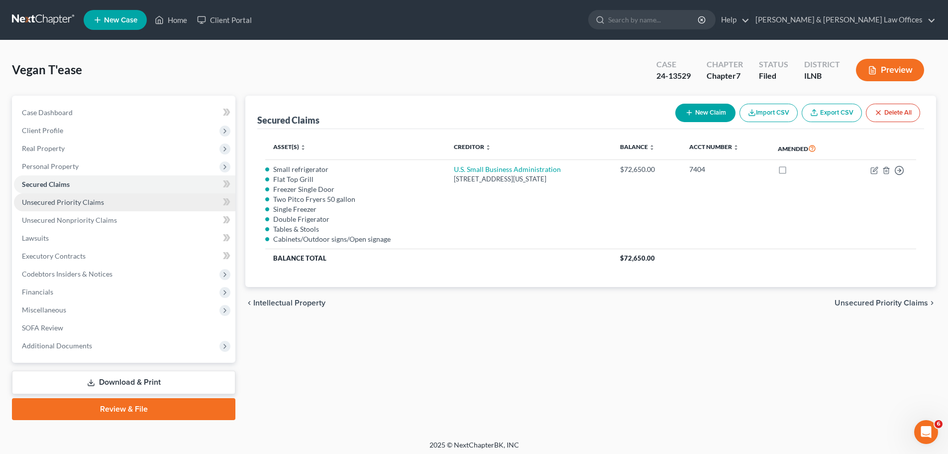
click at [104, 206] on link "Unsecured Priority Claims" at bounding box center [125, 202] width 222 height 18
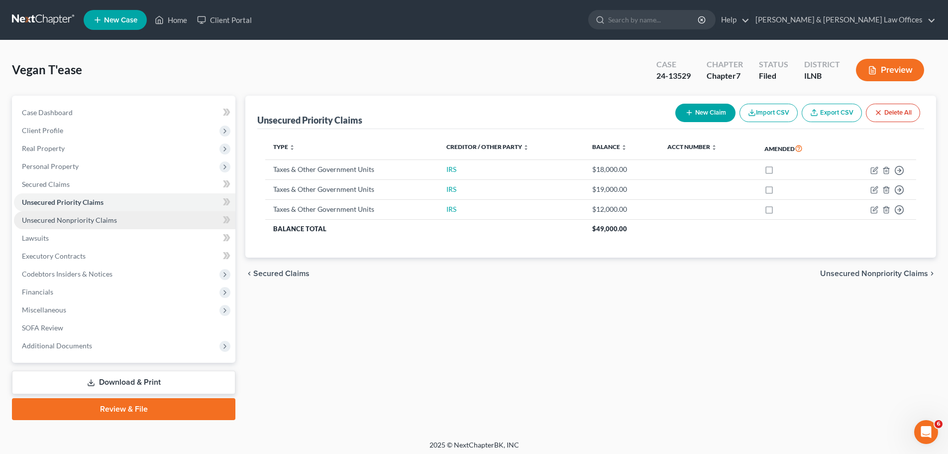
click at [110, 221] on span "Unsecured Nonpriority Claims" at bounding box center [69, 220] width 95 height 8
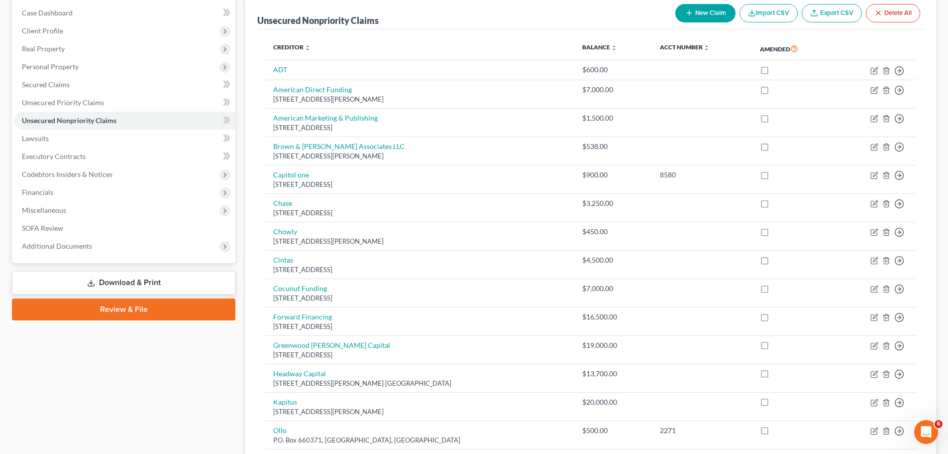
scroll to position [50, 0]
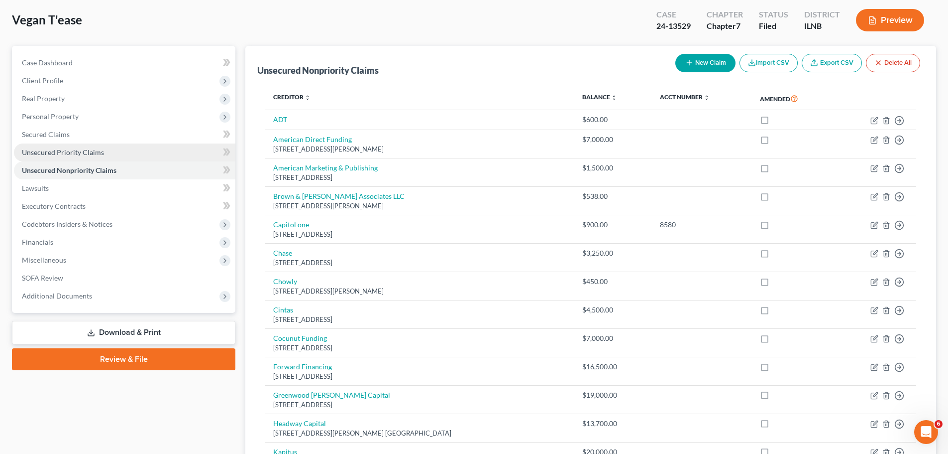
click at [102, 147] on link "Unsecured Priority Claims" at bounding box center [125, 152] width 222 height 18
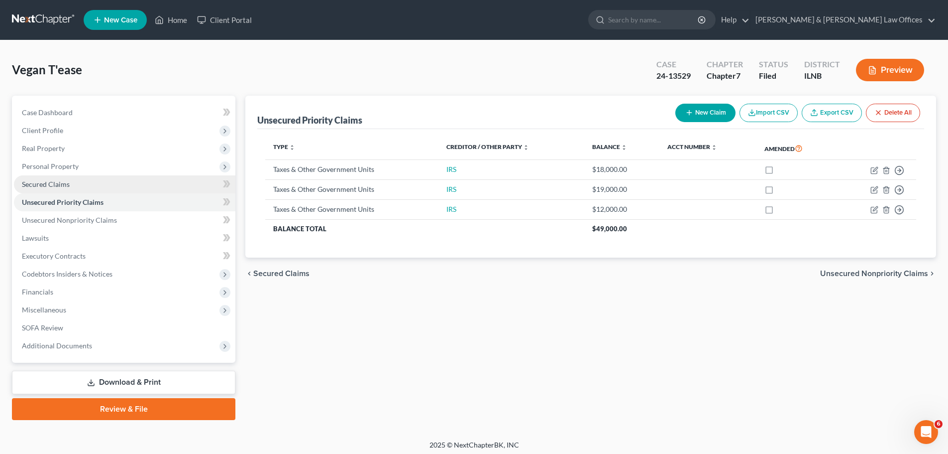
click at [84, 180] on link "Secured Claims" at bounding box center [125, 184] width 222 height 18
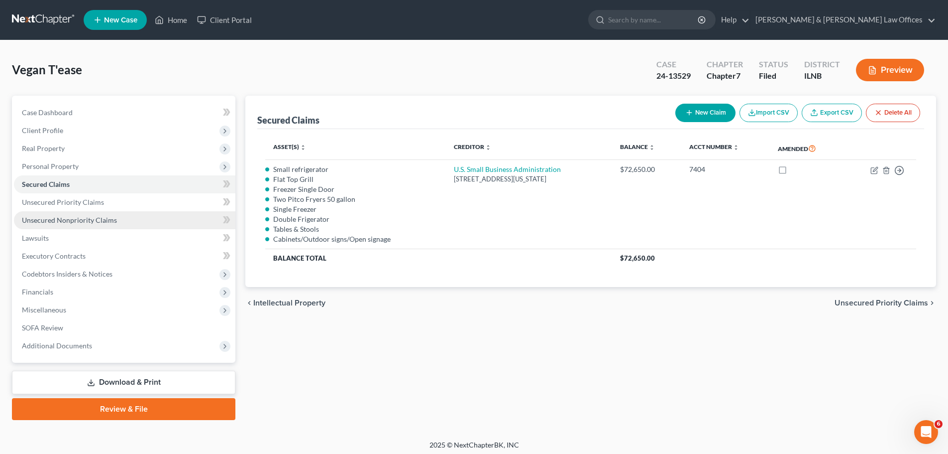
click at [121, 220] on link "Unsecured Nonpriority Claims" at bounding box center [125, 220] width 222 height 18
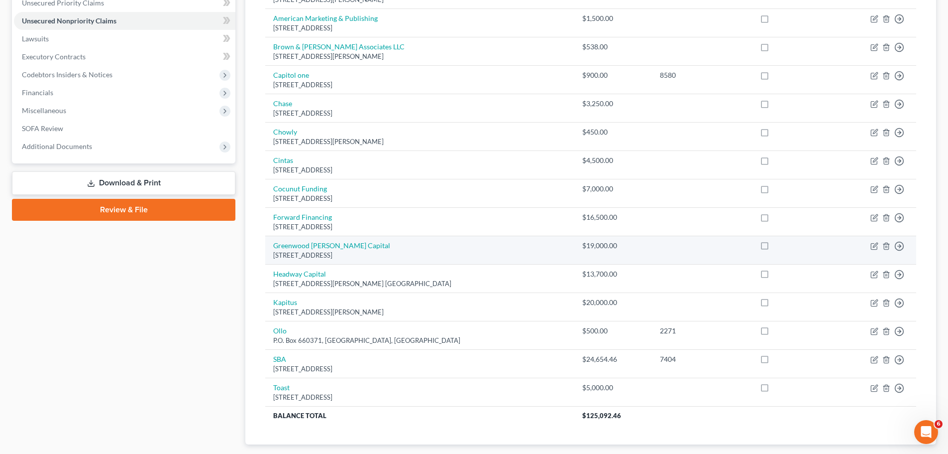
scroll to position [50, 0]
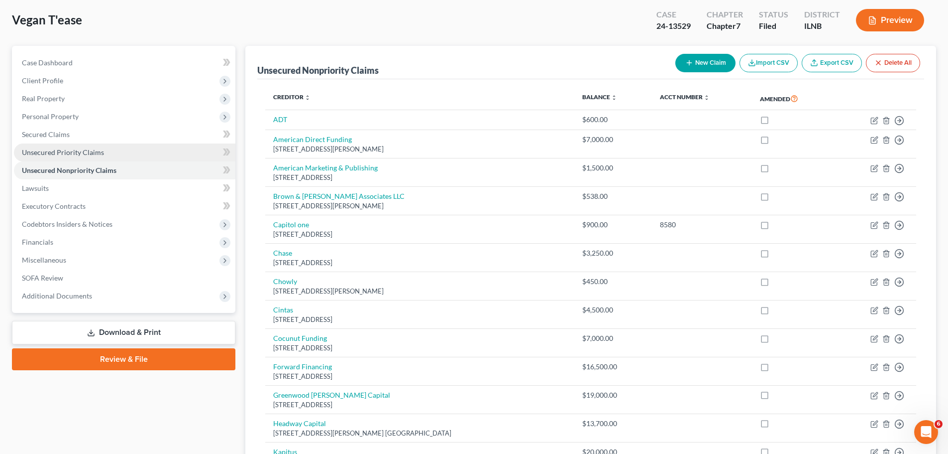
click at [73, 148] on span "Unsecured Priority Claims" at bounding box center [63, 152] width 82 height 8
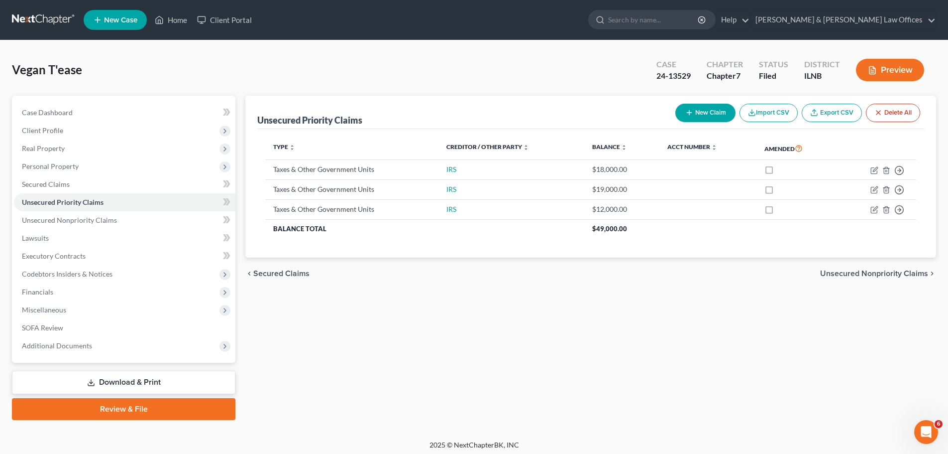
click at [123, 75] on div "Vegan T'ease Upgraded Case 24-13529 Chapter Chapter 7 Status Filed District ILN…" at bounding box center [474, 73] width 924 height 43
click at [104, 223] on span "Unsecured Nonpriority Claims" at bounding box center [69, 220] width 95 height 8
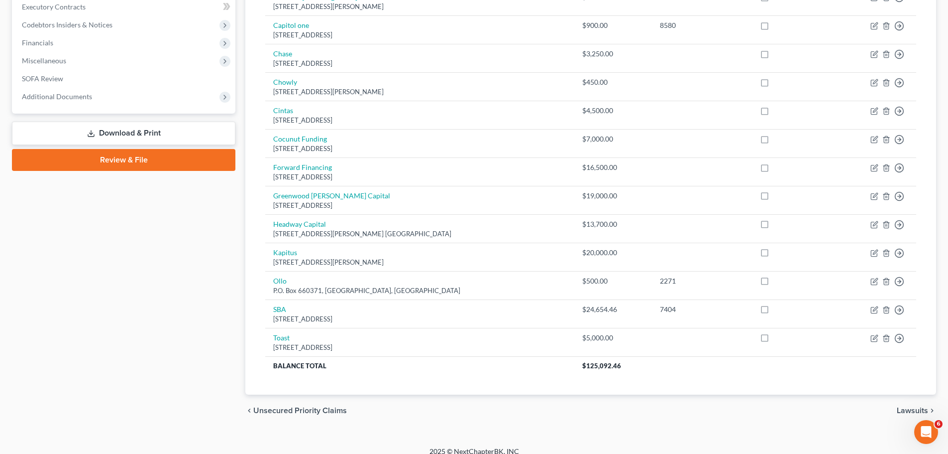
scroll to position [50, 0]
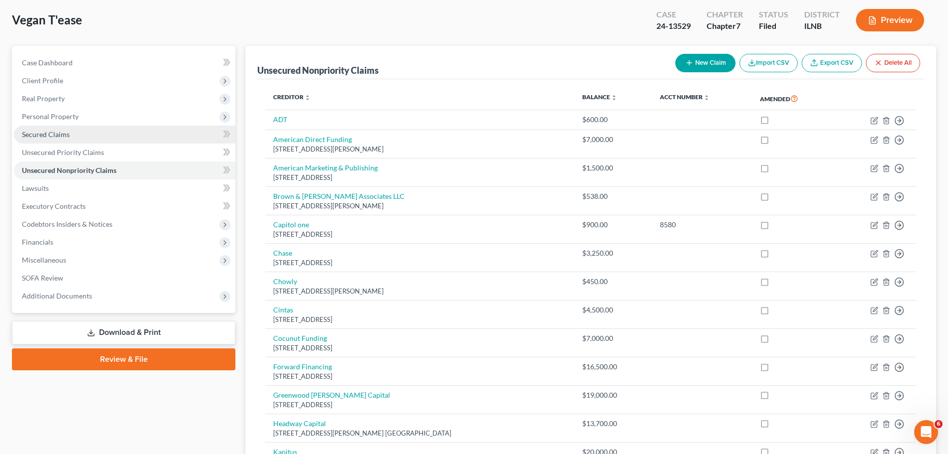
drag, startPoint x: 67, startPoint y: 138, endPoint x: 115, endPoint y: 138, distance: 47.8
click at [68, 137] on link "Secured Claims" at bounding box center [125, 134] width 222 height 18
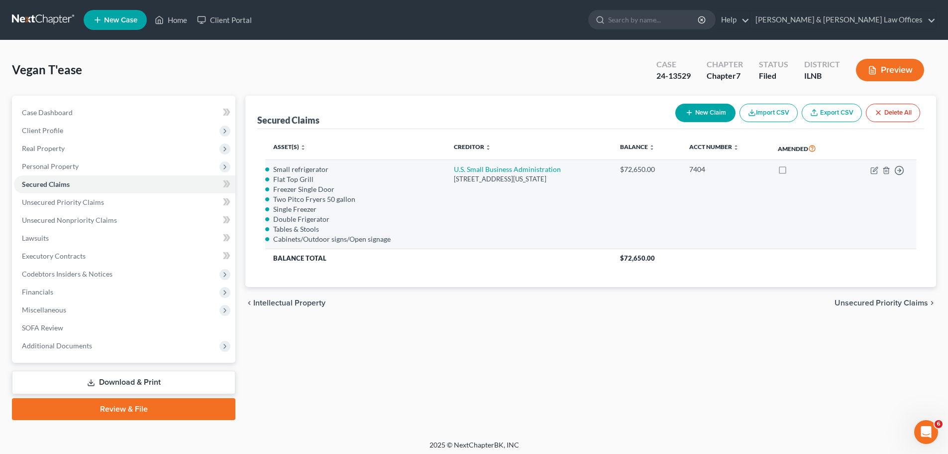
drag, startPoint x: 437, startPoint y: 178, endPoint x: 587, endPoint y: 181, distance: 150.4
click at [599, 183] on td "U.S. Small Business Administration 332 S. Michigan Avenue Suite 600, Chicago, I…" at bounding box center [529, 204] width 166 height 89
copy div "[STREET_ADDRESS][US_STATE]"
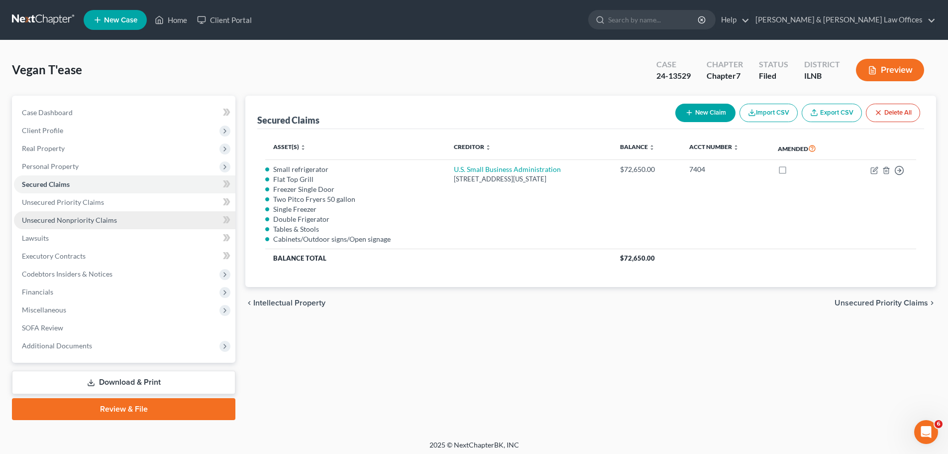
click at [85, 219] on span "Unsecured Nonpriority Claims" at bounding box center [69, 220] width 95 height 8
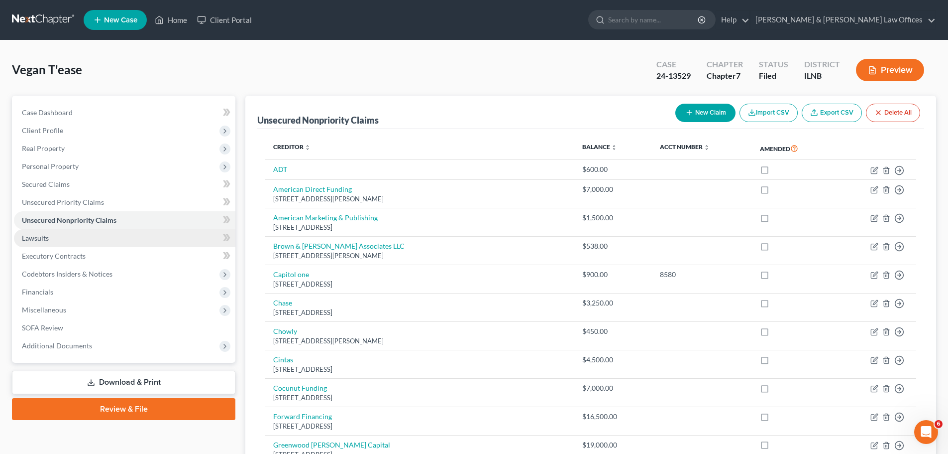
drag, startPoint x: 56, startPoint y: 231, endPoint x: 57, endPoint y: 238, distance: 6.6
click at [56, 231] on link "Lawsuits" at bounding box center [125, 238] width 222 height 18
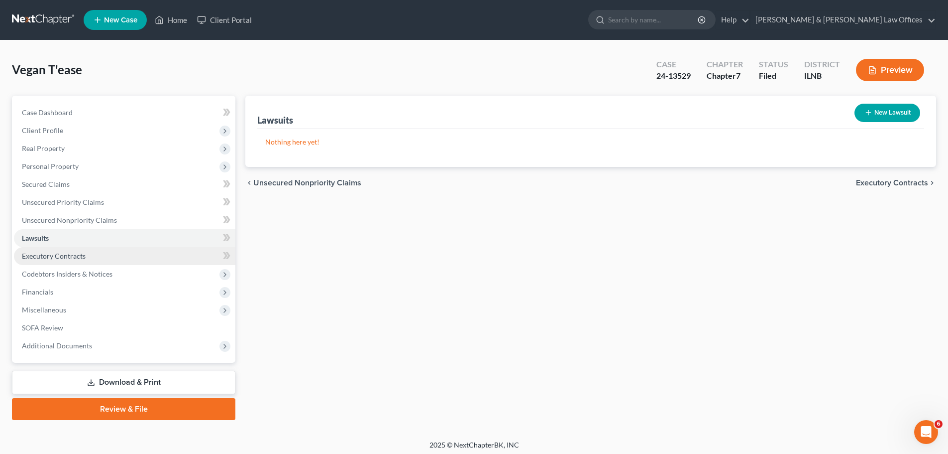
click at [64, 249] on link "Executory Contracts" at bounding box center [125, 256] width 222 height 18
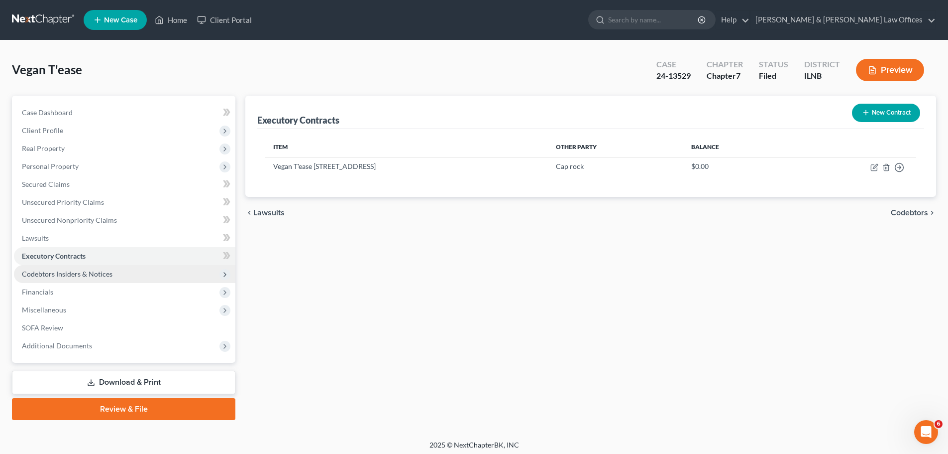
click at [72, 275] on span "Codebtors Insiders & Notices" at bounding box center [67, 273] width 91 height 8
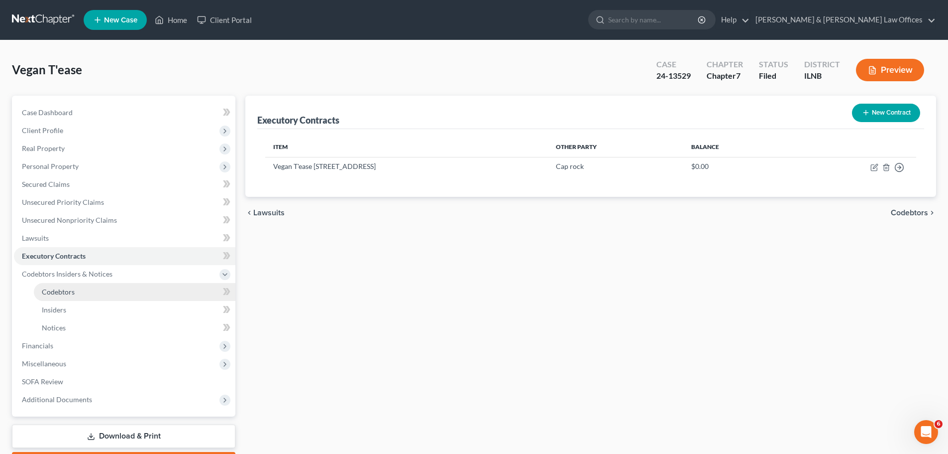
click at [57, 297] on link "Codebtors" at bounding box center [135, 292] width 202 height 18
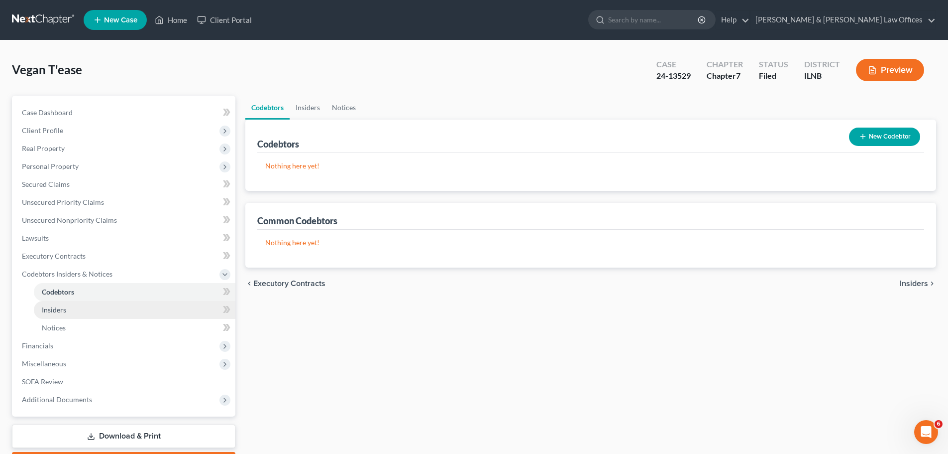
click at [57, 307] on span "Insiders" at bounding box center [54, 309] width 24 height 8
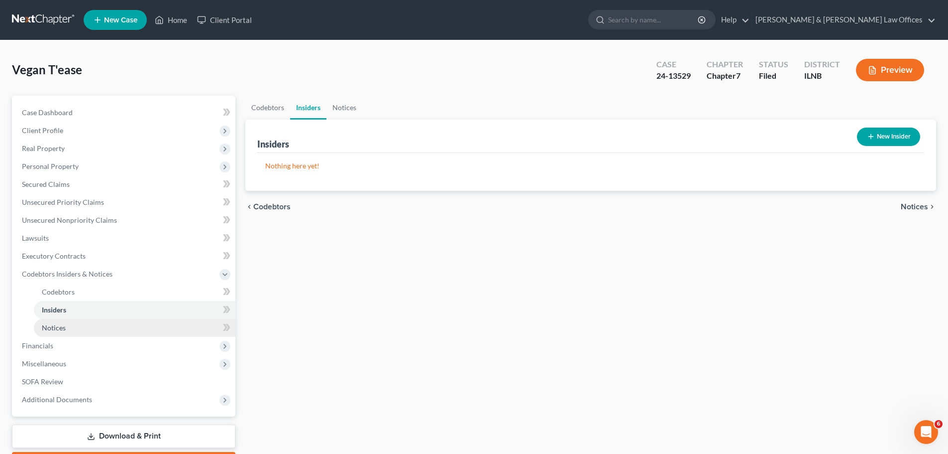
click at [55, 323] on span "Notices" at bounding box center [54, 327] width 24 height 8
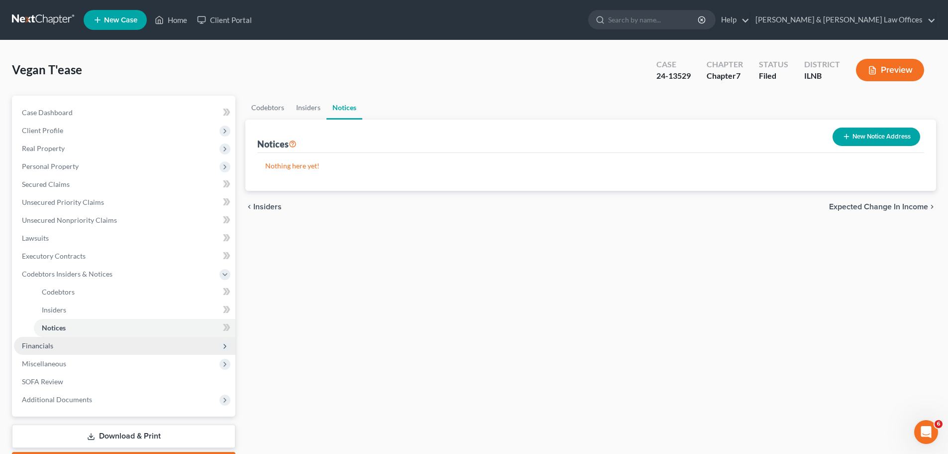
click at [50, 342] on span "Financials" at bounding box center [37, 345] width 31 height 8
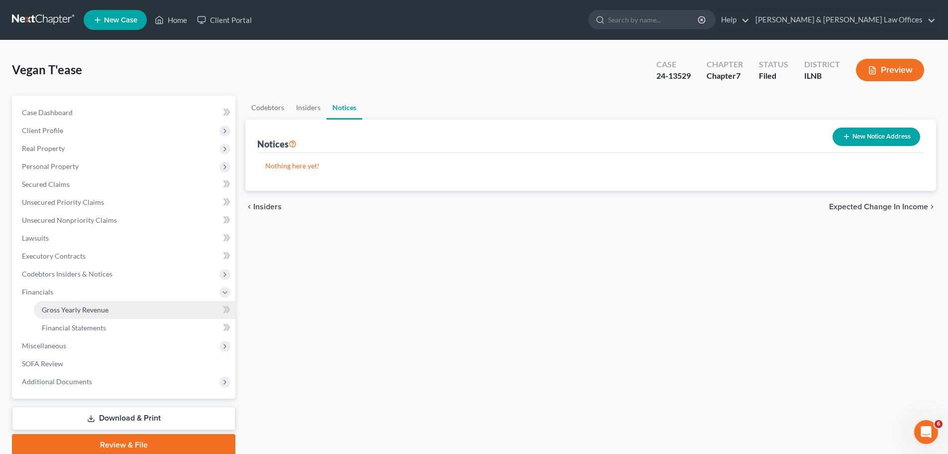
click at [81, 311] on span "Gross Yearly Revenue" at bounding box center [75, 309] width 67 height 8
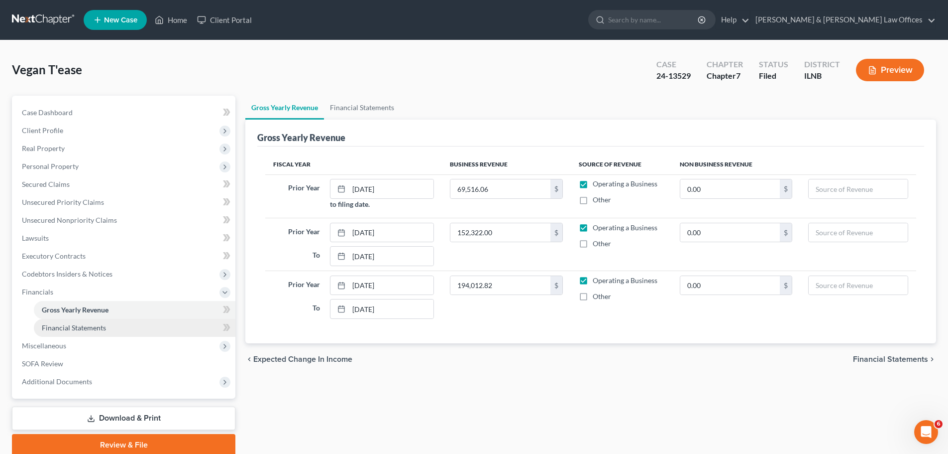
click at [79, 330] on span "Financial Statements" at bounding box center [74, 327] width 64 height 8
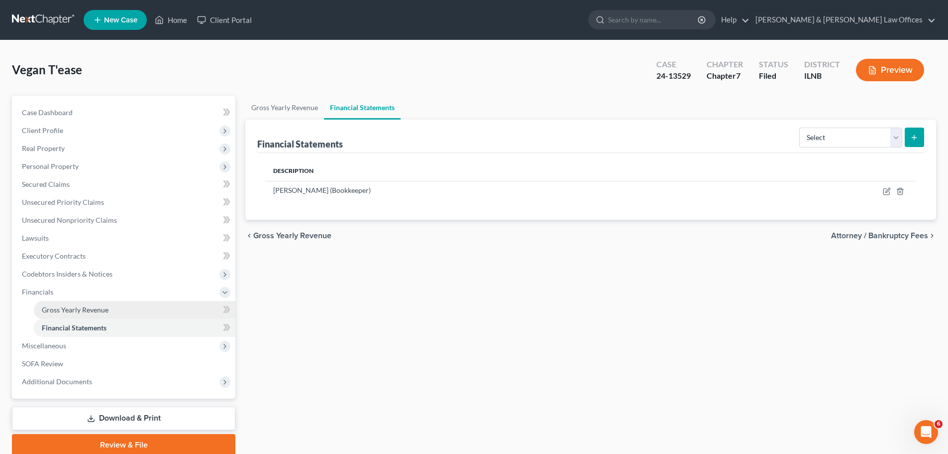
click at [86, 316] on link "Gross Yearly Revenue" at bounding box center [135, 310] width 202 height 18
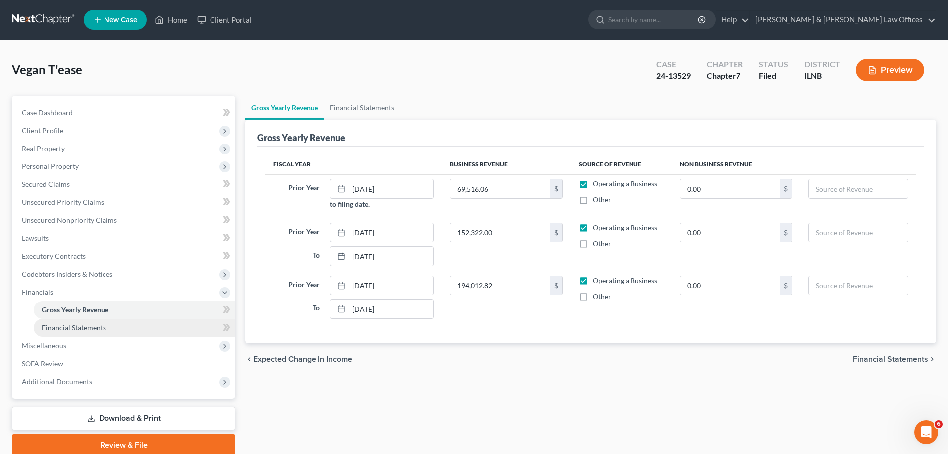
click at [105, 324] on span "Financial Statements" at bounding box center [74, 327] width 64 height 8
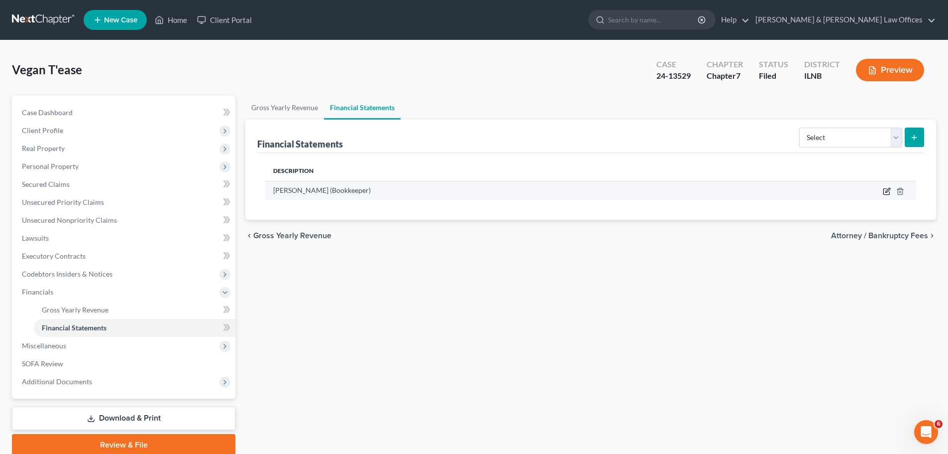
click at [885, 190] on icon "button" at bounding box center [887, 191] width 8 height 8
select select "bookkeeper"
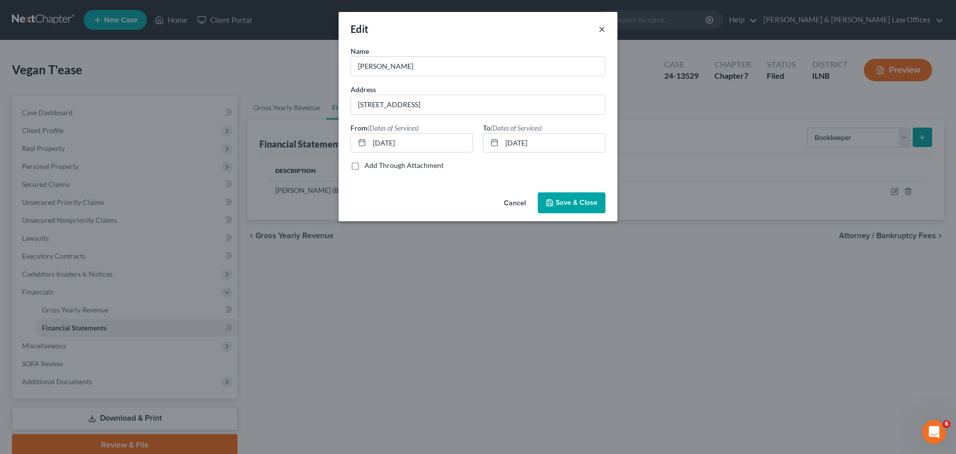
click at [604, 26] on button "×" at bounding box center [601, 29] width 7 height 12
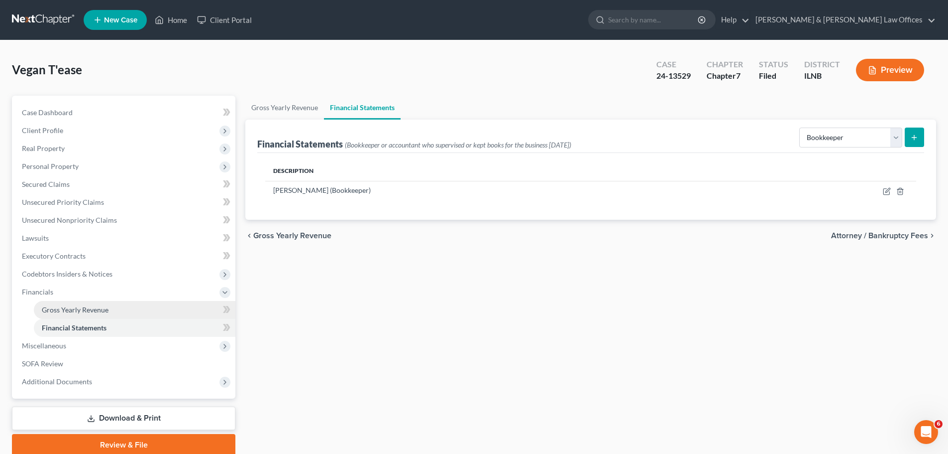
click at [78, 308] on span "Gross Yearly Revenue" at bounding box center [75, 309] width 67 height 8
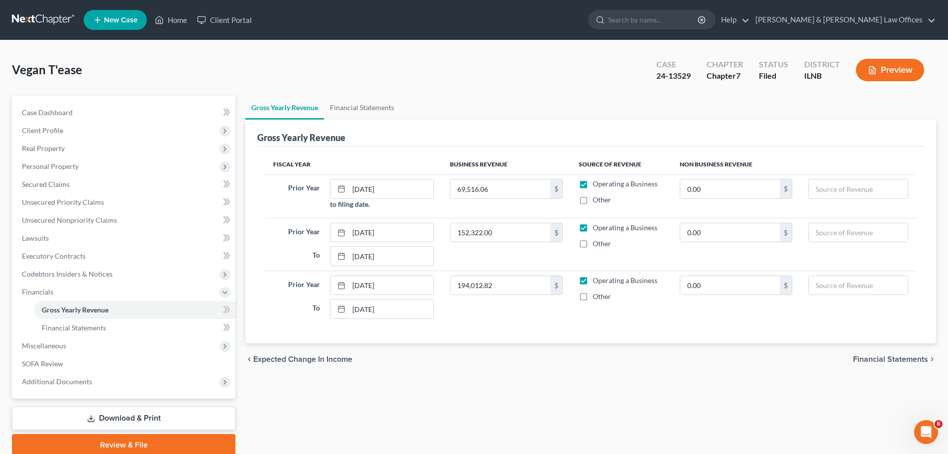
click at [816, 131] on div "Gross Yearly Revenue" at bounding box center [590, 132] width 667 height 27
click at [116, 83] on div "Vegan T'ease Upgraded Case 24-13529 Chapter Chapter 7 Status Filed District ILN…" at bounding box center [474, 73] width 924 height 43
click at [66, 345] on span "Miscellaneous" at bounding box center [125, 346] width 222 height 18
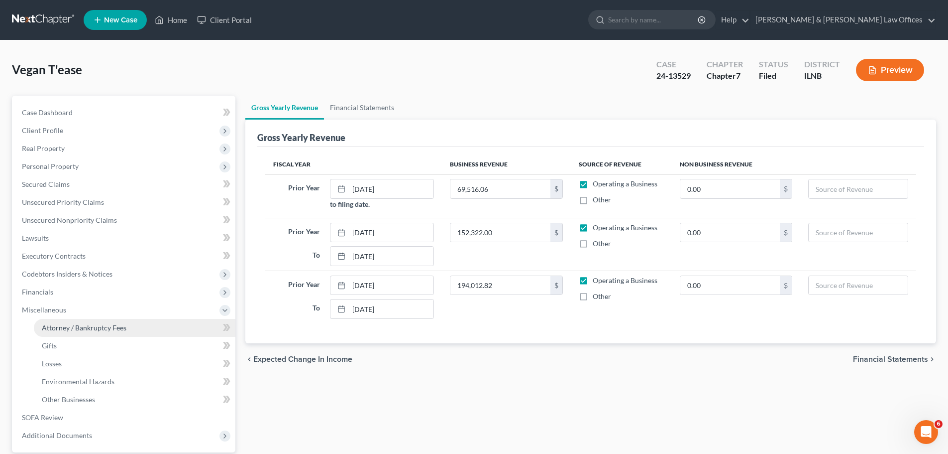
click at [91, 334] on link "Attorney / Bankruptcy Fees" at bounding box center [135, 328] width 202 height 18
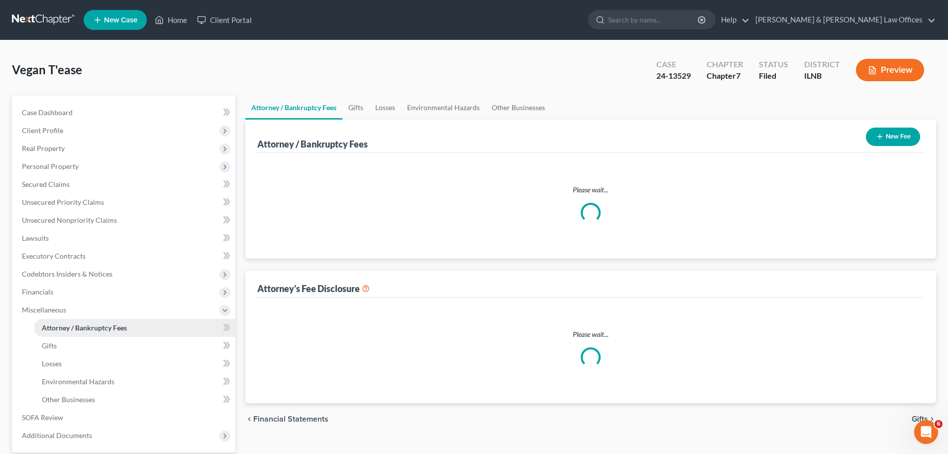
select select "0"
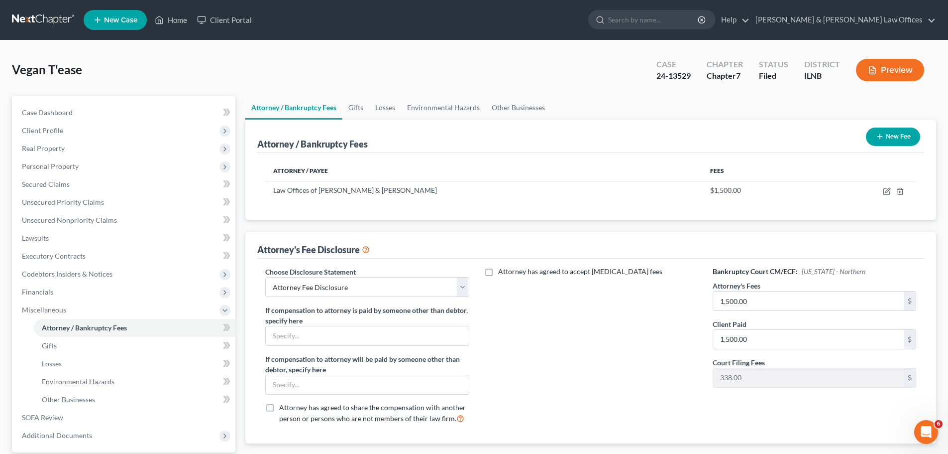
click at [890, 138] on button "New Fee" at bounding box center [893, 136] width 54 height 18
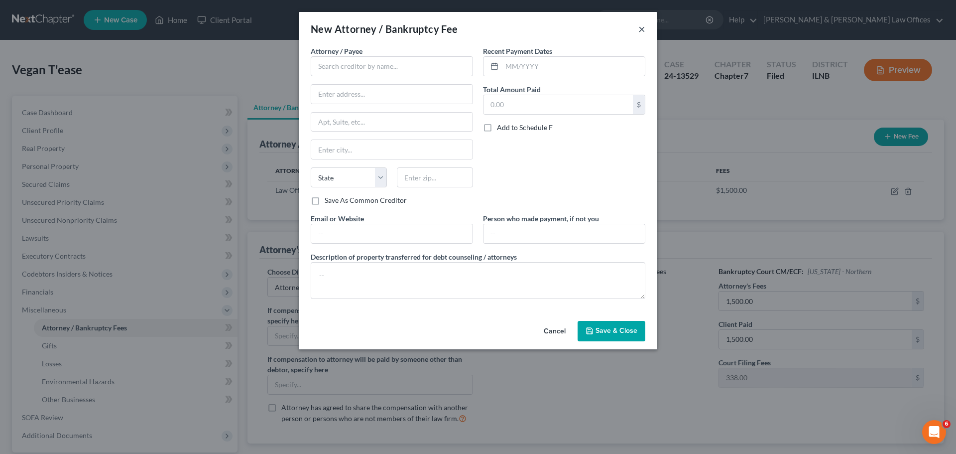
click at [641, 28] on button "×" at bounding box center [641, 29] width 7 height 12
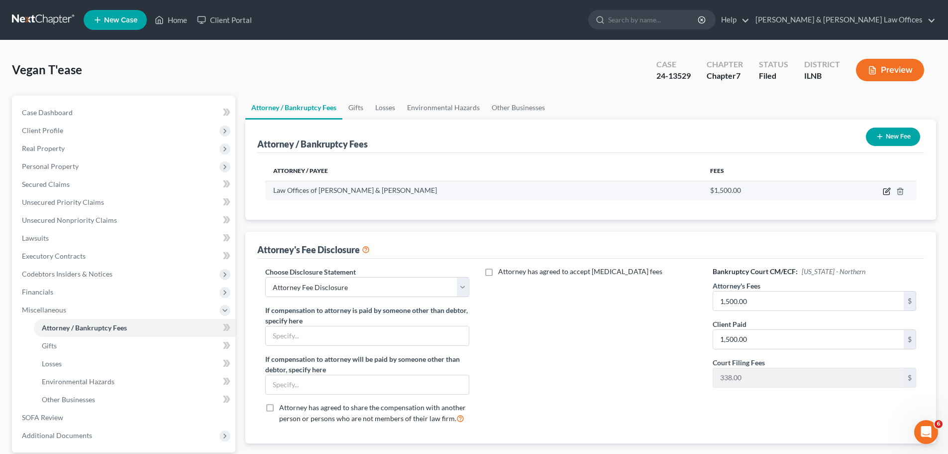
click at [884, 190] on icon "button" at bounding box center [887, 192] width 6 height 6
select select "14"
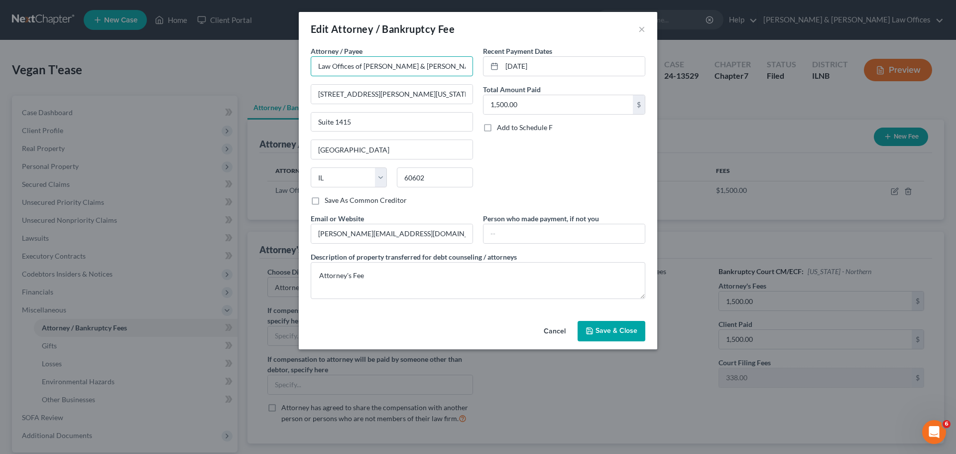
click at [346, 61] on input "Law Offices of [PERSON_NAME] & [PERSON_NAME]" at bounding box center [392, 66] width 162 height 20
click at [420, 81] on div "Attorney / Payee * Law Offices of Kelly & Bracey 77 W. Washington St. Suite 141…" at bounding box center [392, 120] width 162 height 149
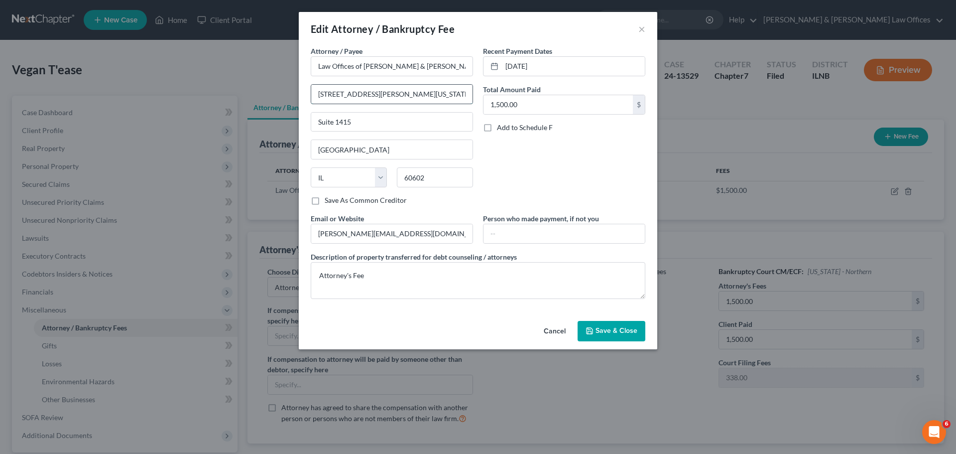
click at [399, 99] on input "[STREET_ADDRESS][PERSON_NAME][US_STATE]" at bounding box center [391, 94] width 161 height 19
click at [399, 100] on input "[STREET_ADDRESS][PERSON_NAME][US_STATE]" at bounding box center [391, 94] width 161 height 19
click at [416, 278] on textarea "Attorney's Fee" at bounding box center [478, 280] width 335 height 37
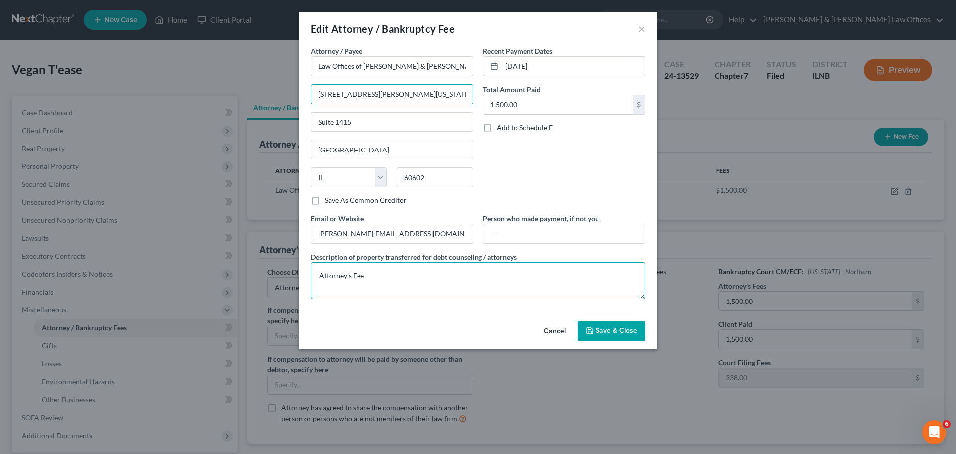
click at [415, 278] on textarea "Attorney's Fee" at bounding box center [478, 280] width 335 height 37
click at [645, 31] on button "×" at bounding box center [641, 29] width 7 height 12
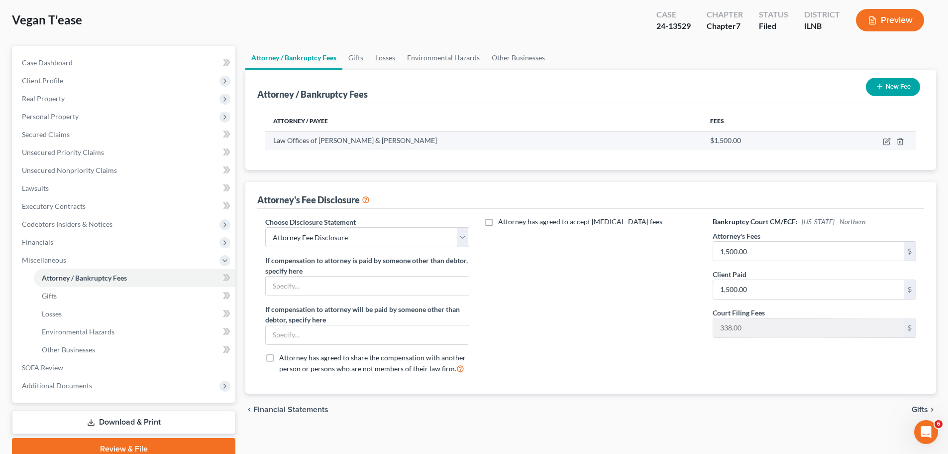
scroll to position [94, 0]
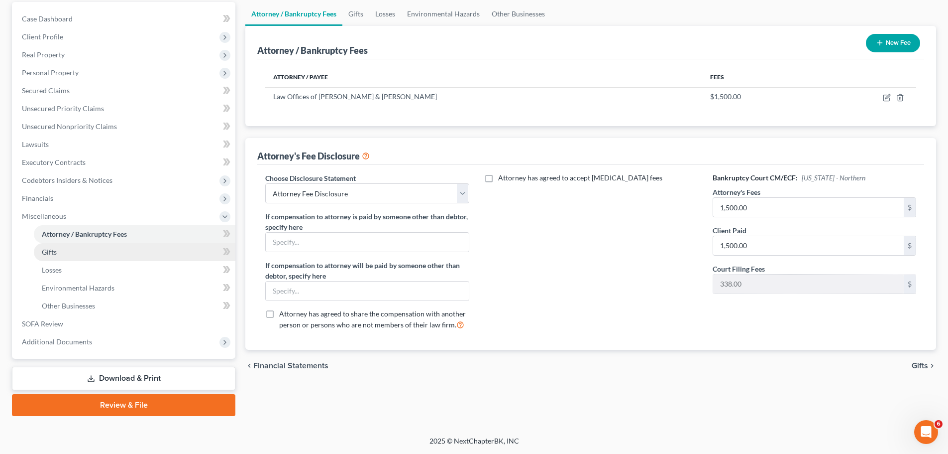
click at [48, 250] on span "Gifts" at bounding box center [49, 251] width 15 height 8
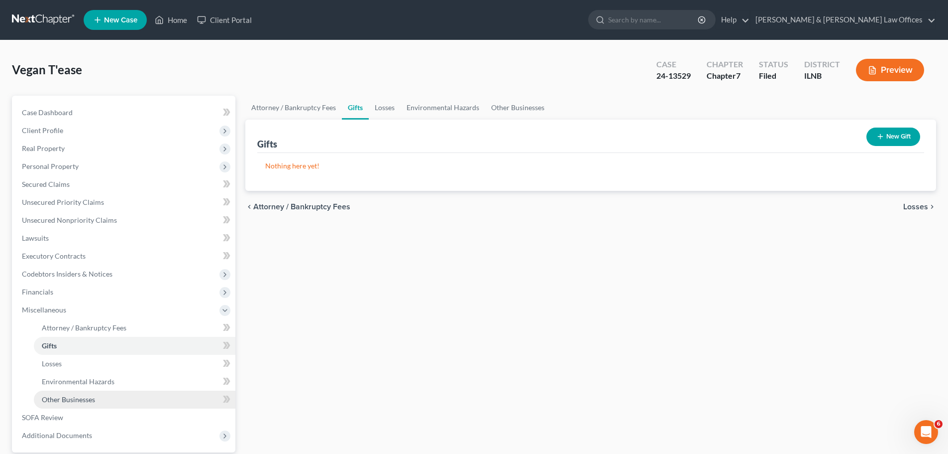
scroll to position [50, 0]
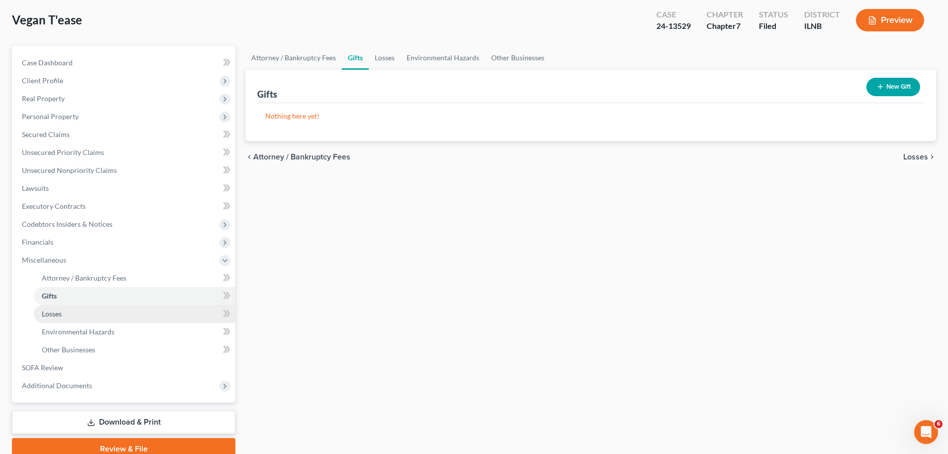
click at [50, 310] on span "Losses" at bounding box center [52, 313] width 20 height 8
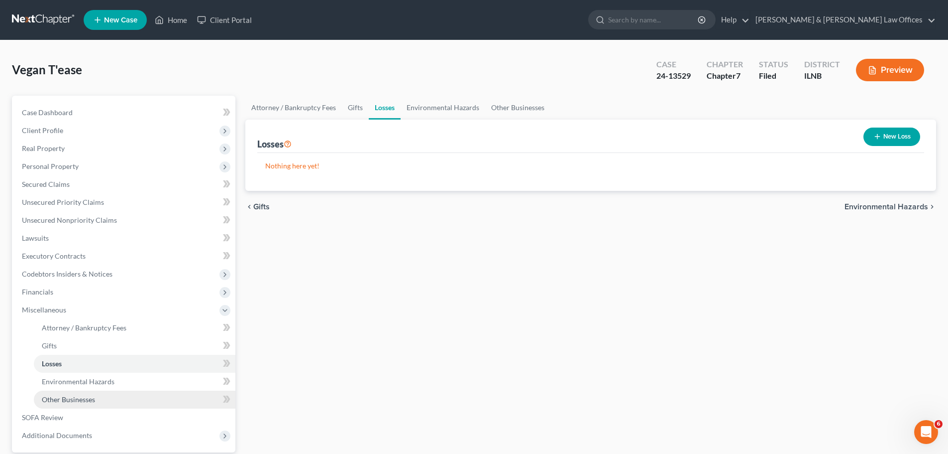
scroll to position [94, 0]
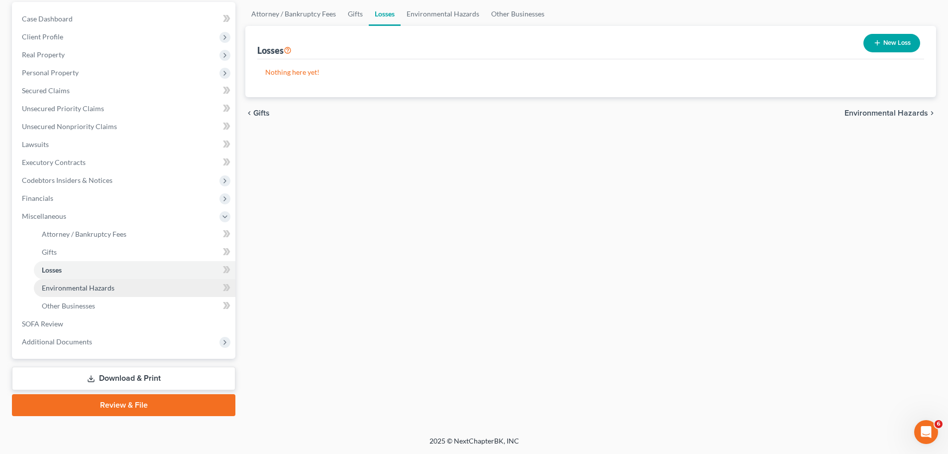
click at [71, 291] on span "Environmental Hazards" at bounding box center [78, 287] width 73 height 8
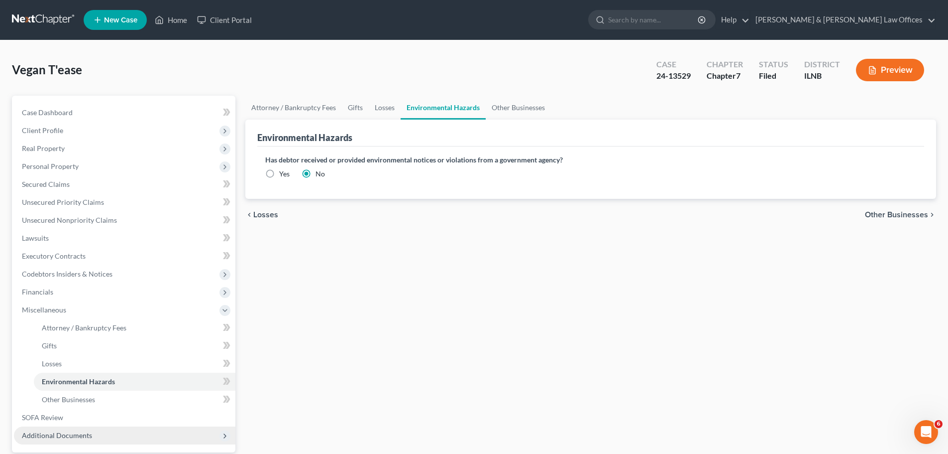
scroll to position [94, 0]
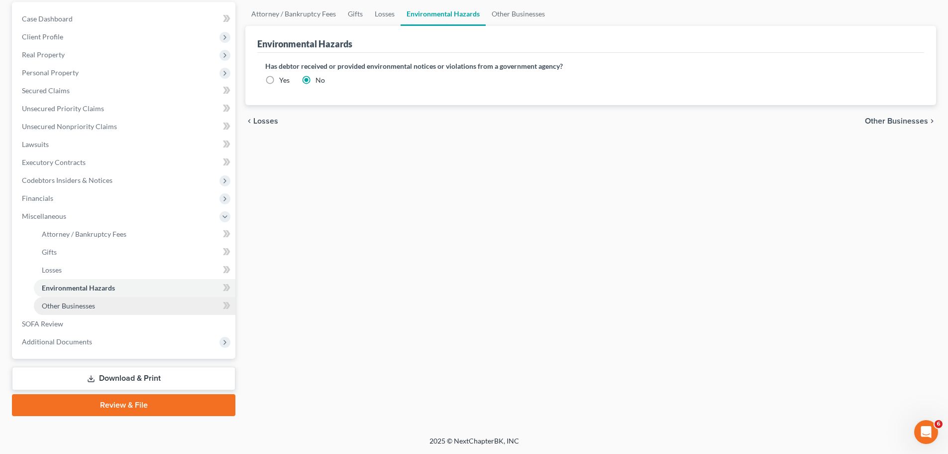
click at [68, 306] on span "Other Businesses" at bounding box center [68, 305] width 53 height 8
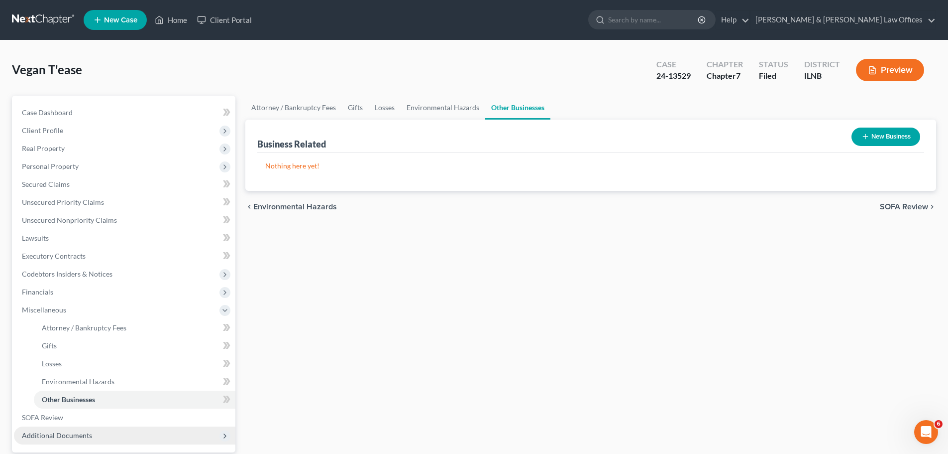
scroll to position [94, 0]
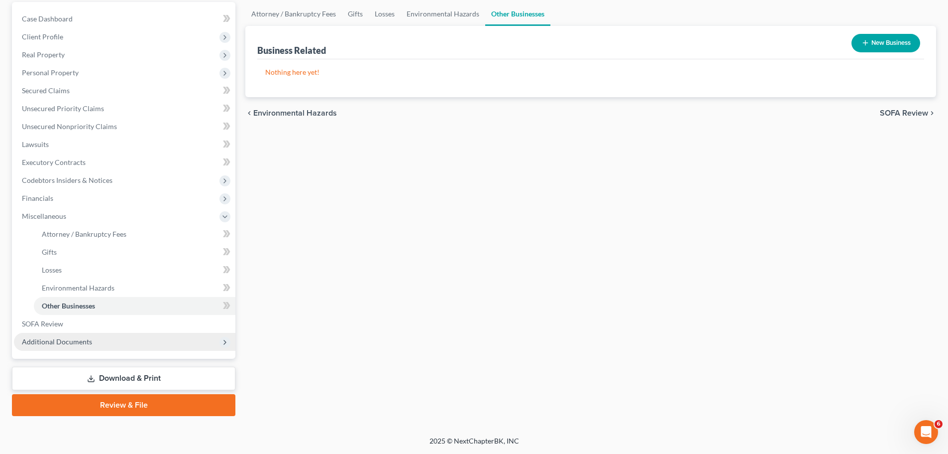
click at [72, 349] on span "Additional Documents" at bounding box center [125, 342] width 222 height 18
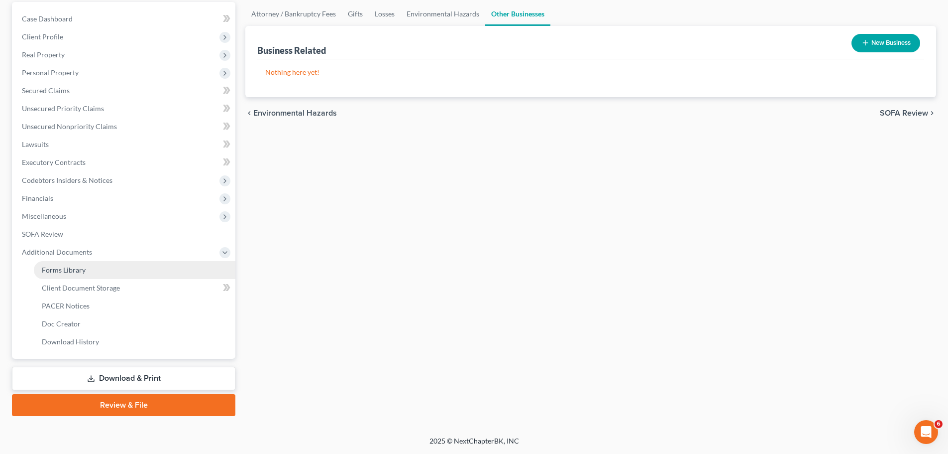
click at [105, 272] on link "Forms Library" at bounding box center [135, 270] width 202 height 18
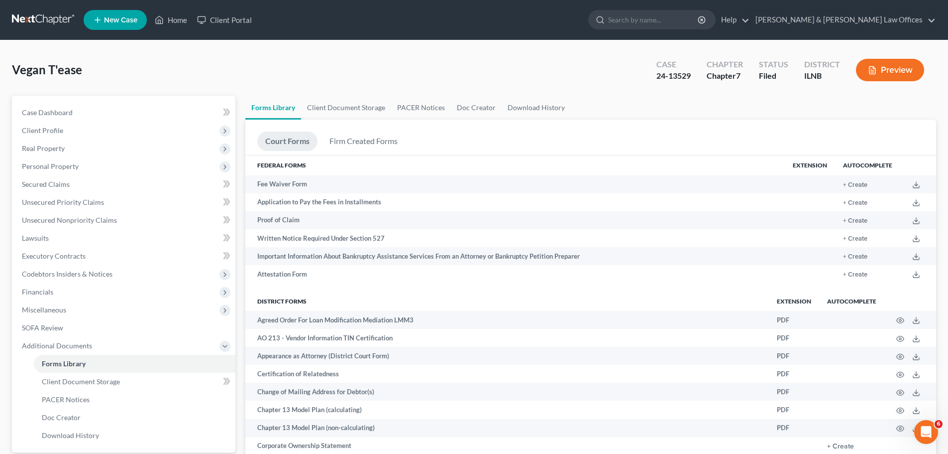
click at [875, 70] on icon "button" at bounding box center [872, 70] width 9 height 9
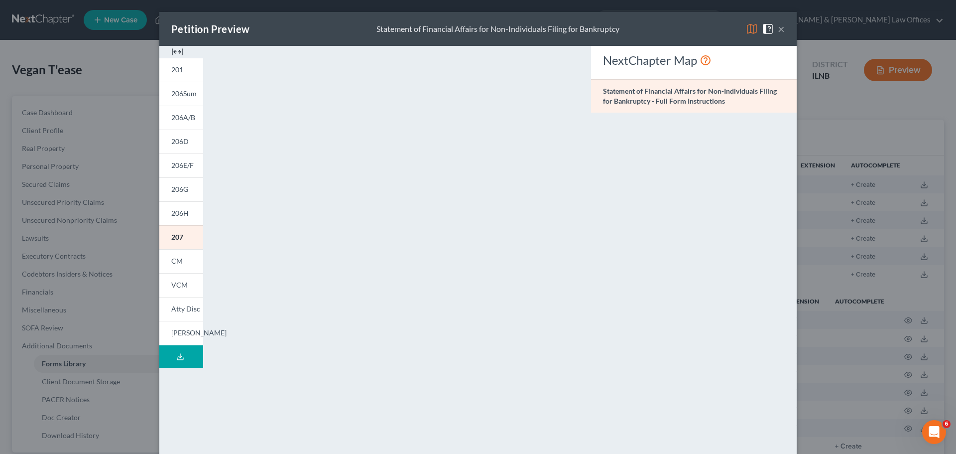
scroll to position [108, 0]
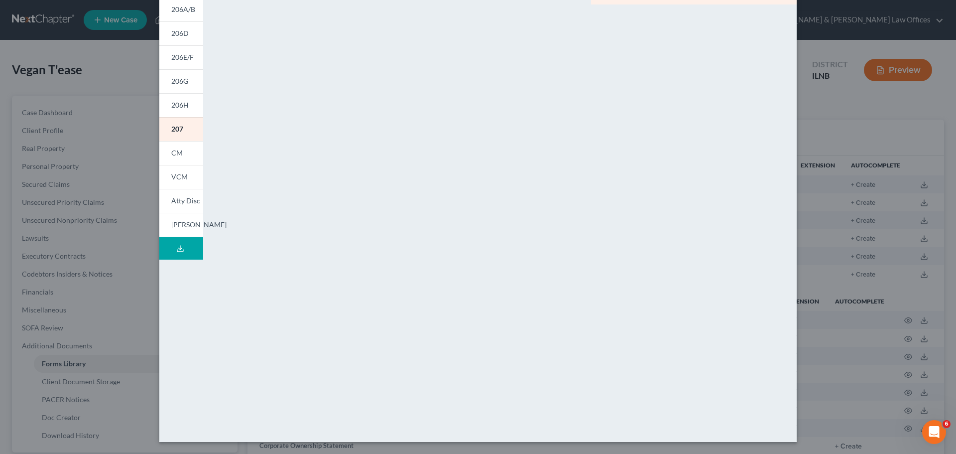
click at [173, 254] on button "Download Draft" at bounding box center [181, 248] width 44 height 22
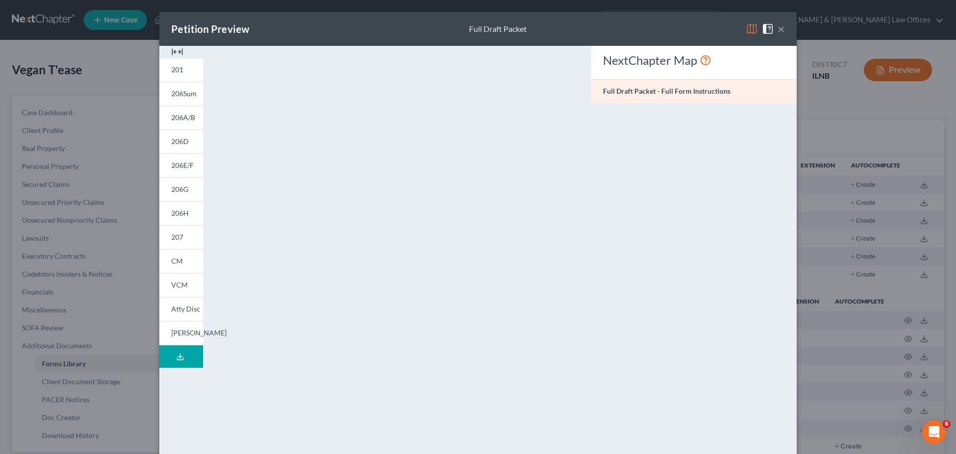
drag, startPoint x: 680, startPoint y: 324, endPoint x: 672, endPoint y: 336, distance: 13.9
click at [680, 324] on div "NextChapter Map Full Draft Packet - Full Form Instructions" at bounding box center [694, 293] width 216 height 494
